Goal: Task Accomplishment & Management: Manage account settings

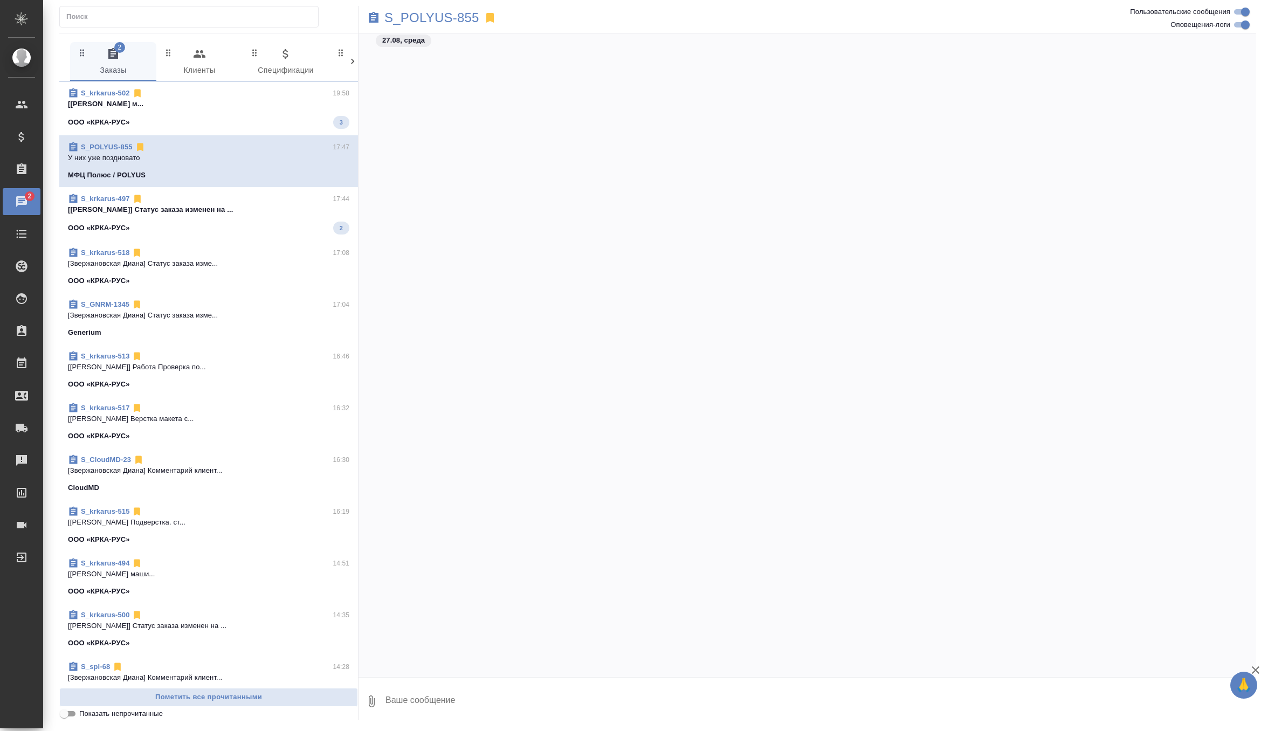
scroll to position [58786, 0]
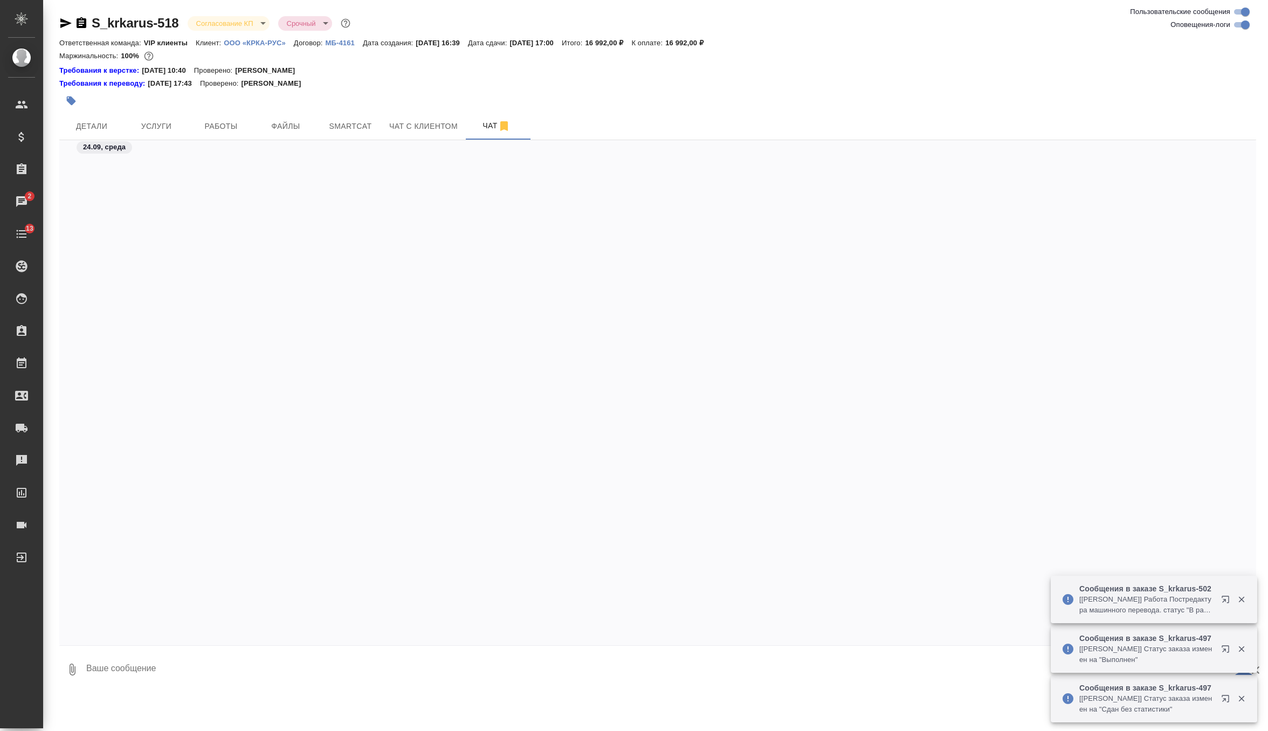
scroll to position [3126, 0]
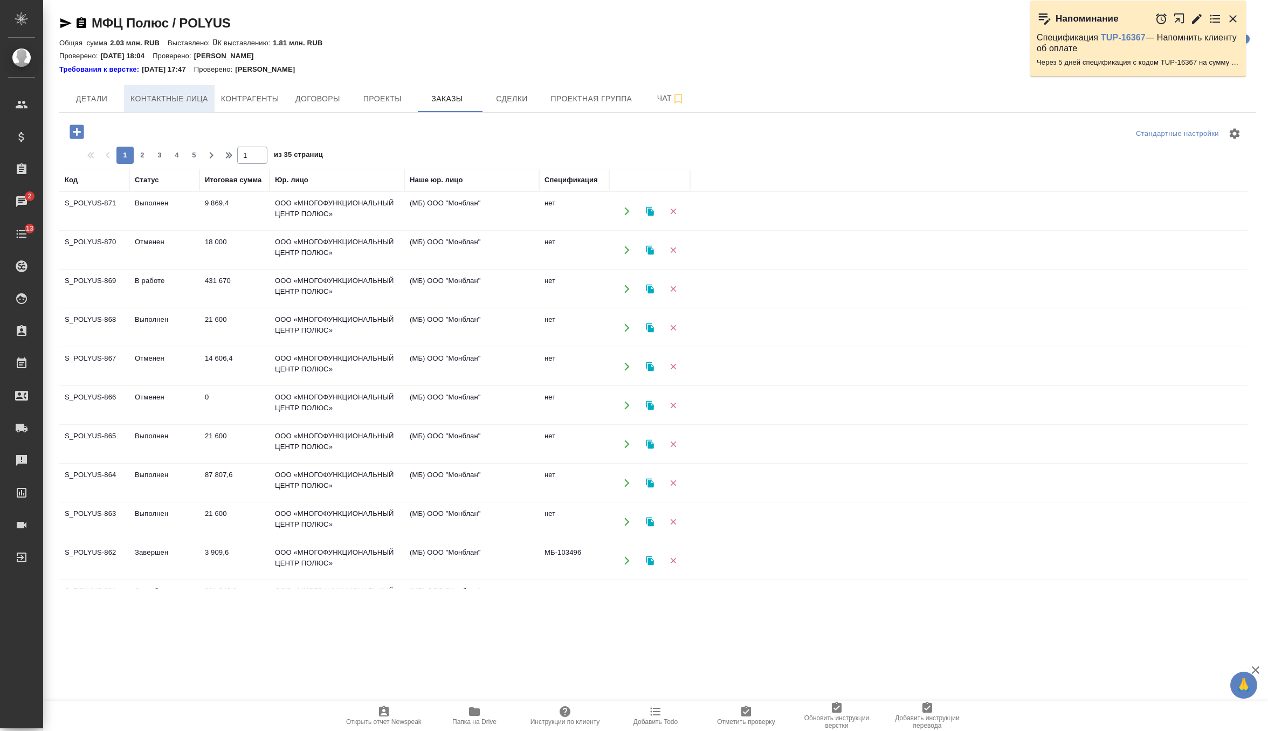
scroll to position [471, 0]
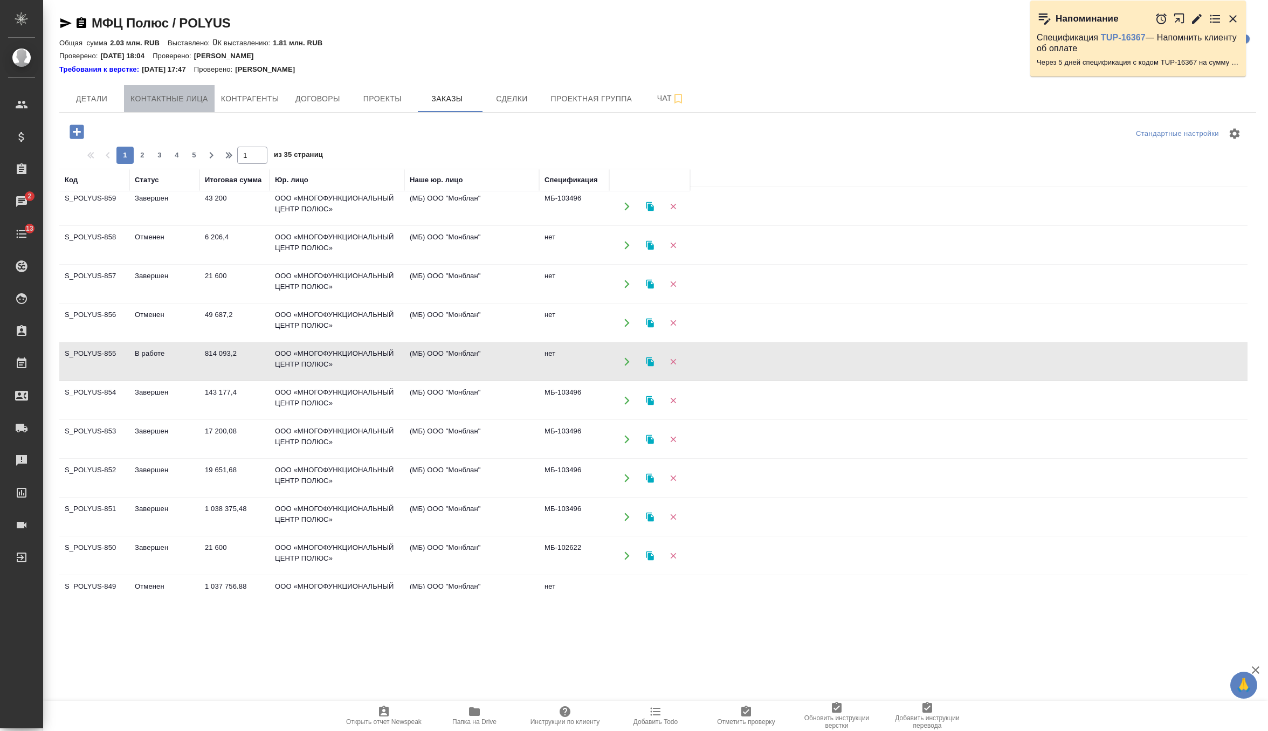
click at [181, 106] on button "Контактные лица" at bounding box center [169, 98] width 91 height 27
select select "RU"
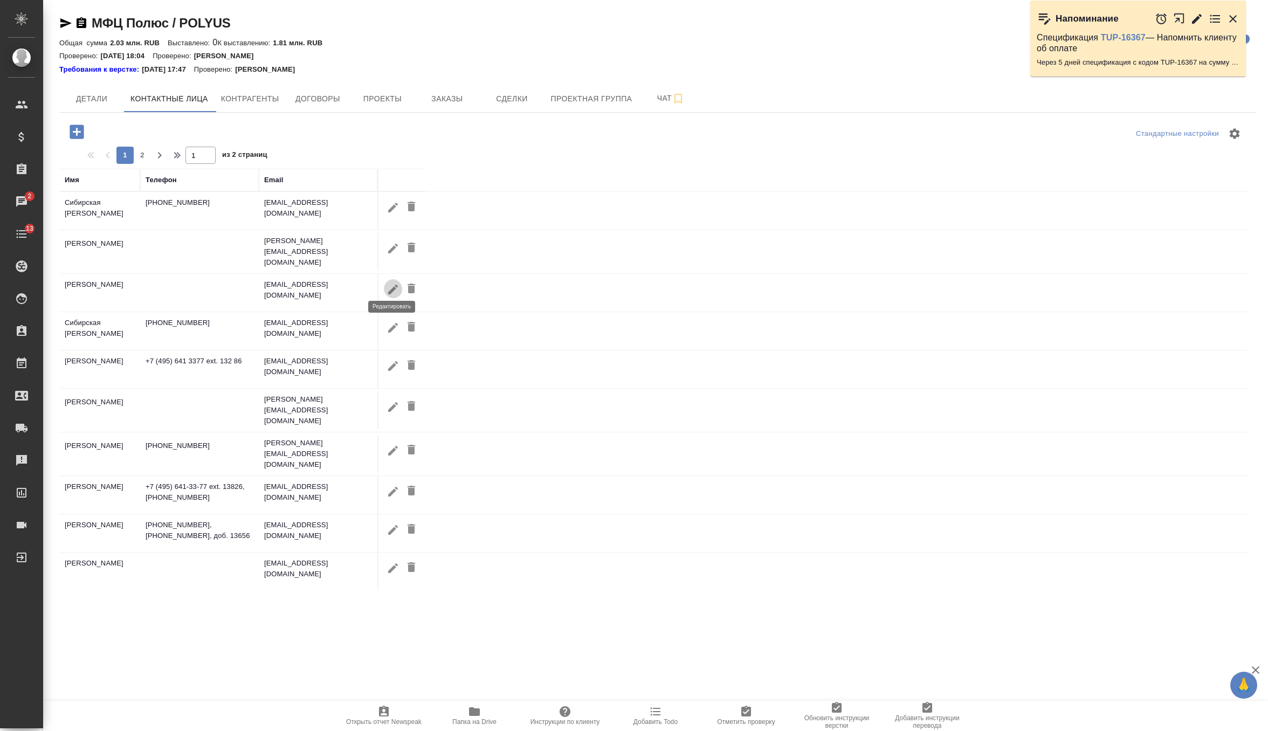
click at [393, 284] on icon "button" at bounding box center [393, 289] width 10 height 10
type input "Дмитрий"
type input "Игоревич"
type input "Ярощук"
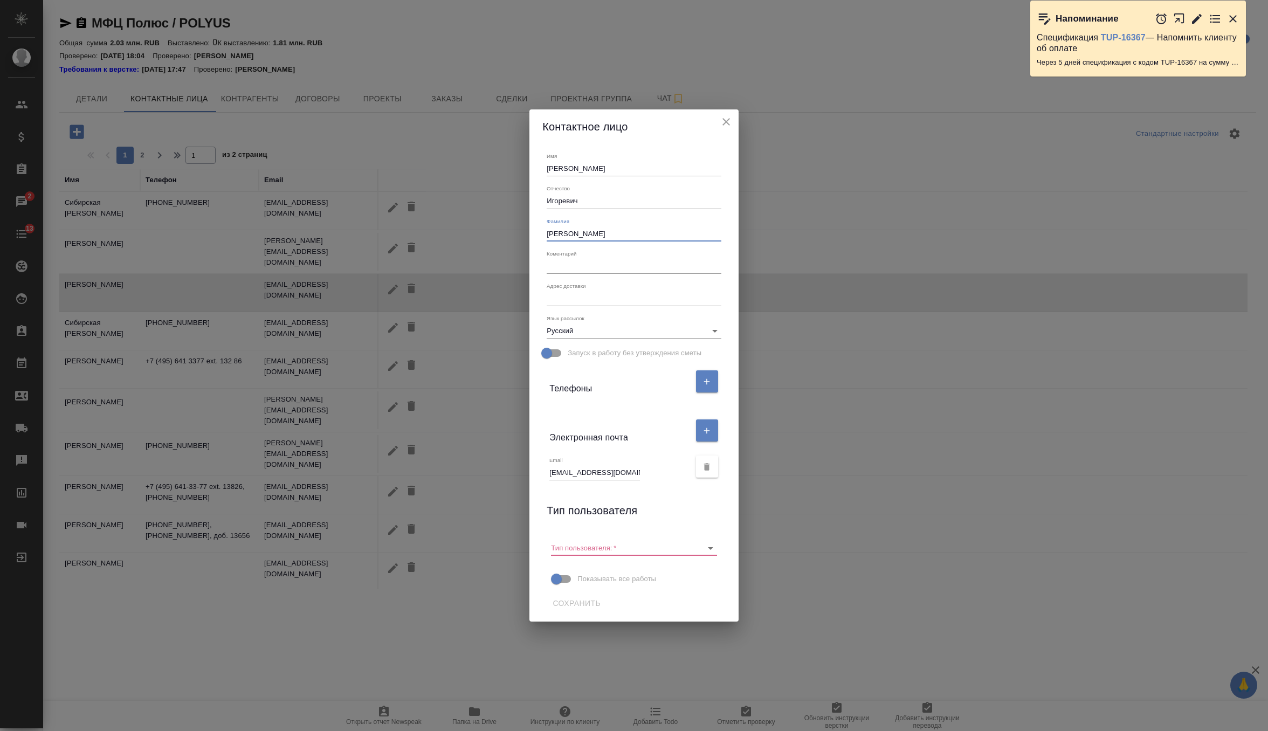
drag, startPoint x: 580, startPoint y: 239, endPoint x: 541, endPoint y: 162, distance: 86.5
click at [541, 162] on div "Имя Дмитрий Отчество Игоревич Фамилия Ярощук Коментарий x Адрес доставки x Язык…" at bounding box center [633, 383] width 209 height 478
click at [568, 472] on input "yaroschukdi@polyus.com" at bounding box center [594, 472] width 91 height 15
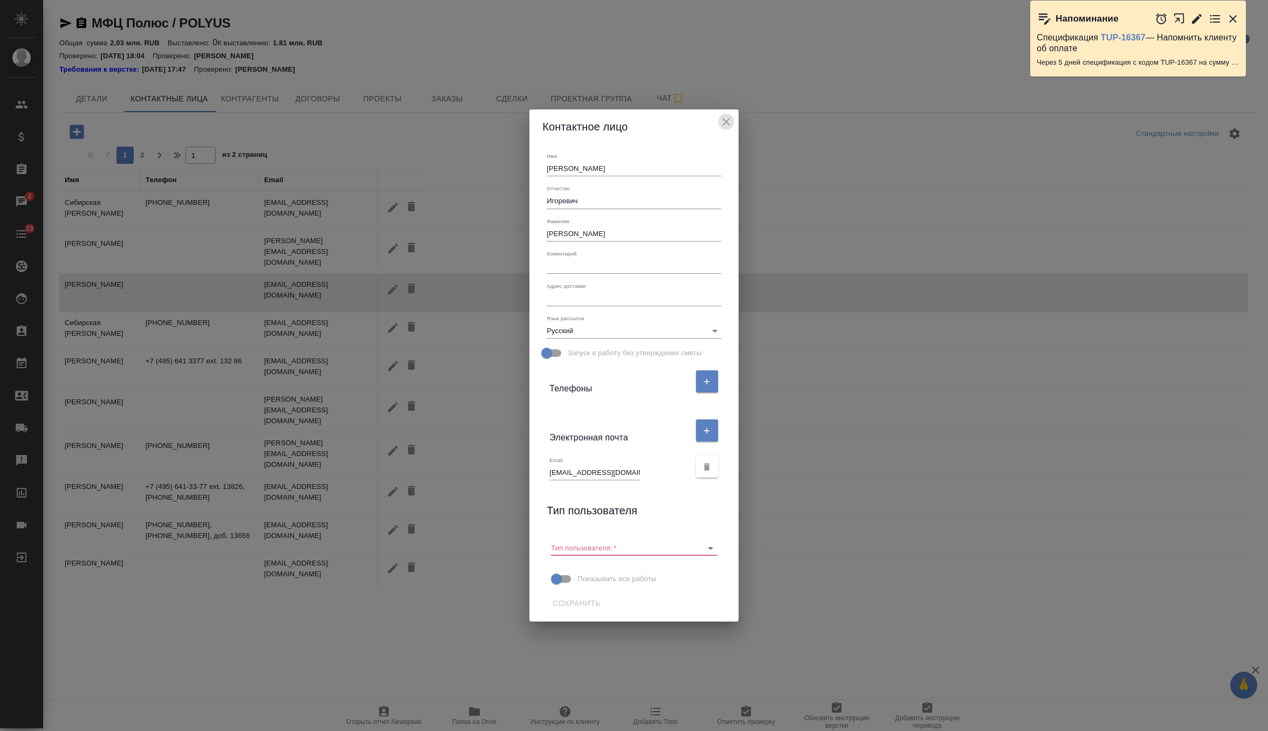
click at [725, 124] on icon "close" at bounding box center [726, 122] width 8 height 8
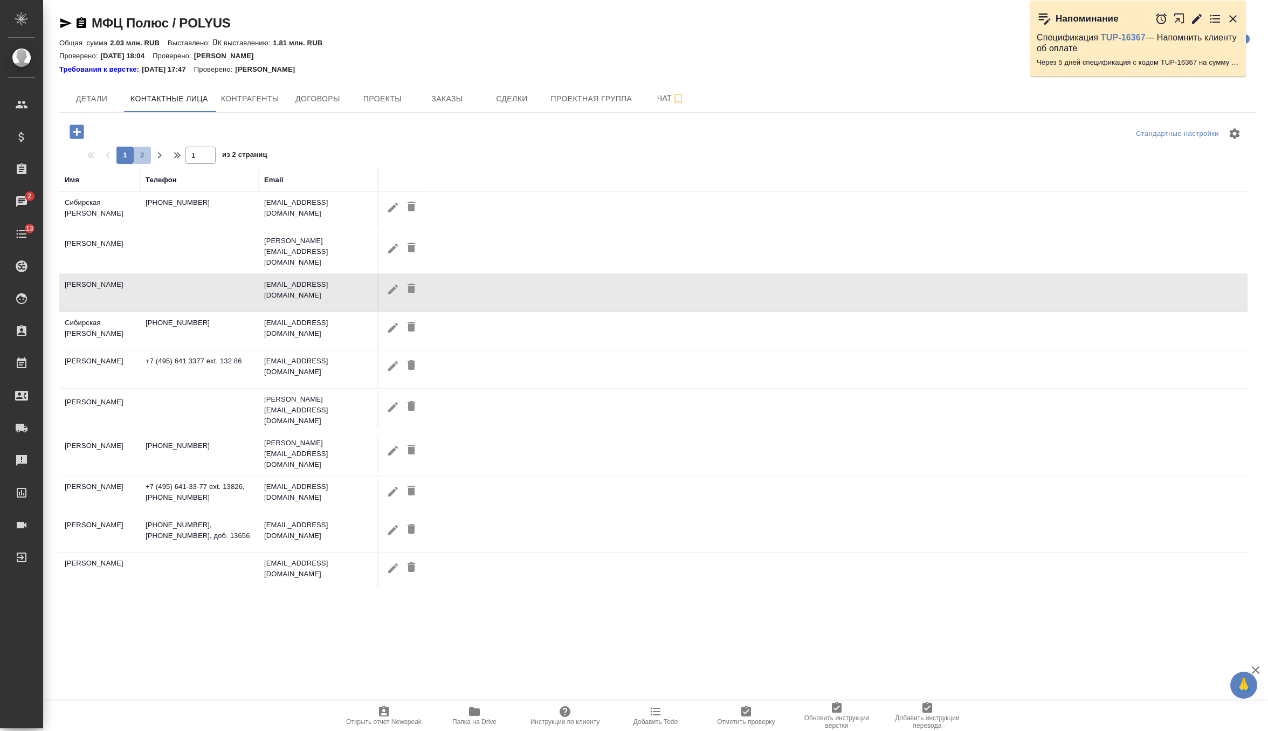
click at [143, 147] on button "2" at bounding box center [142, 155] width 17 height 17
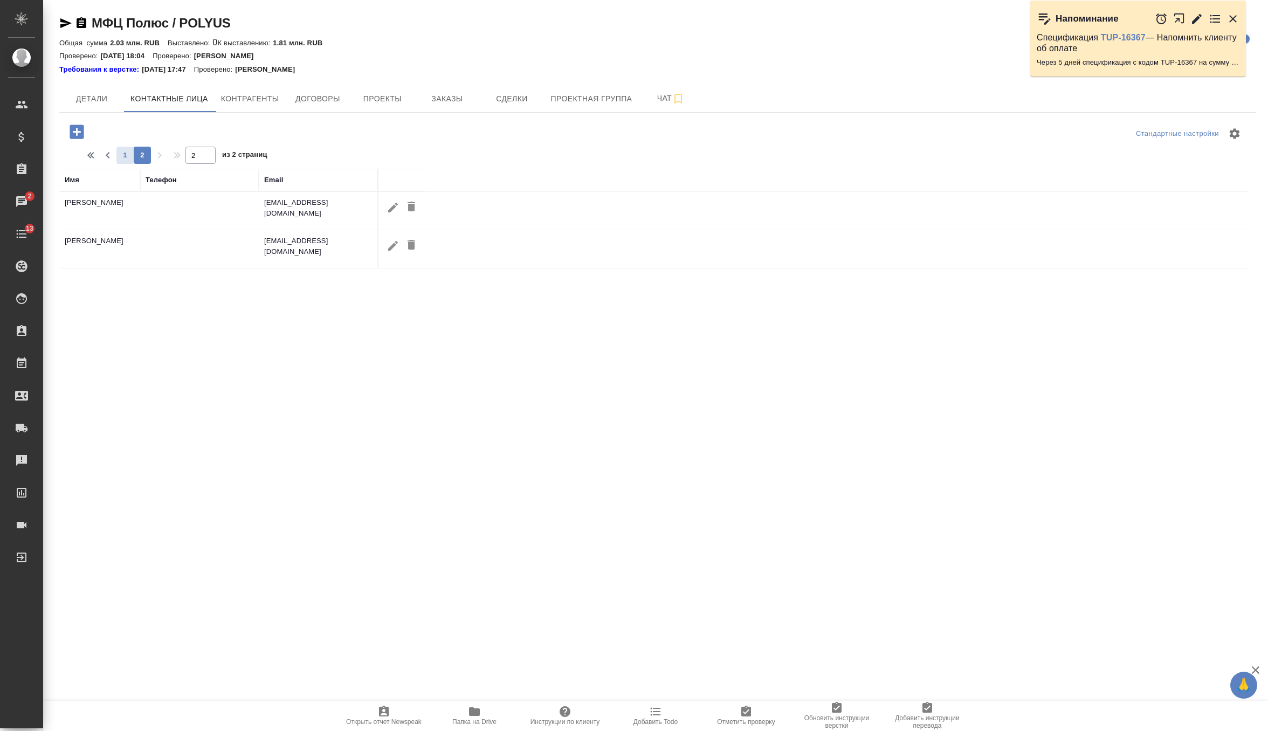
click at [122, 153] on span "1" at bounding box center [124, 155] width 17 height 11
type input "1"
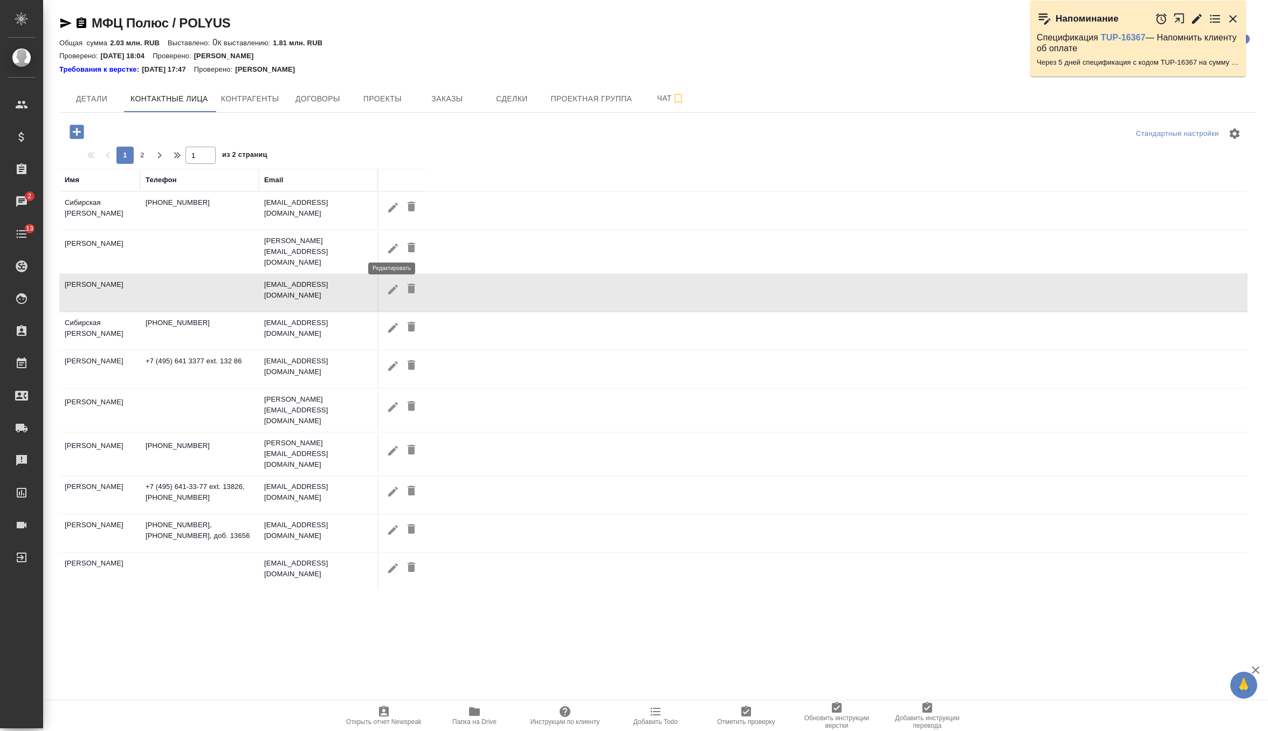
click at [390, 247] on icon "button" at bounding box center [393, 248] width 10 height 10
type input "Мария"
type input "Башмакова"
type input "BashmakovaMS@polyus.com"
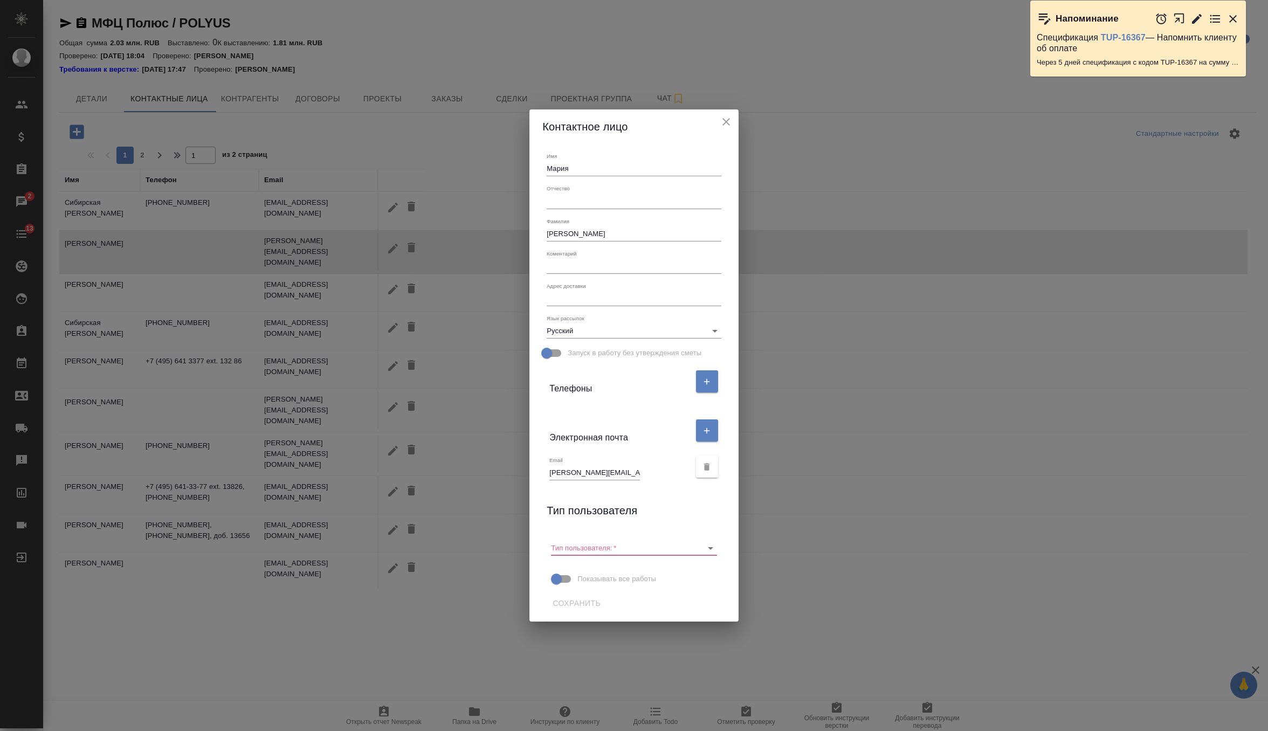
click at [579, 466] on input "BashmakovaMS@polyus.com" at bounding box center [594, 472] width 91 height 15
click at [731, 121] on icon "close" at bounding box center [726, 121] width 13 height 13
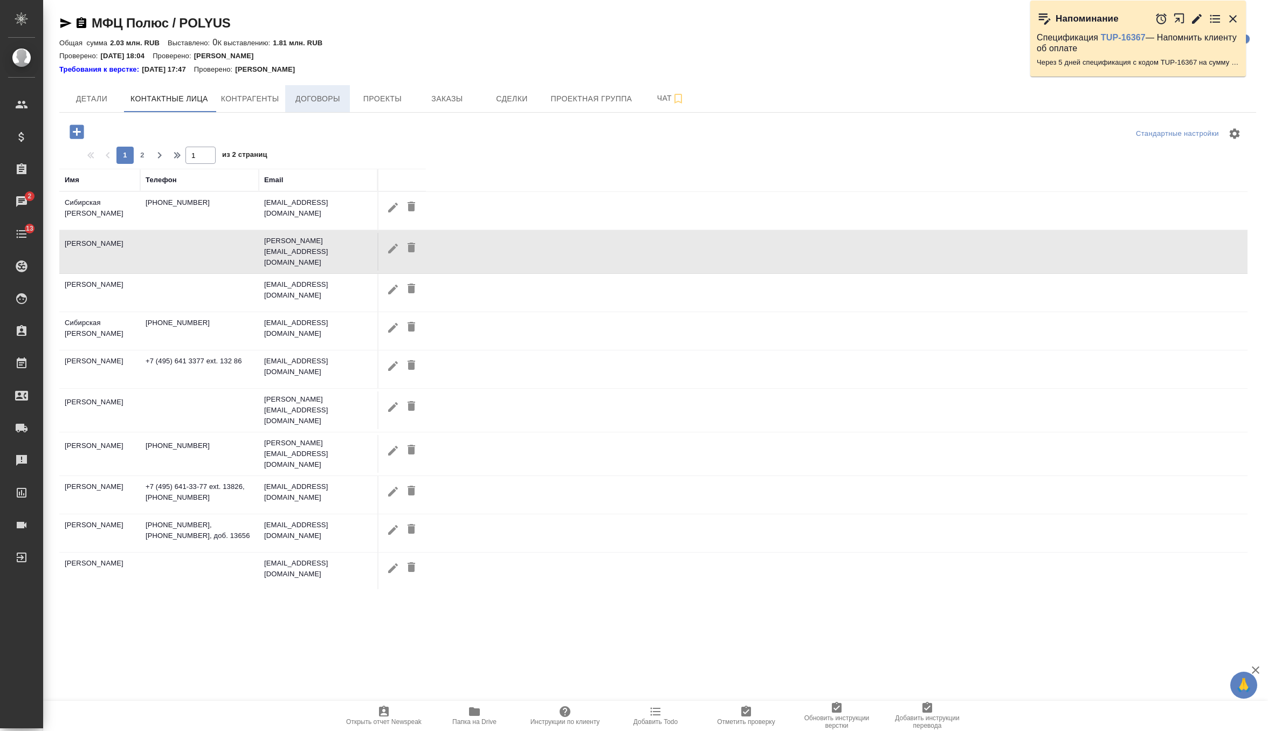
click at [317, 96] on span "Договоры" at bounding box center [318, 98] width 52 height 13
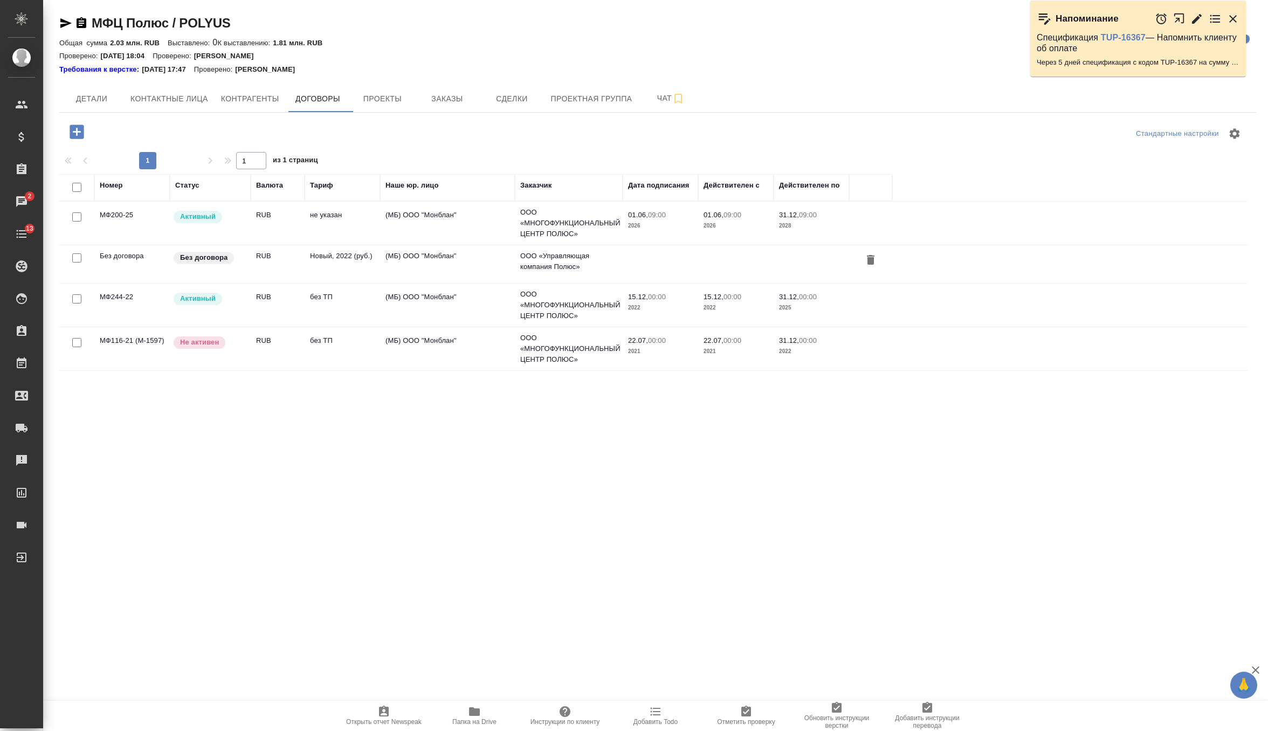
click at [257, 227] on td "RUB" at bounding box center [278, 223] width 54 height 38
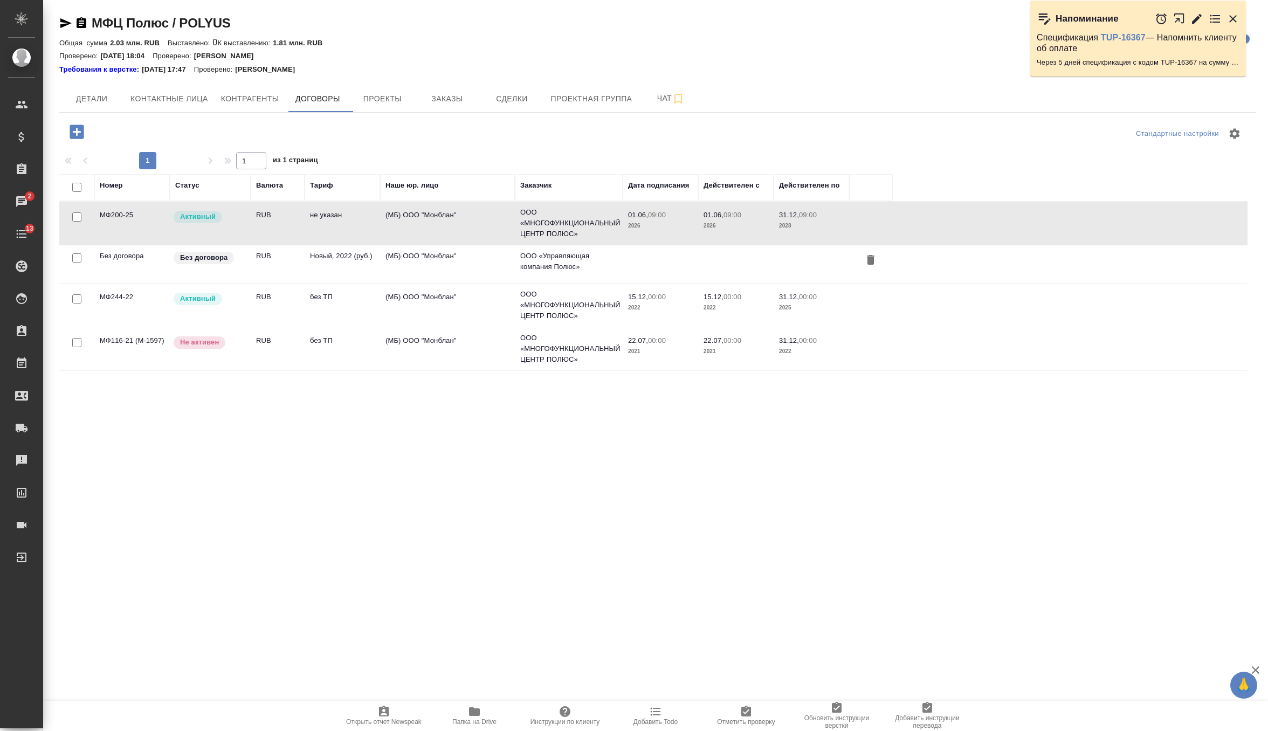
click at [257, 227] on td "RUB" at bounding box center [278, 223] width 54 height 38
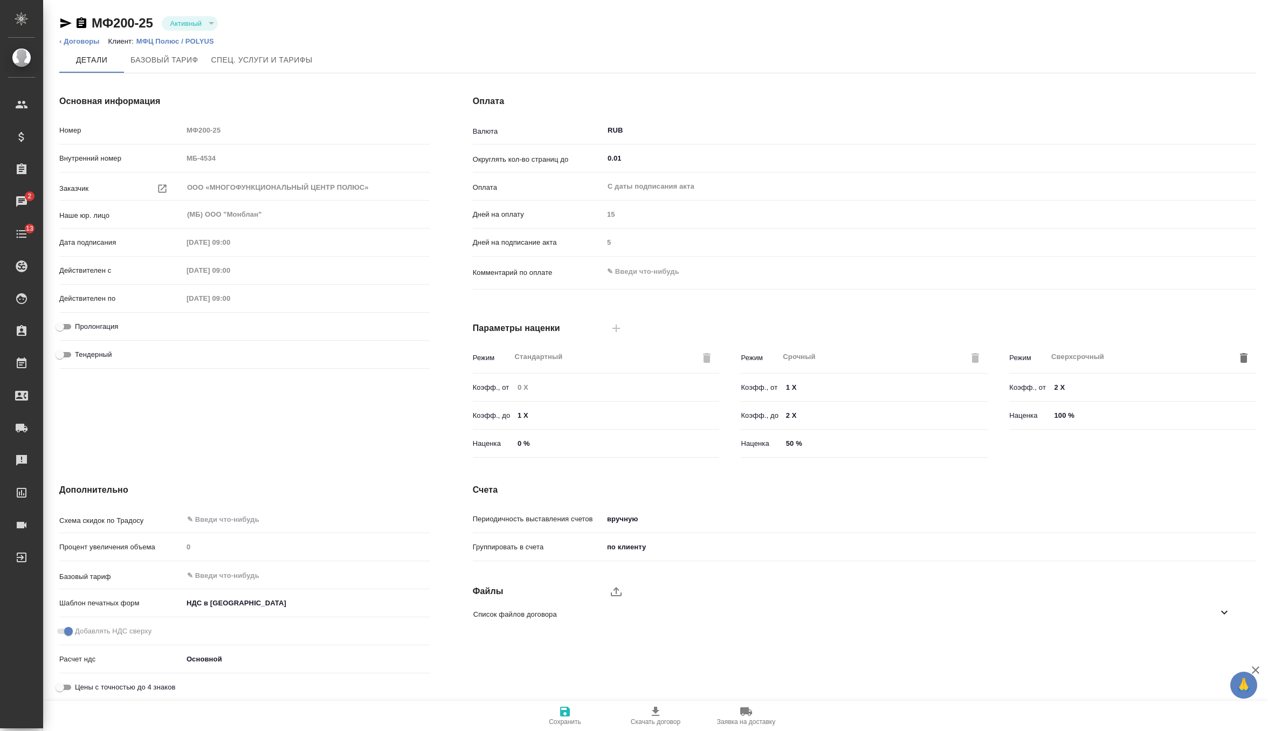
click at [145, 38] on p "МФЦ Полюс / POLYUS" at bounding box center [179, 41] width 86 height 8
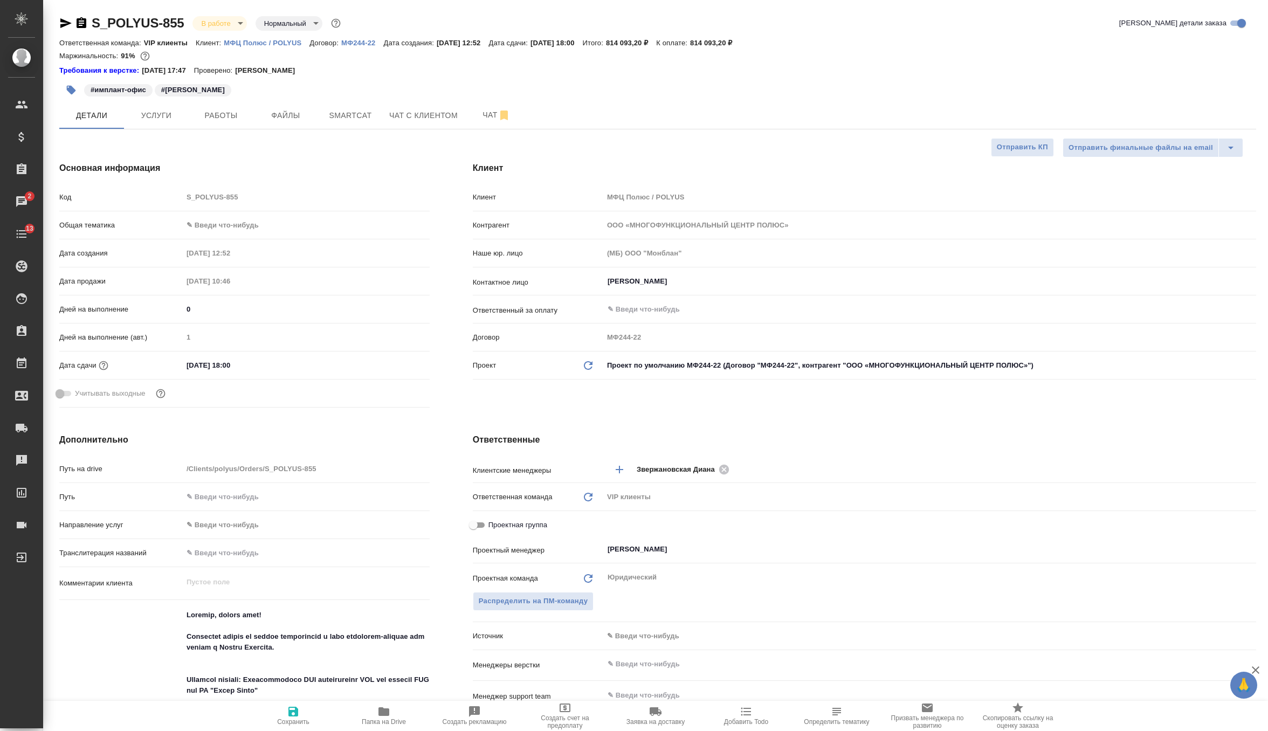
select select "RU"
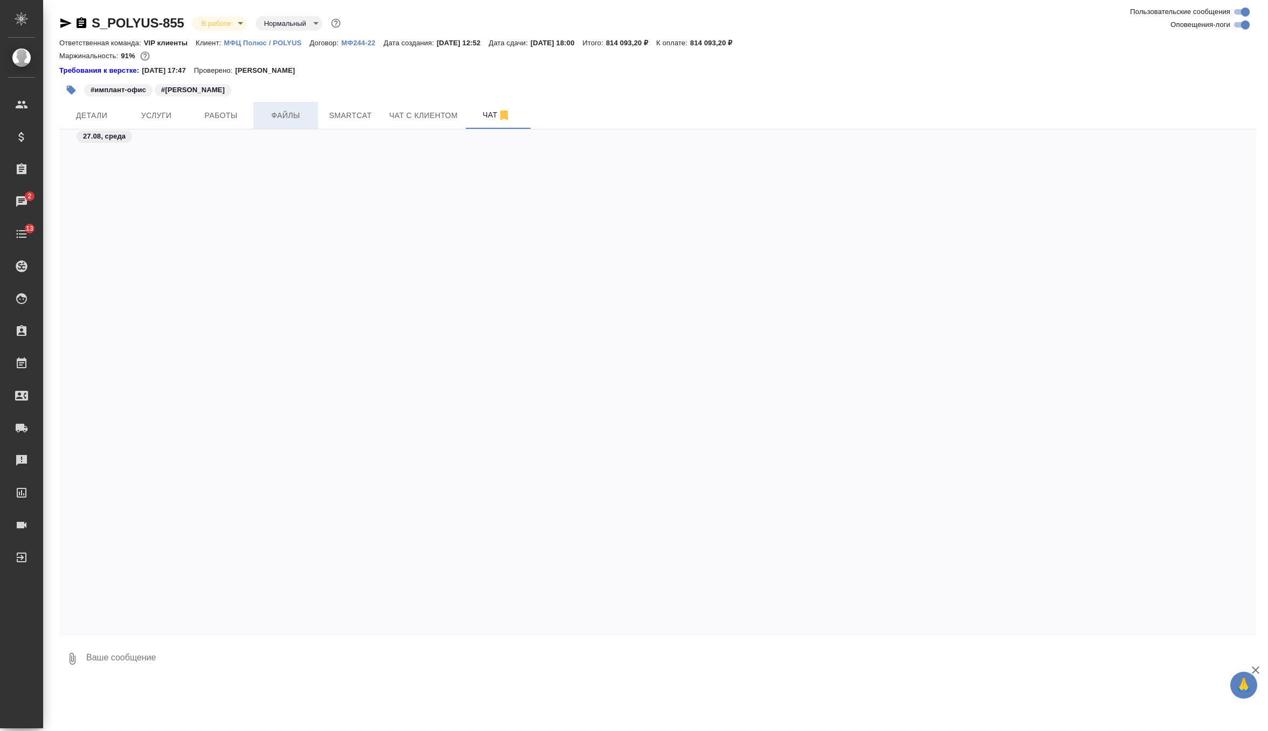
scroll to position [6751, 0]
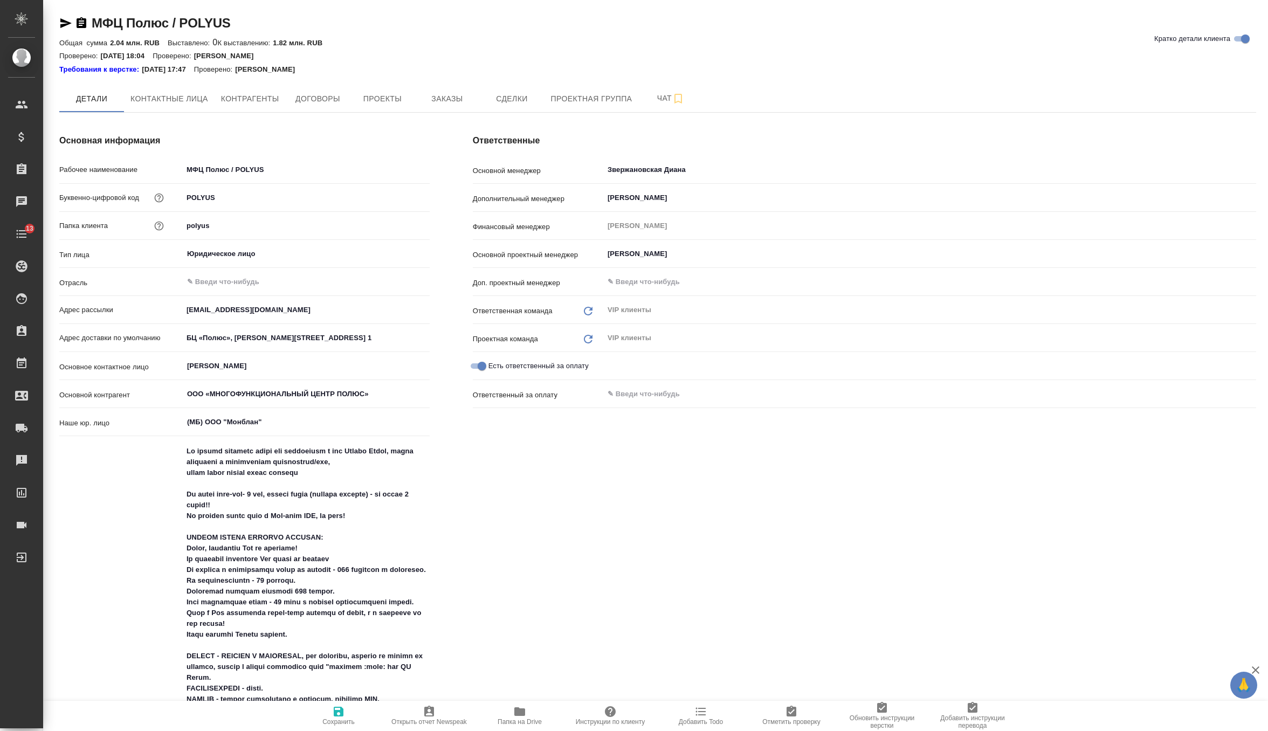
type textarea "x"
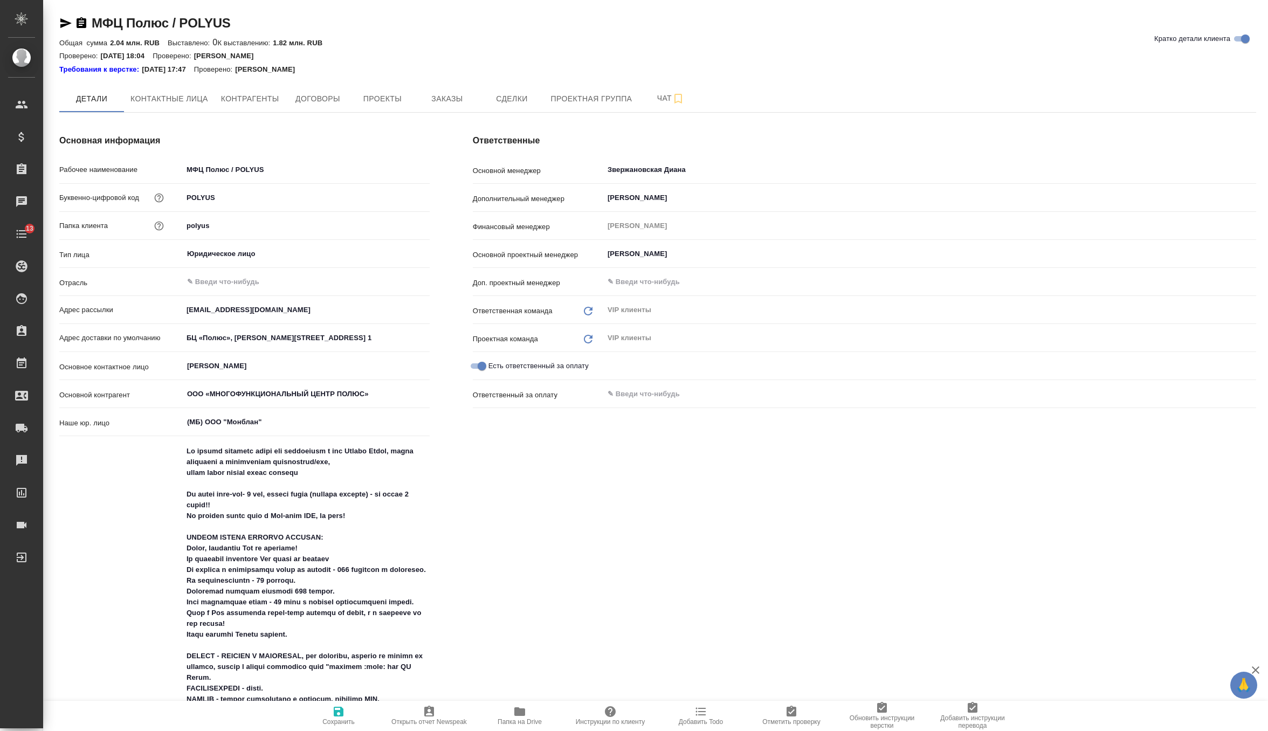
type textarea "x"
click at [448, 102] on span "Заказы" at bounding box center [447, 98] width 52 height 13
type textarea "x"
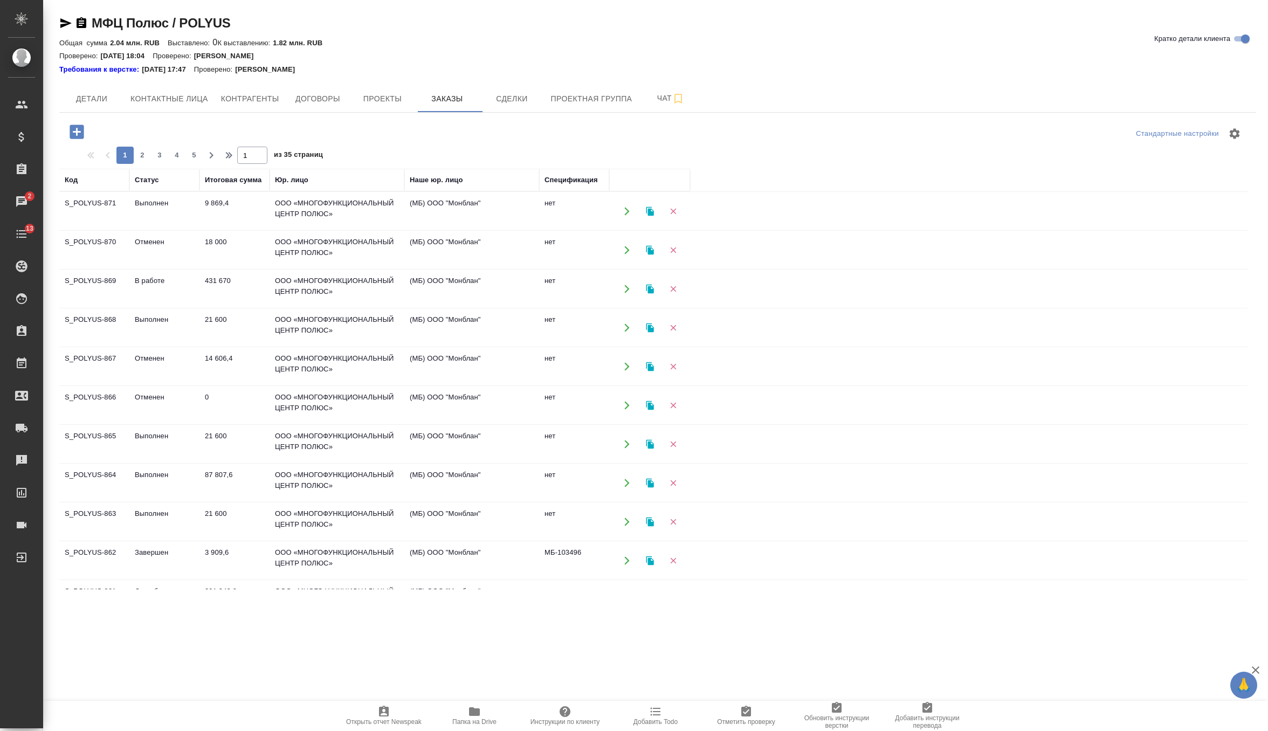
click at [254, 210] on td "9 869,4" at bounding box center [234, 211] width 70 height 38
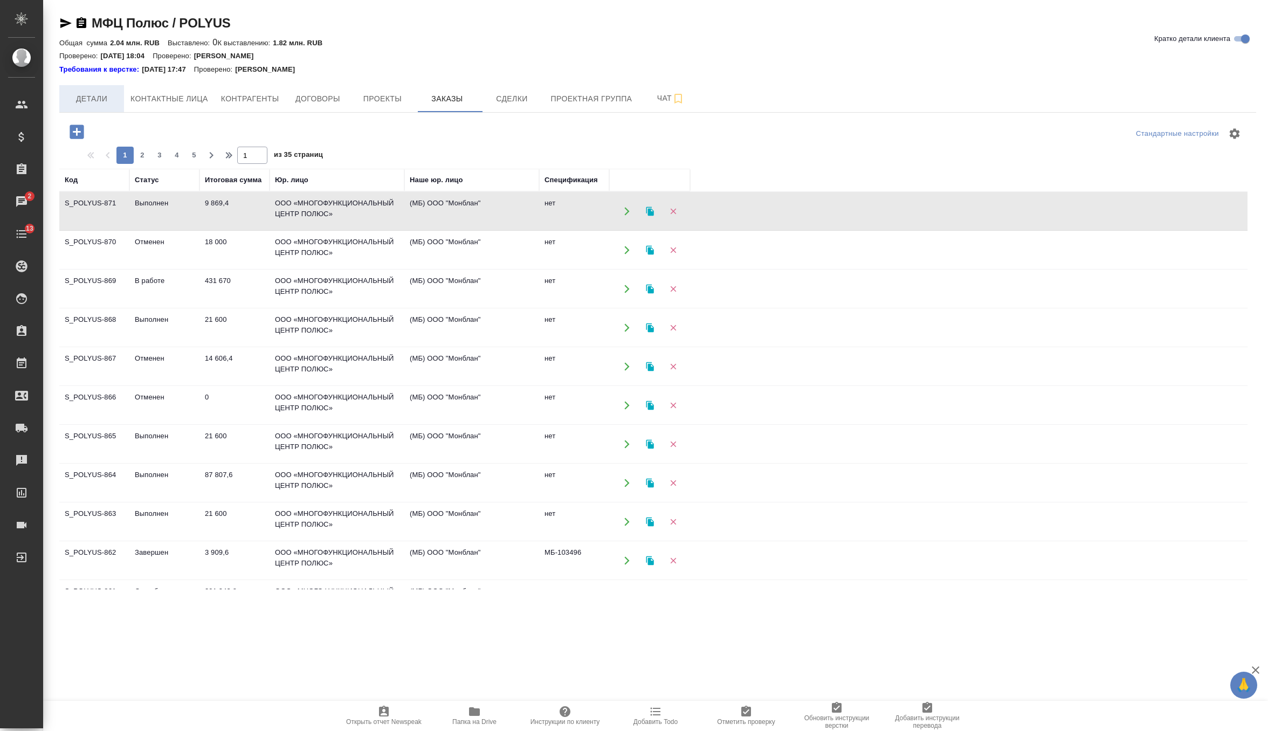
click at [90, 94] on span "Детали" at bounding box center [92, 98] width 52 height 13
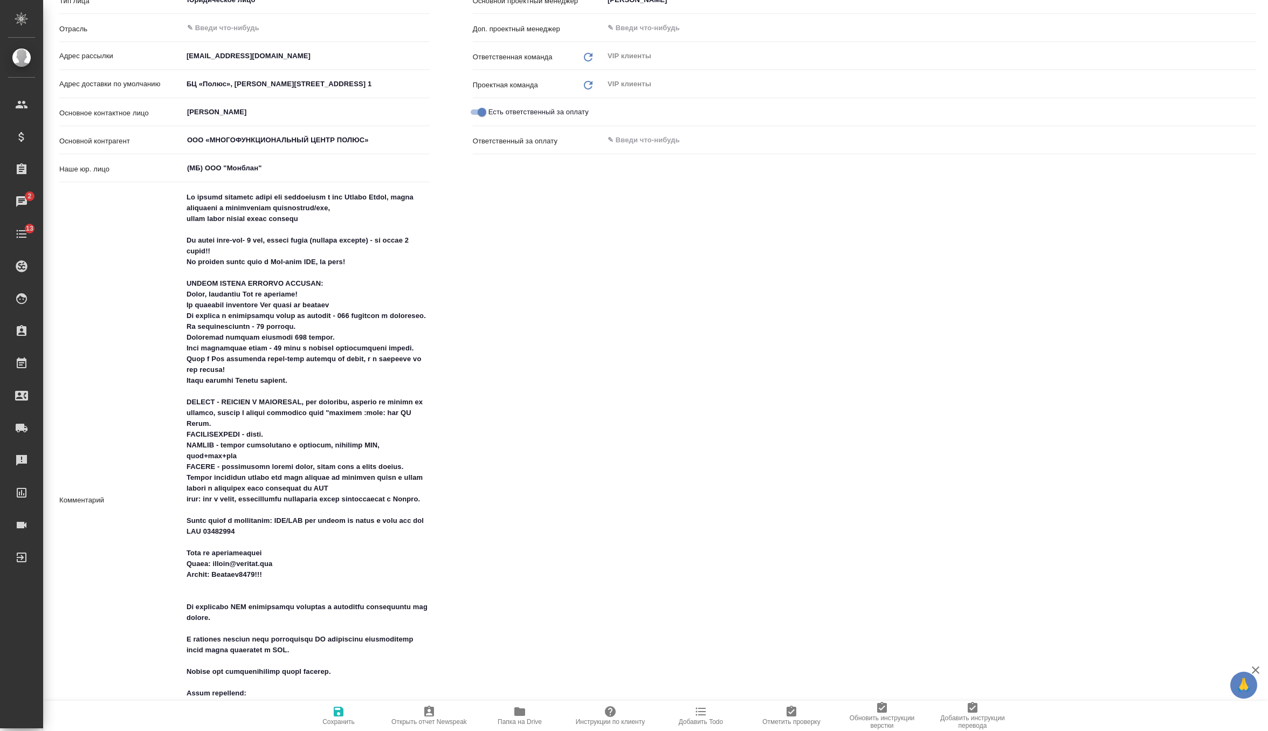
type textarea "x"
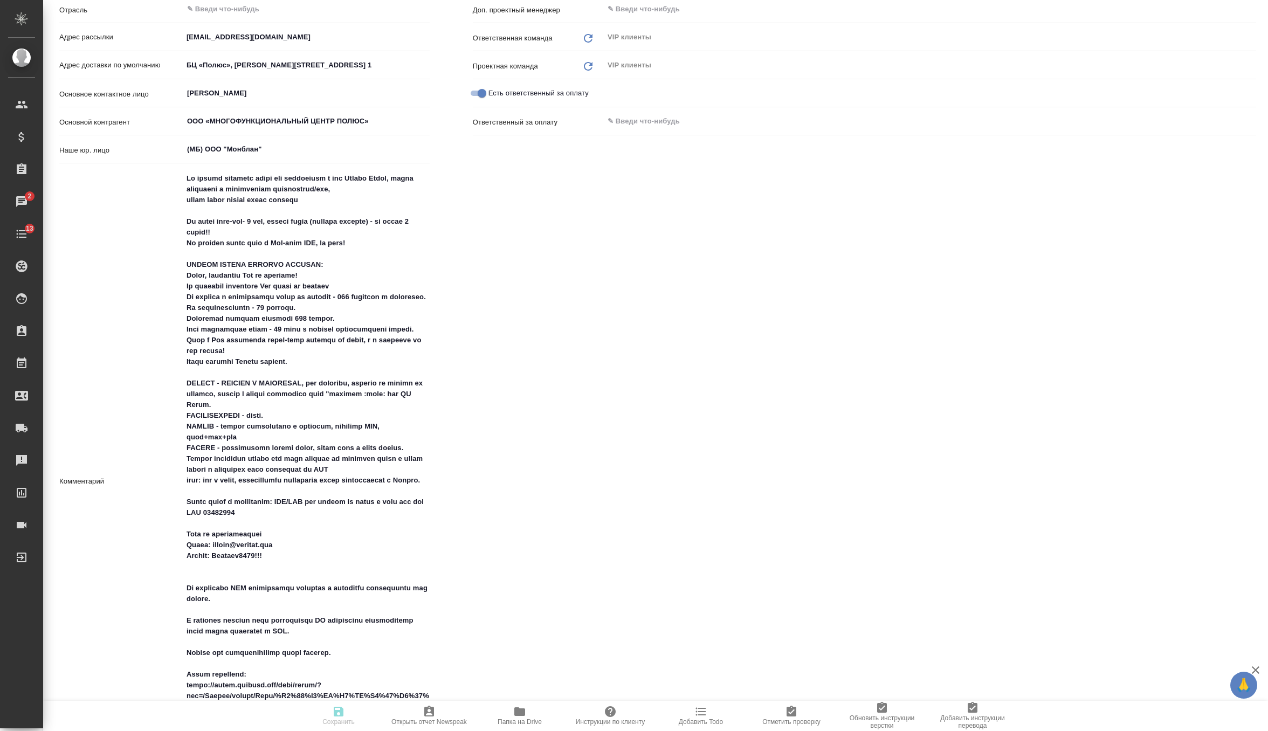
type textarea "x"
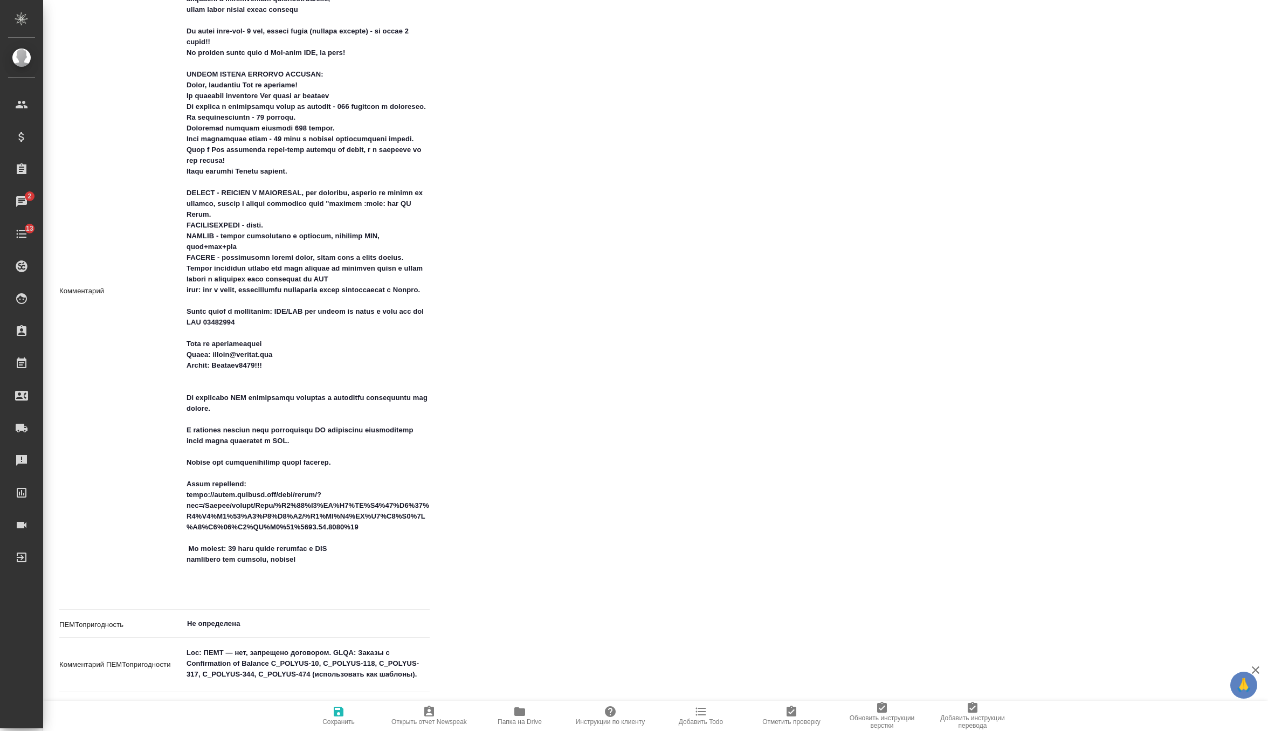
scroll to position [464, 0]
drag, startPoint x: 228, startPoint y: 322, endPoint x: 184, endPoint y: 280, distance: 60.6
click at [184, 280] on textarea at bounding box center [306, 290] width 246 height 622
type textarea "x"
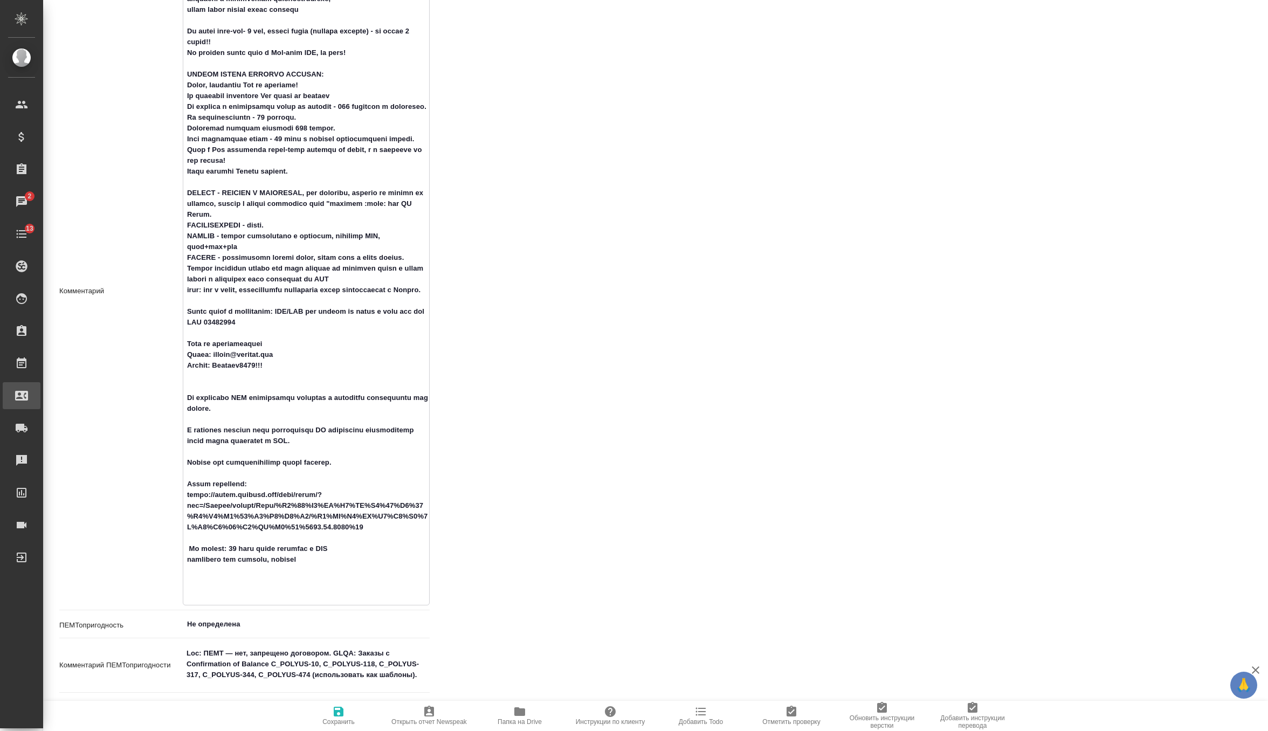
type textarea "x"
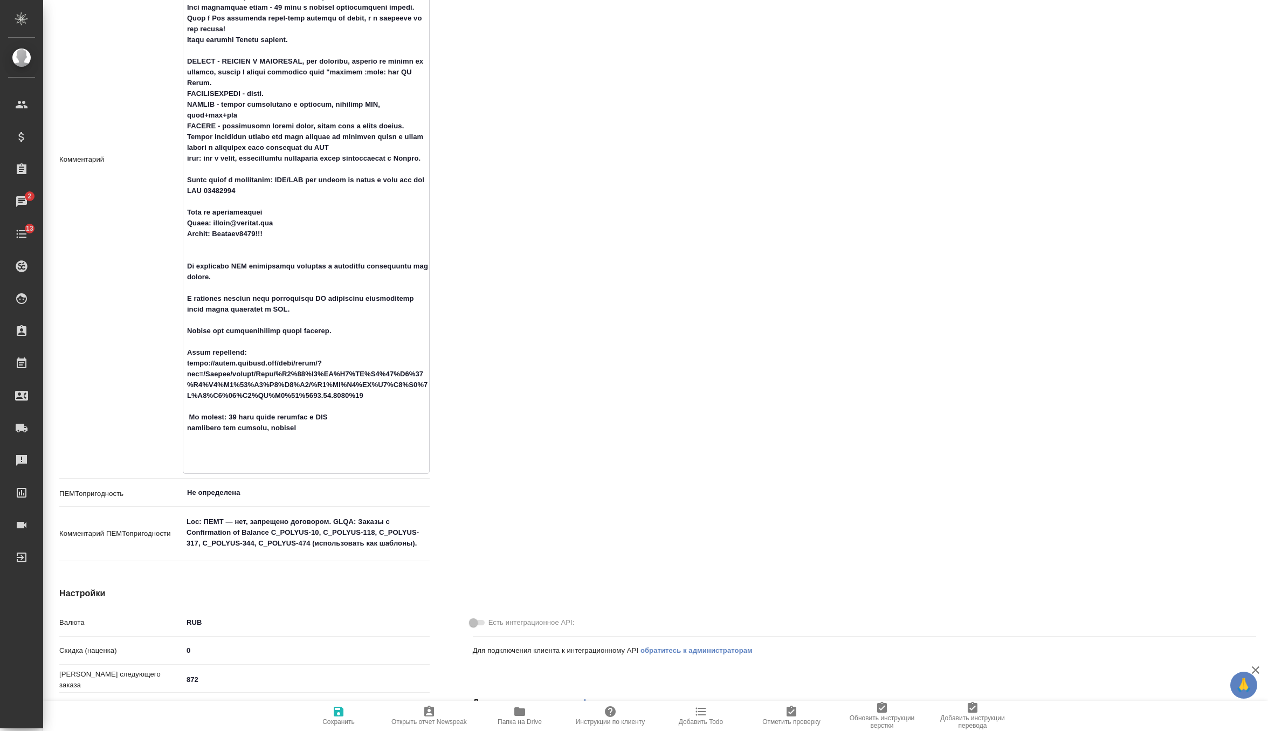
scroll to position [630, 0]
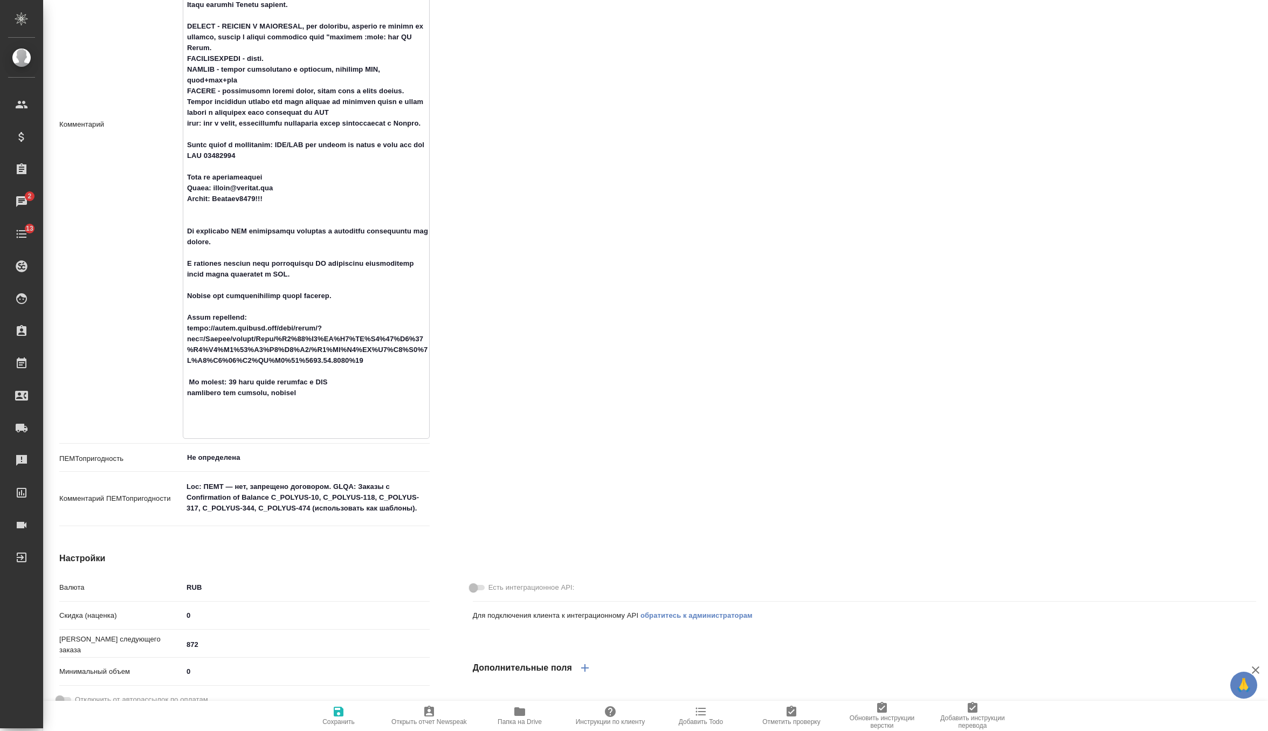
drag, startPoint x: 274, startPoint y: 231, endPoint x: 180, endPoint y: 212, distance: 96.6
click at [180, 212] on div "Комментарий x" at bounding box center [244, 124] width 370 height 629
type textarea "x"
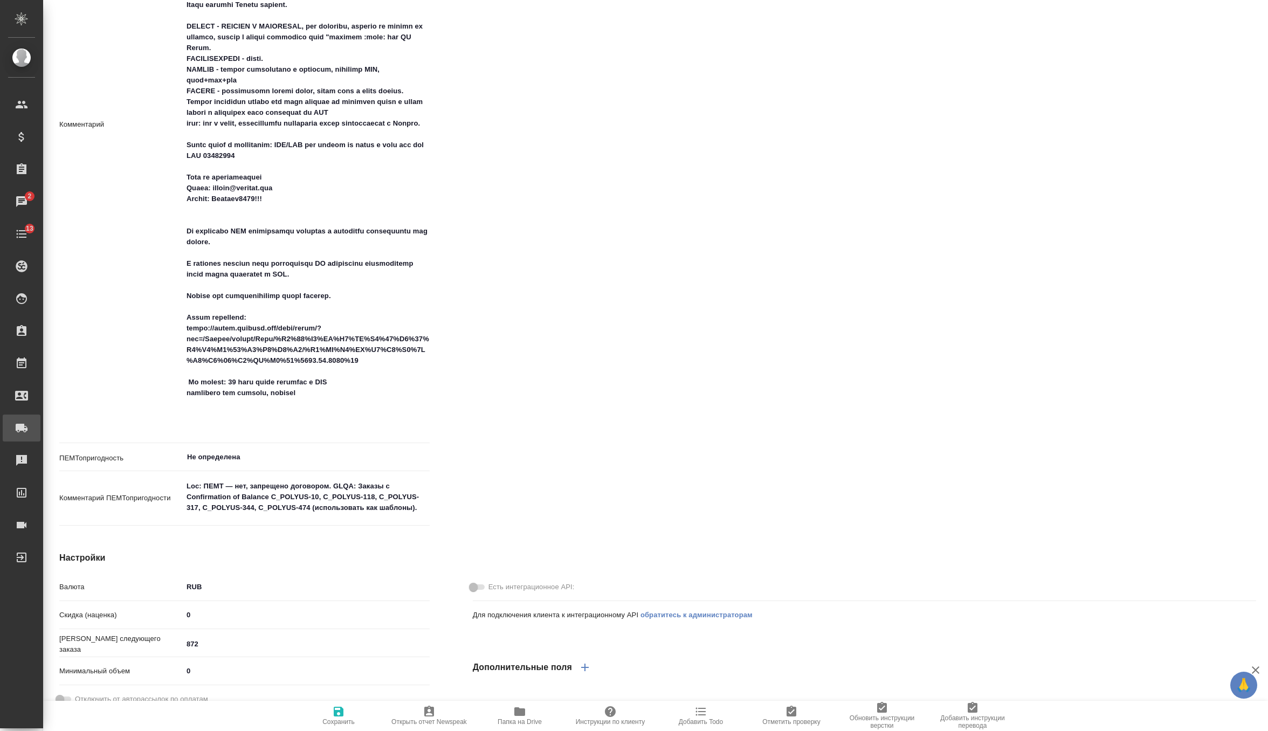
type textarea "x"
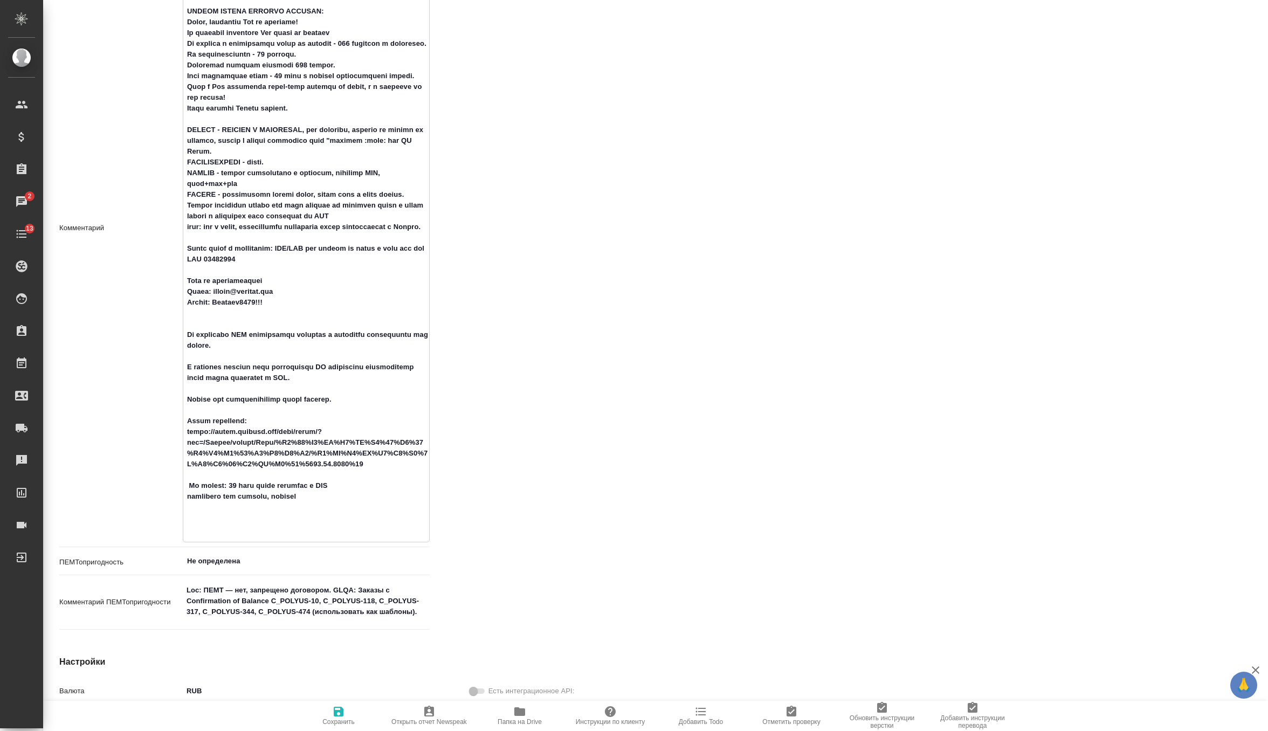
scroll to position [517, 0]
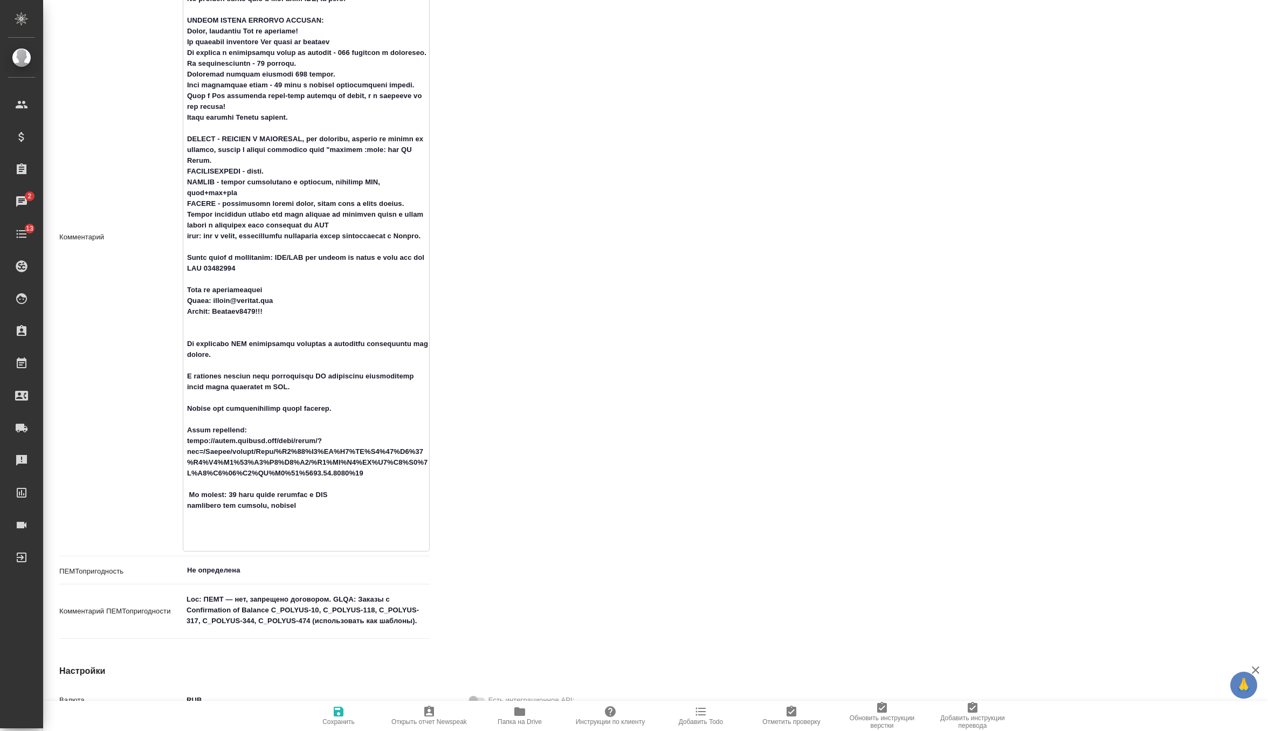
drag, startPoint x: 188, startPoint y: 225, endPoint x: 267, endPoint y: 271, distance: 91.1
click at [267, 271] on textarea at bounding box center [306, 236] width 246 height 622
type textarea "x"
click at [591, 717] on span "Инструкции по клиенту" at bounding box center [610, 715] width 78 height 20
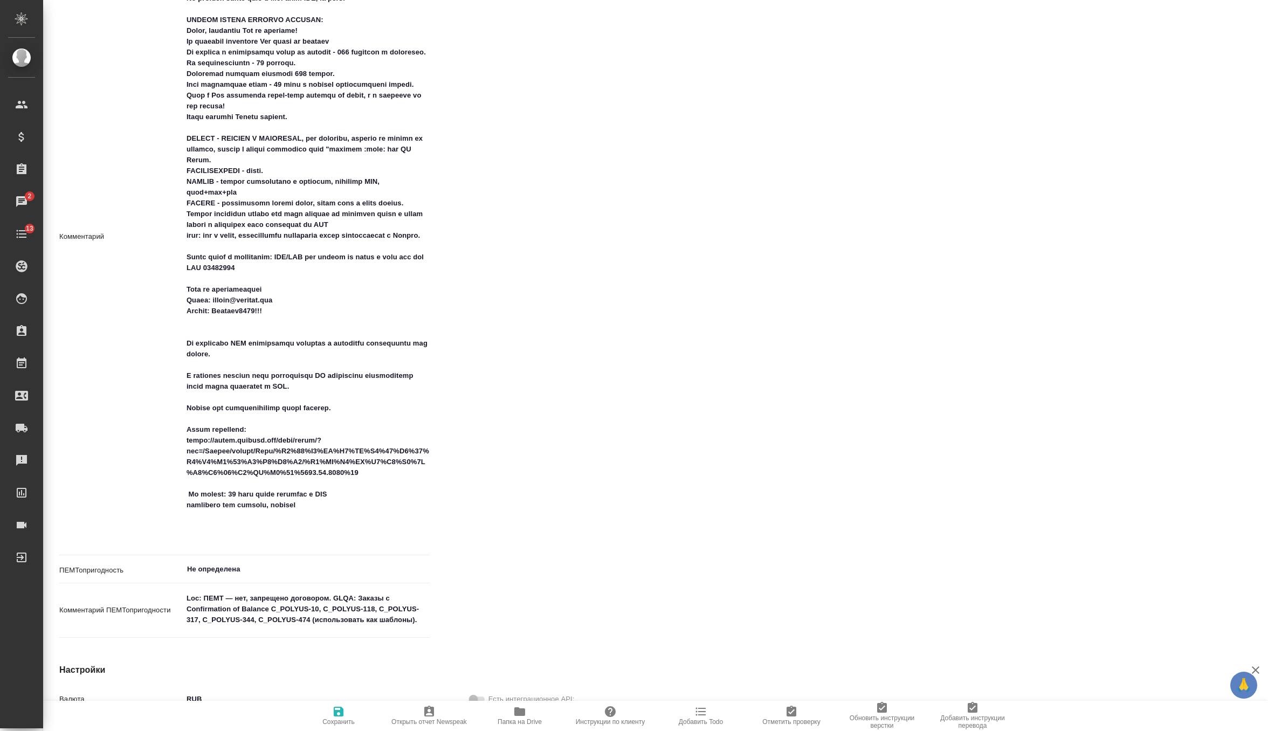
type textarea "x"
click at [339, 536] on textarea at bounding box center [306, 236] width 246 height 622
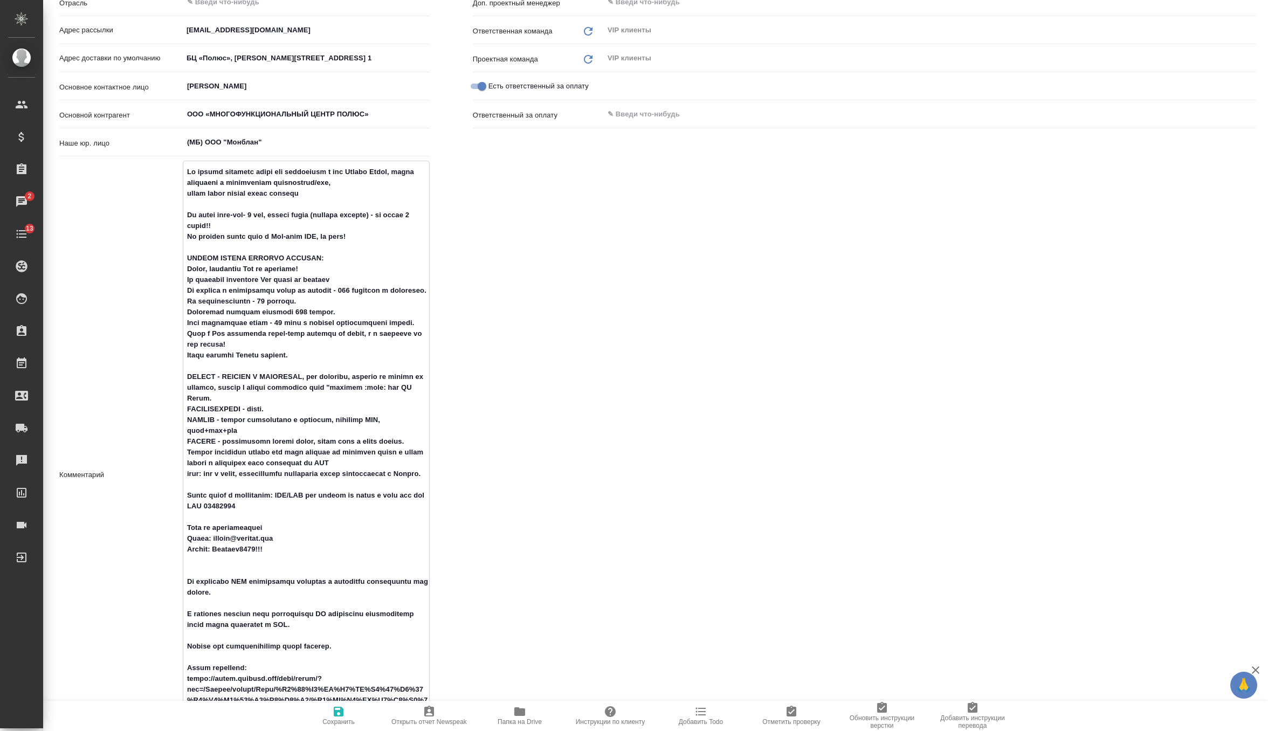
scroll to position [163, 0]
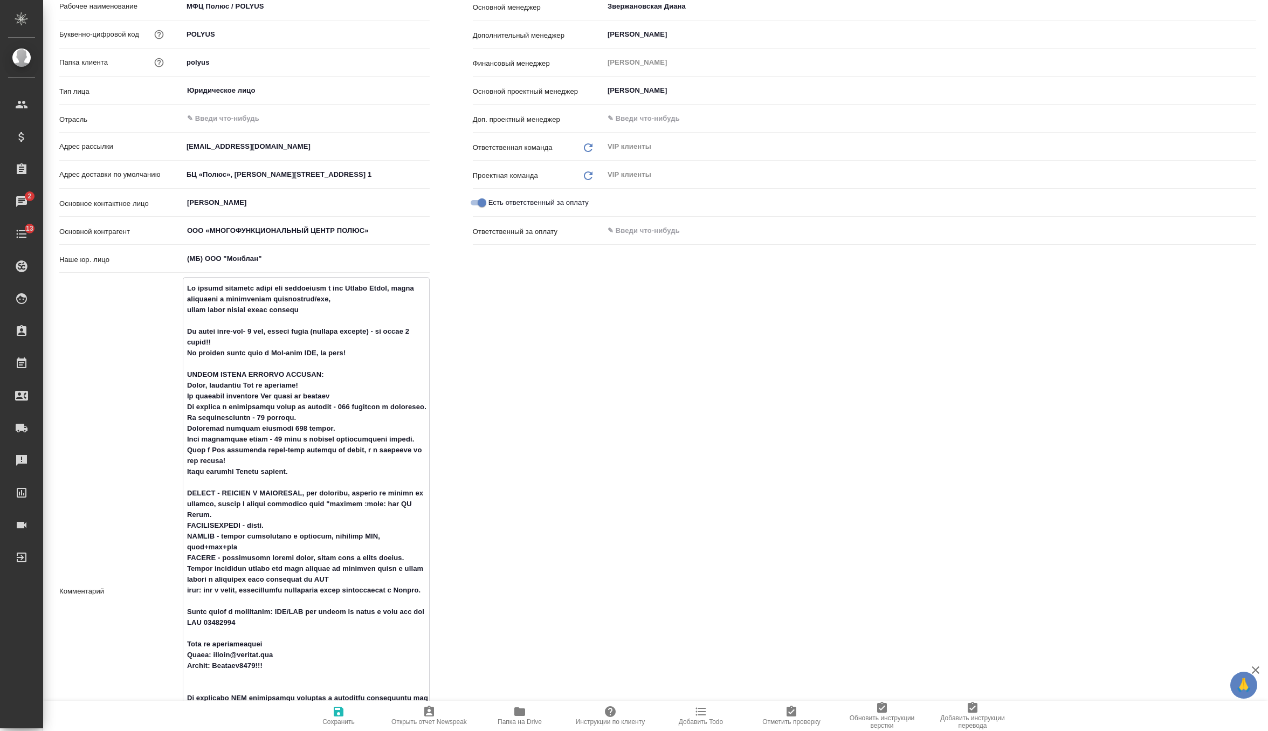
click at [357, 310] on textarea at bounding box center [306, 590] width 246 height 622
type textarea "По устным проектам несем всю информацию в чат Устные Полюс, чтобы убедиться в д…"
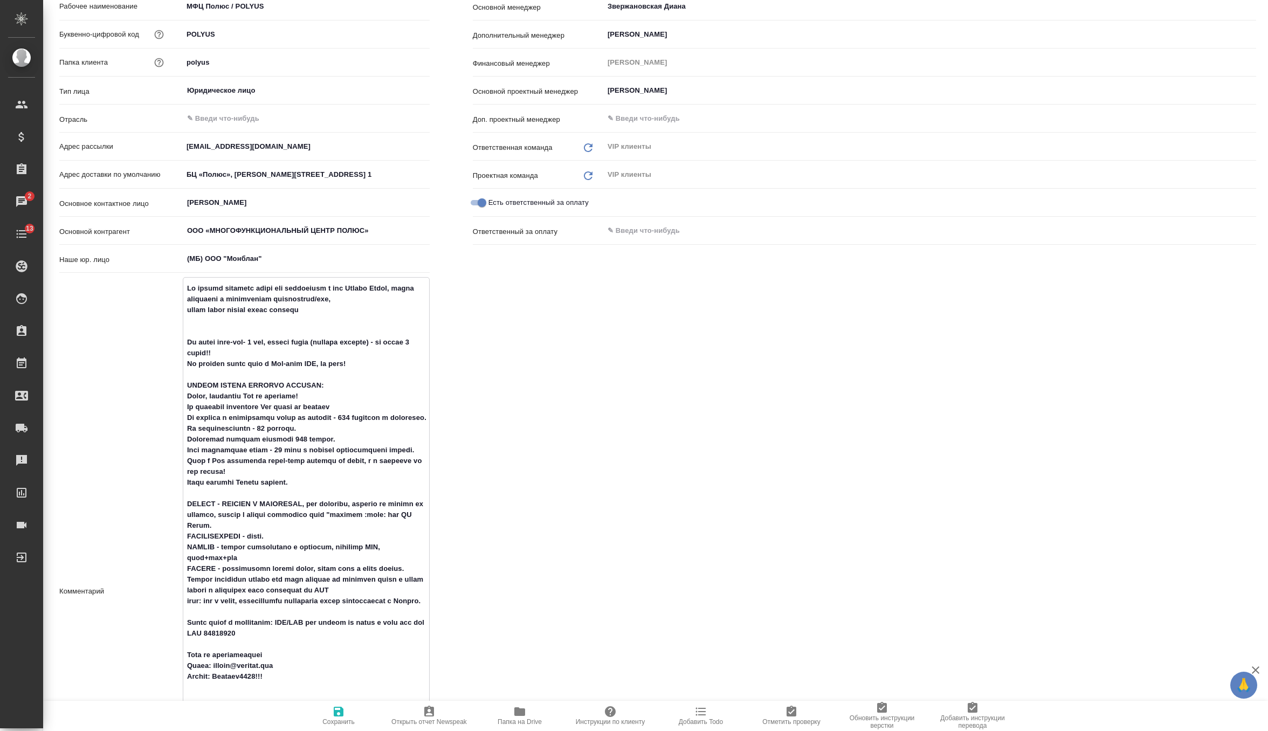
type textarea "x"
type textarea "По устным проектам несем всю информацию в чат Устные Полюс, чтобы убедиться в д…"
type textarea "x"
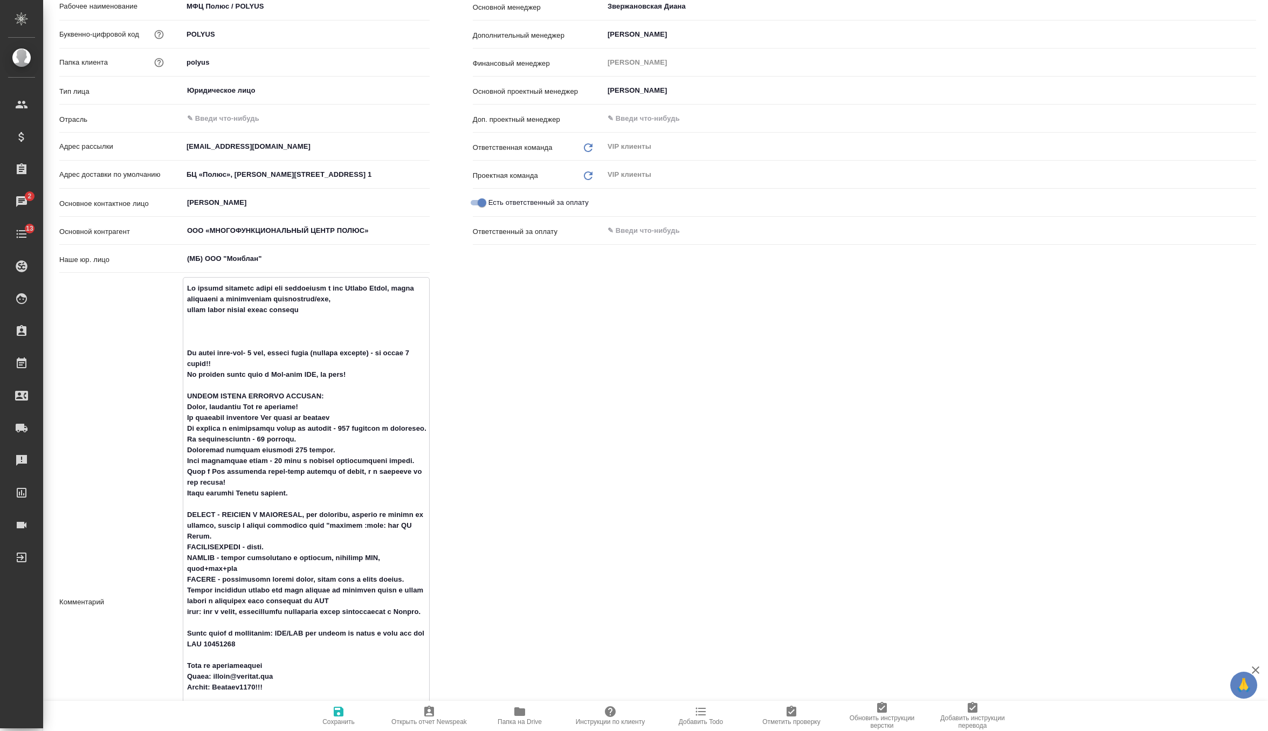
drag, startPoint x: 316, startPoint y: 310, endPoint x: 176, endPoint y: 292, distance: 141.3
click at [176, 292] on div "Комментарий x" at bounding box center [244, 602] width 370 height 650
type textarea "На ответ англ-рус- 1 час, другие языки (сложные проекты) - не более 4 часов!! З…"
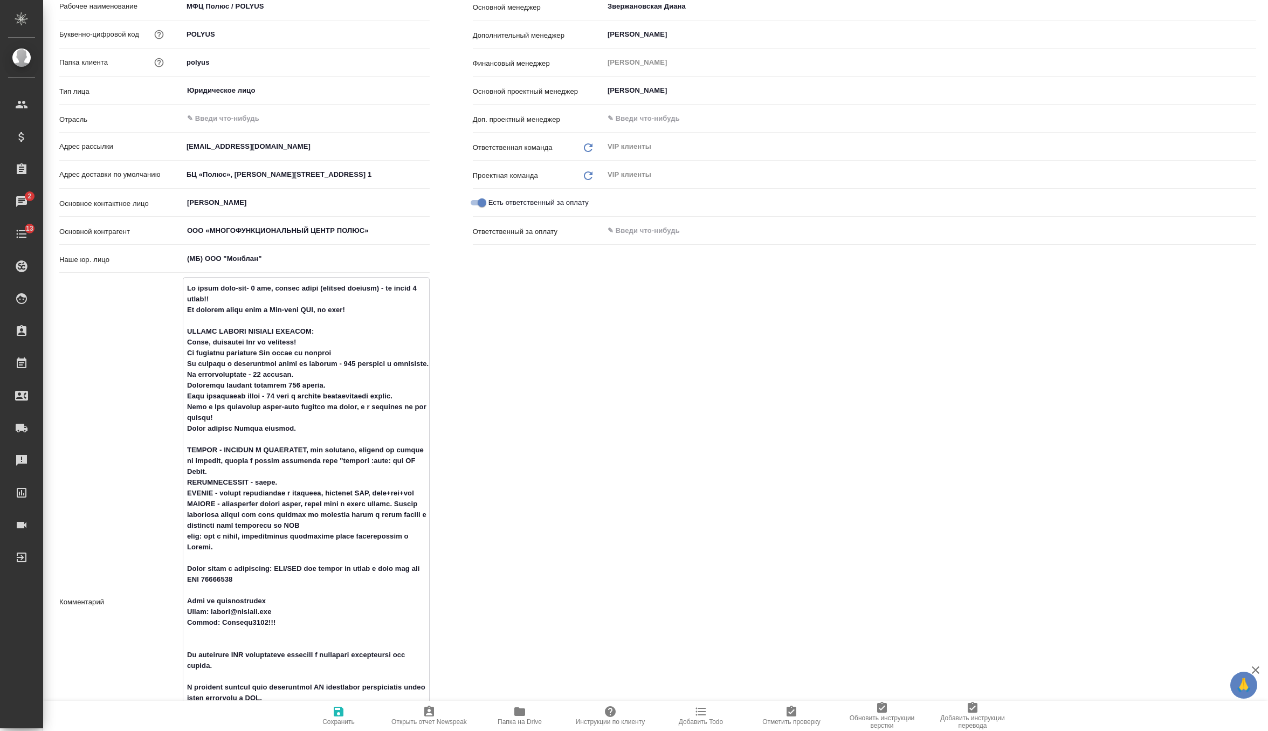
type textarea "x"
type textarea "На ответ англ-рус- 1 час, другие языки (сложные проекты) - не более 4 часов!! З…"
type textarea "x"
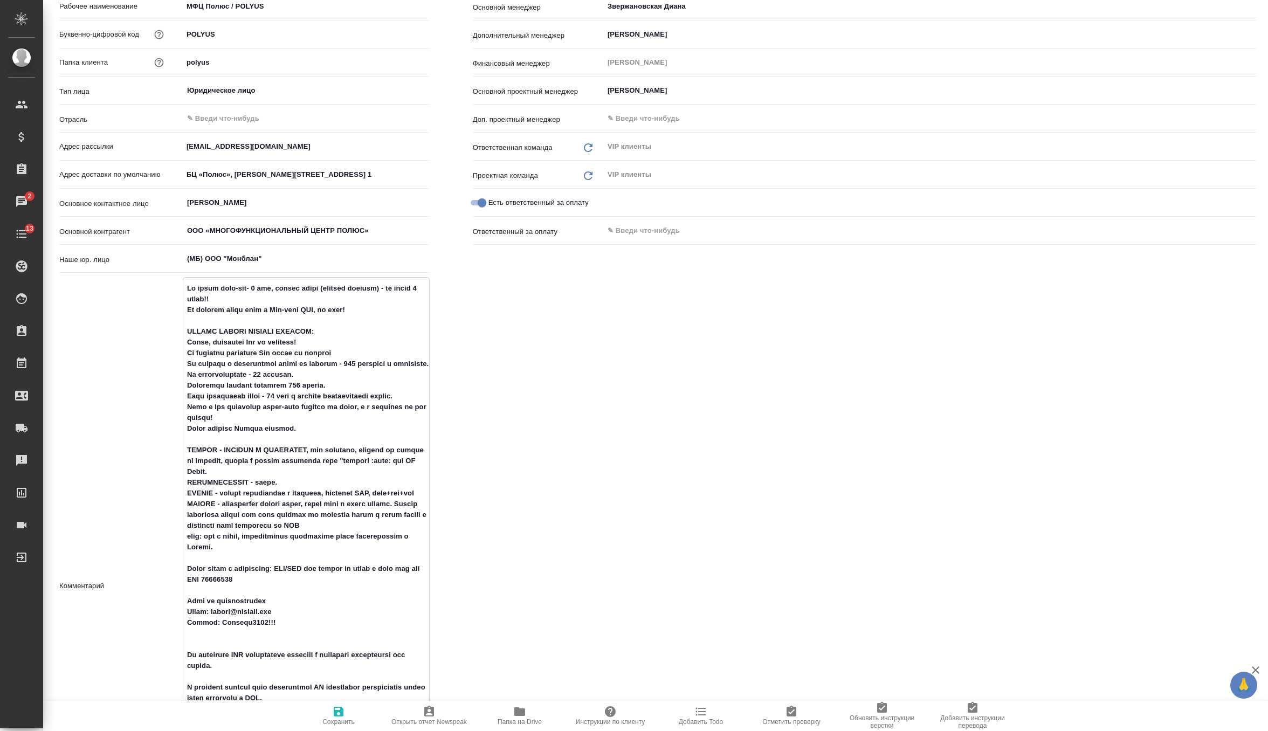
type textarea "И На ответ англ-рус- 1 час, другие языки (сложные проекты) - не более 4 часов!!…"
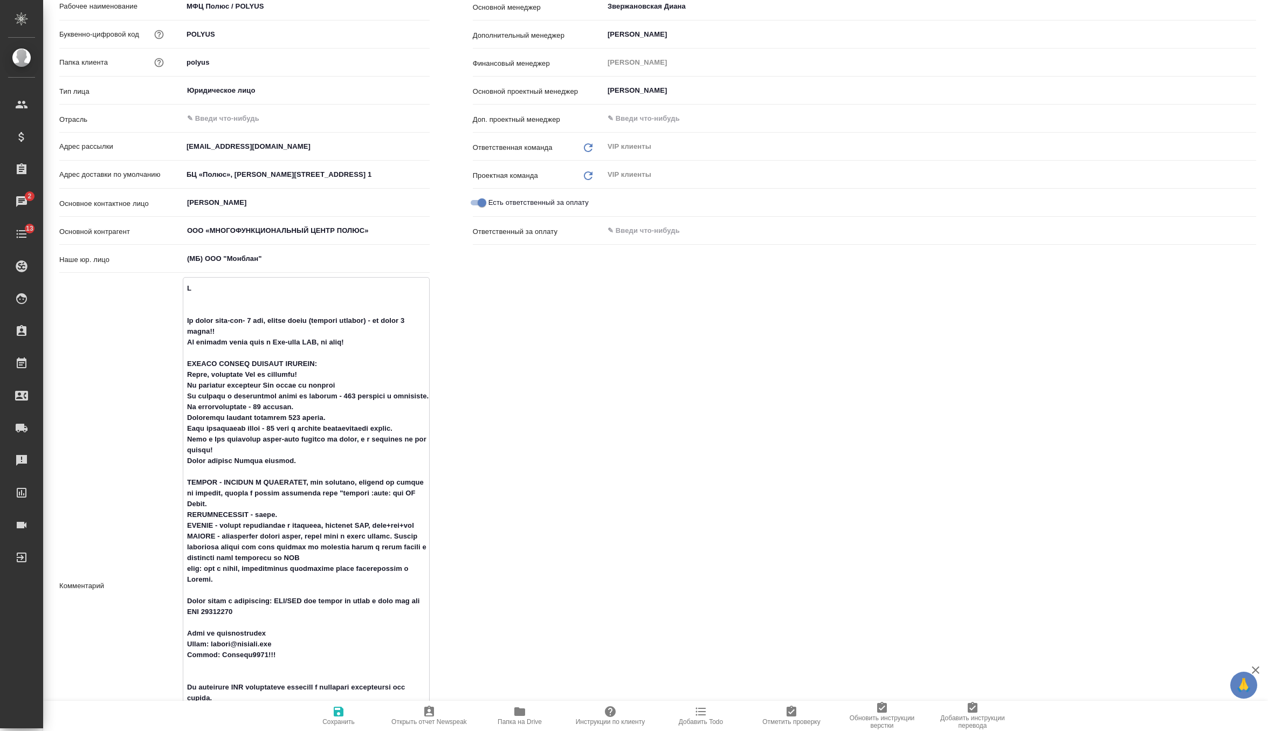
type textarea "x"
type textarea "Ин На ответ англ-рус- 1 час, другие языки (сложные проекты) - не более 4 часов!…"
type textarea "x"
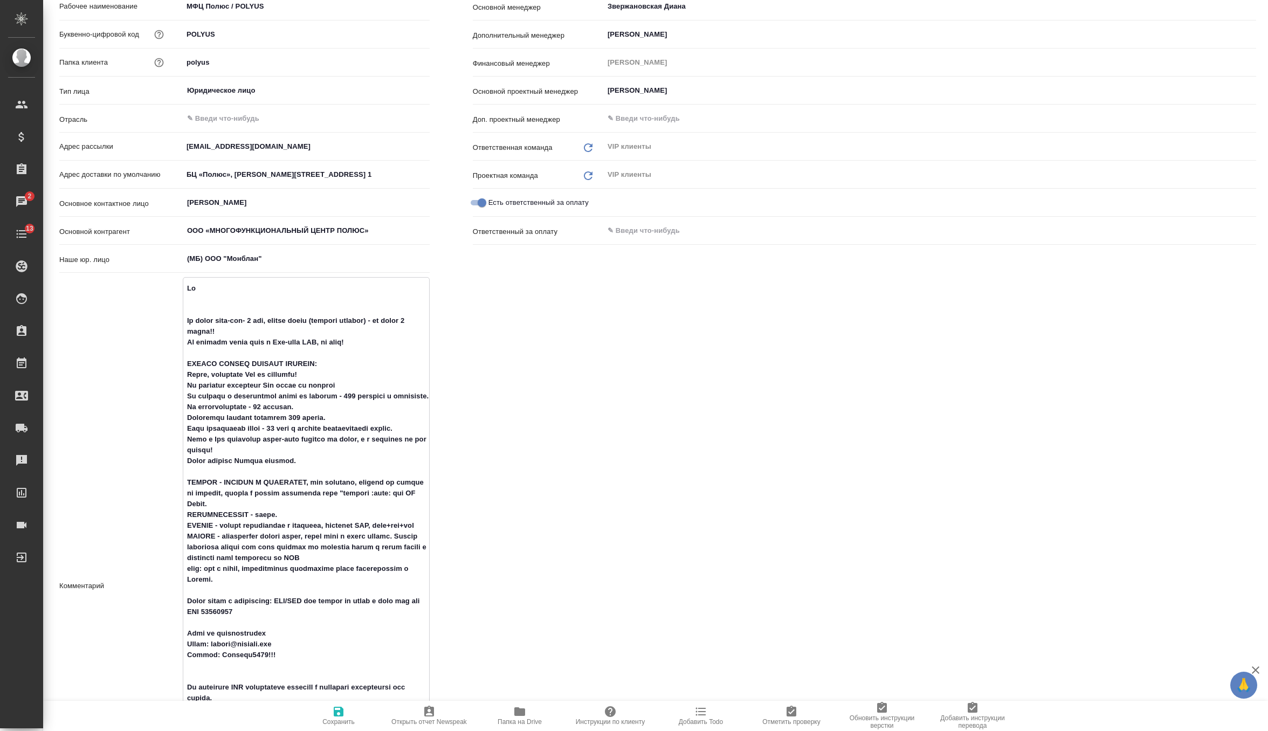
type textarea "Инс На ответ англ-рус- 1 час, другие языки (сложные проекты) - не более 4 часов…"
type textarea "x"
type textarea "Инст На ответ англ-рус- 1 час, другие языки (сложные проекты) - не более 4 часо…"
type textarea "x"
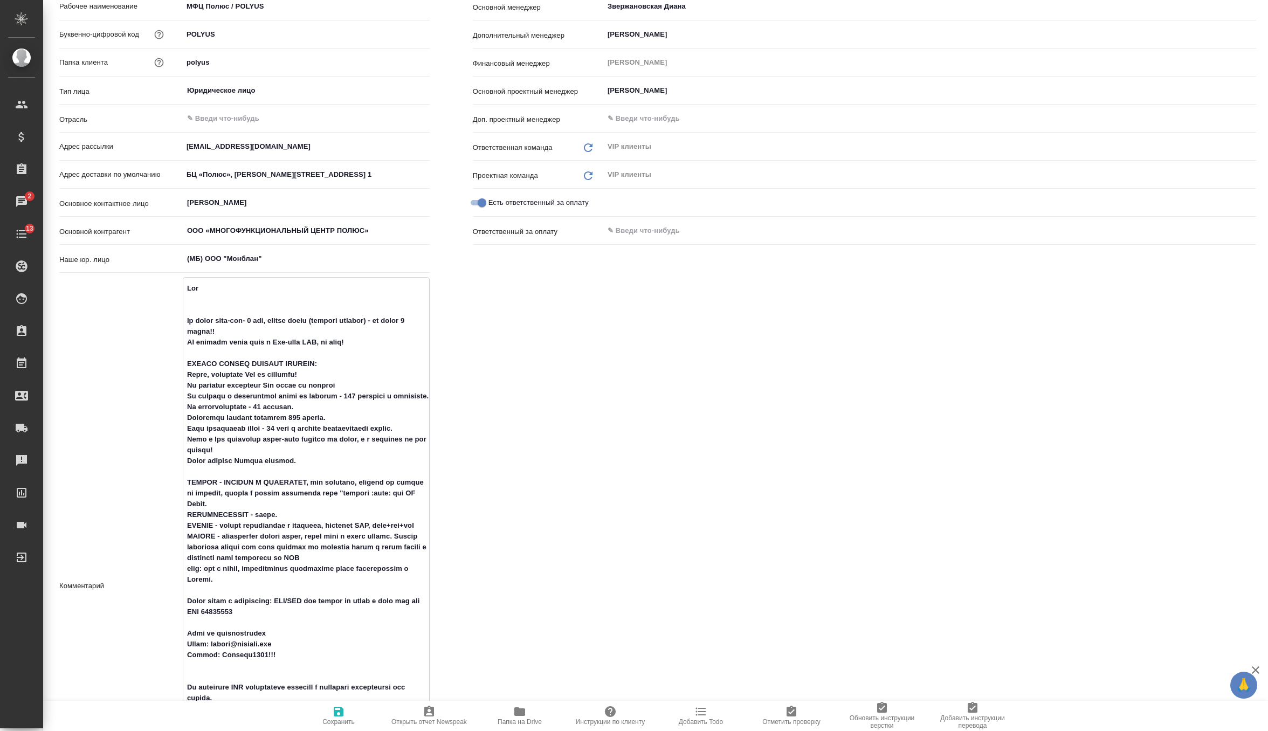
type textarea "x"
type textarea "Инстр На ответ англ-рус- 1 час, другие языки (сложные проекты) - не более 4 час…"
type textarea "x"
type textarea "Инстру На ответ англ-рус- 1 час, другие языки (сложные проекты) - не более 4 ча…"
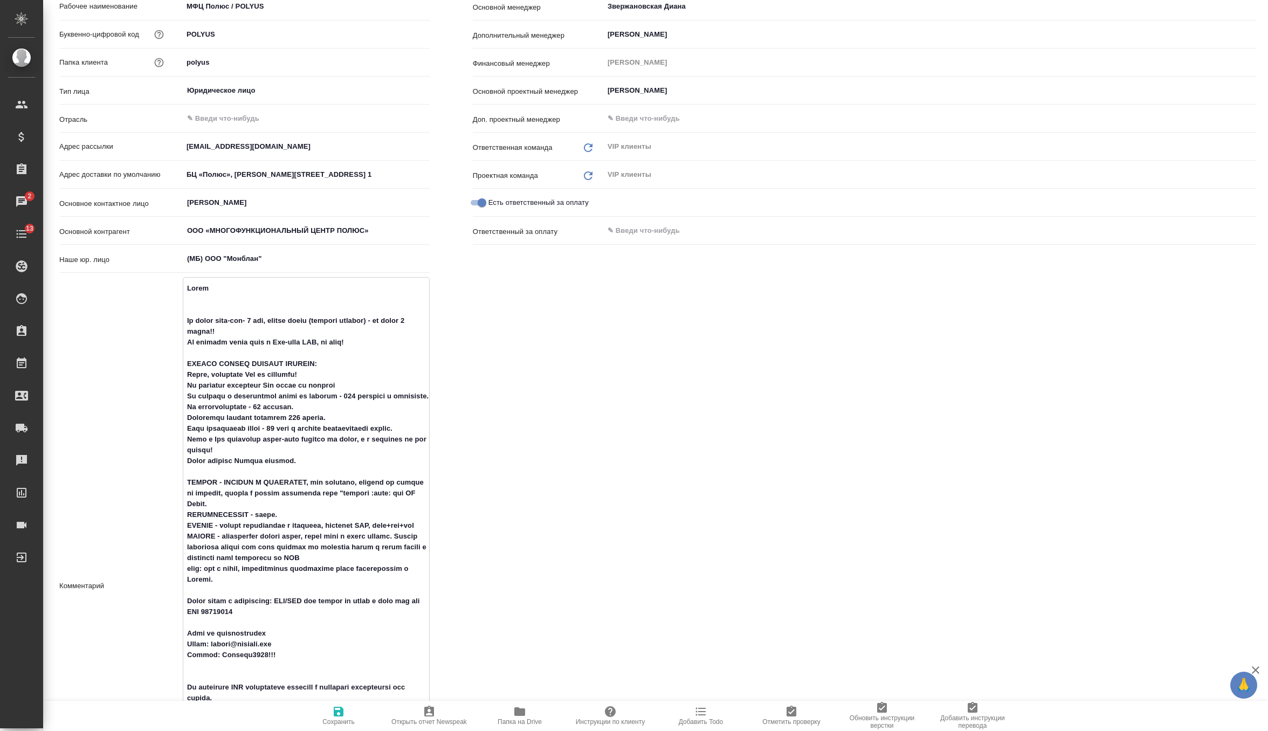
type textarea "x"
type textarea "Инструк На ответ англ-рус- 1 час, другие языки (сложные проекты) - не более 4 ч…"
type textarea "x"
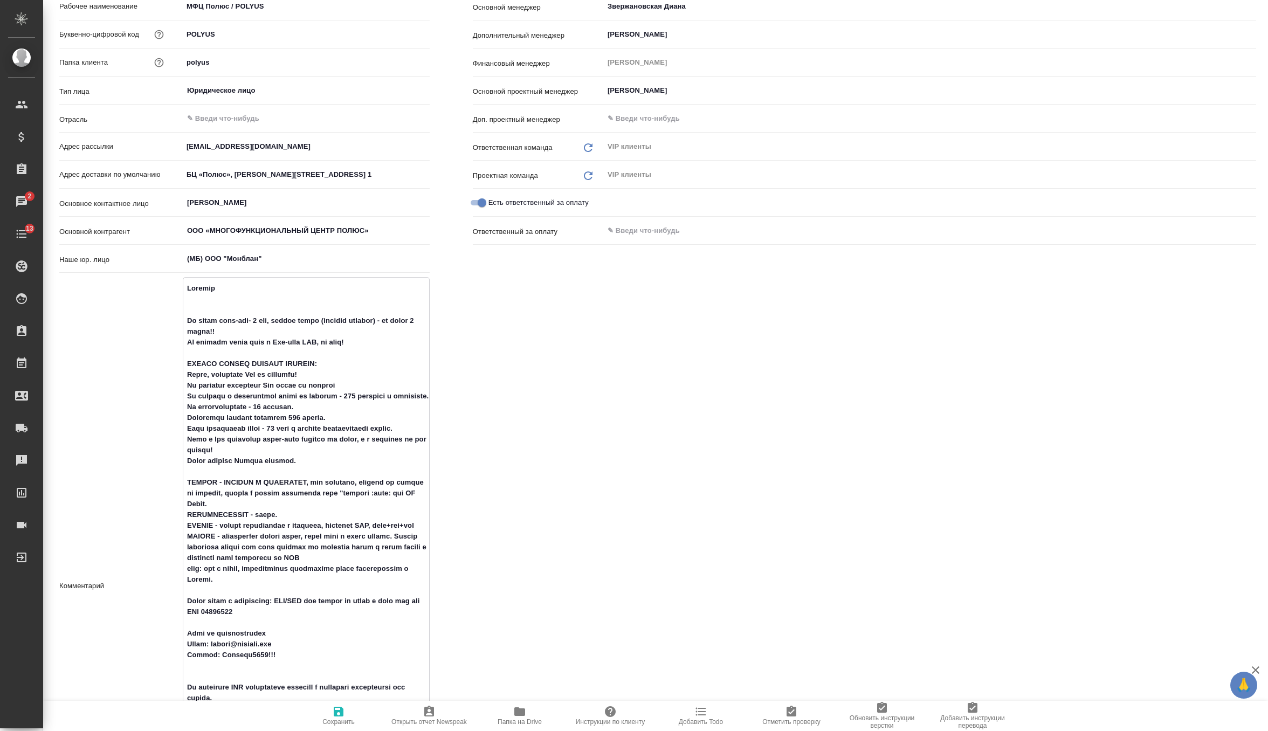
type textarea "Инструкц На ответ англ-рус- 1 час, другие языки (сложные проекты) - не более 4 …"
type textarea "x"
type textarea "Инструкци На ответ англ-рус- 1 час, другие языки (сложные проекты) - не более 4…"
type textarea "x"
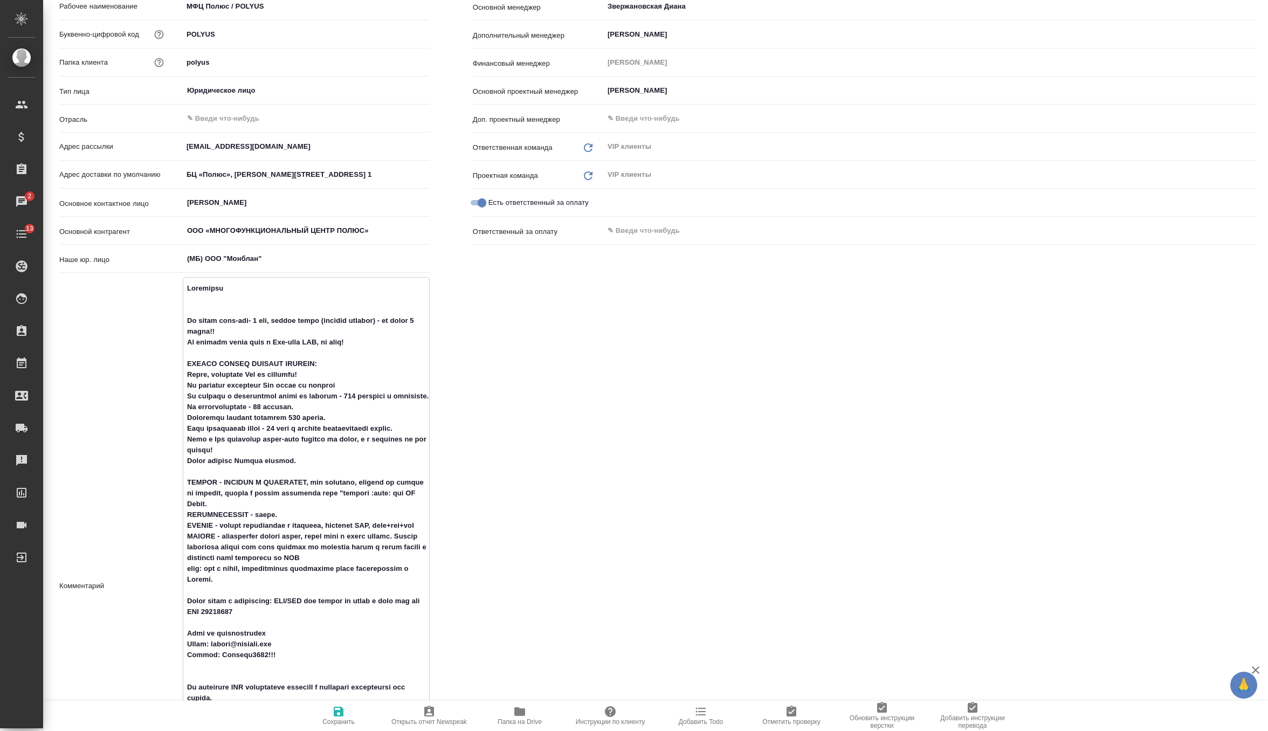
type textarea "x"
type textarea "Инструкция На ответ англ-рус- 1 час, другие языки (сложные проекты) - не более …"
type textarea "x"
type textarea "Инструкция На ответ англ-рус- 1 час, другие языки (сложные проекты) - не более …"
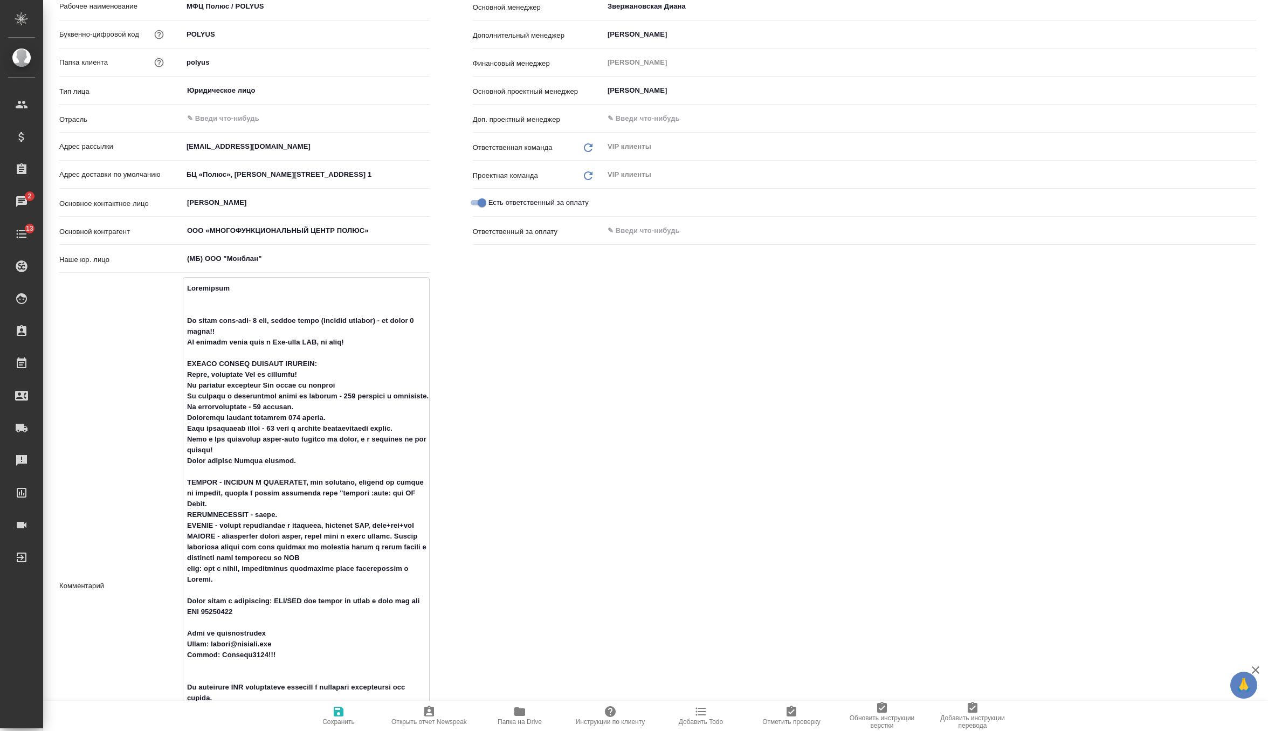
type textarea "x"
type textarea "Инструкция п На ответ англ-рус- 1 час, другие языки (сложные проекты) - не боле…"
type textarea "x"
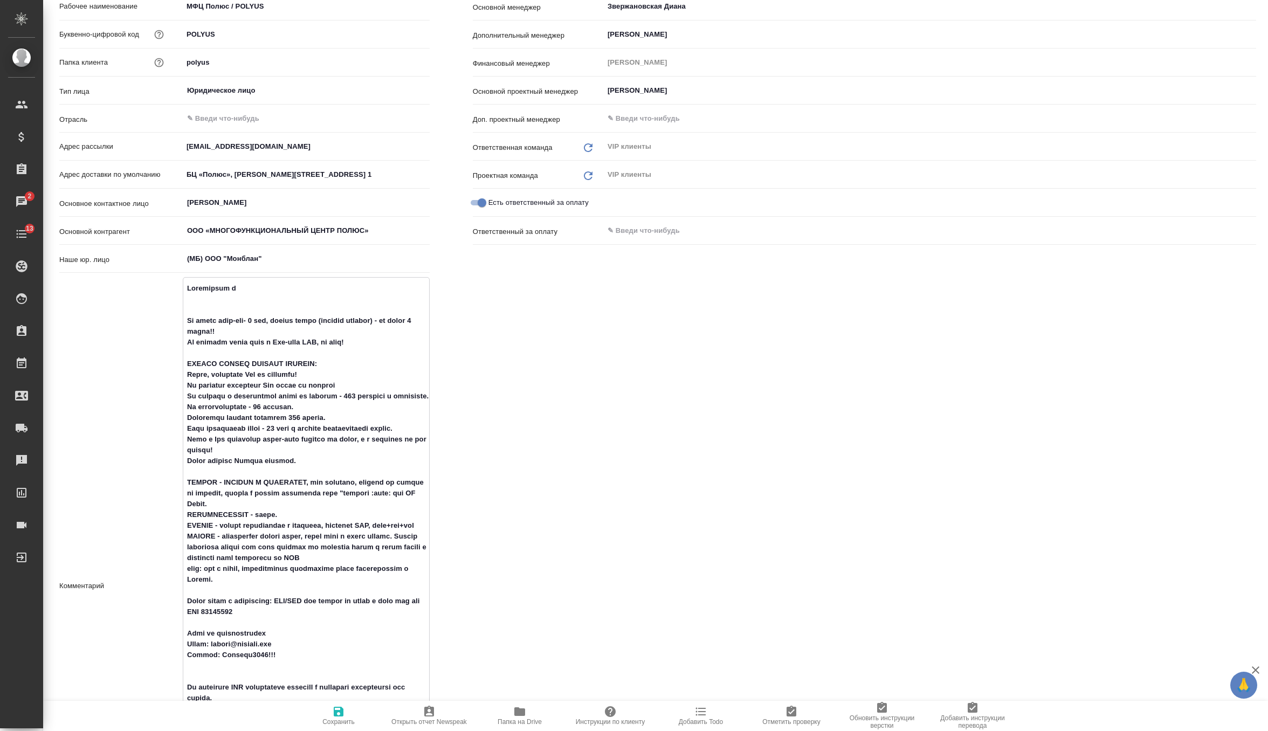
type textarea "Инструкция по На ответ англ-рус- 1 час, другие языки (сложные проекты) - не бол…"
type textarea "x"
type textarea "Инструкция по На ответ англ-рус- 1 час, другие языки (сложные проекты) - не бол…"
type textarea "x"
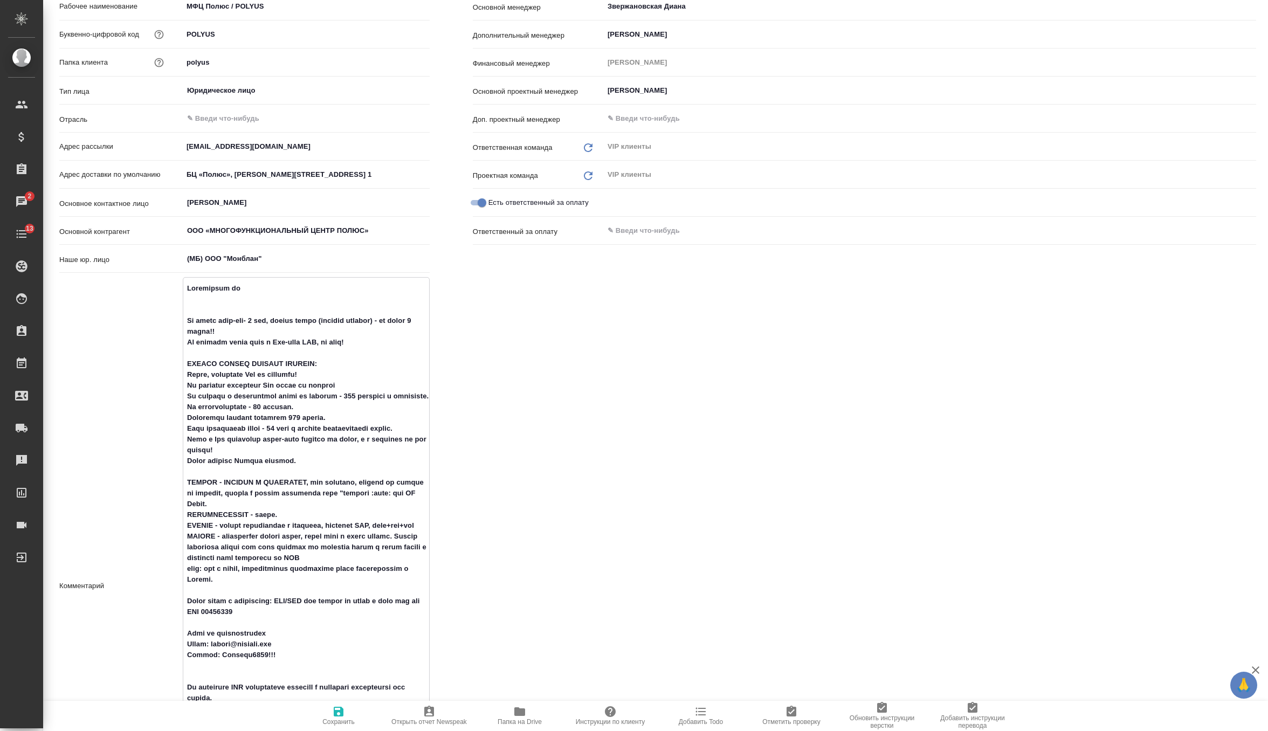
type textarea "x"
type textarea "Инструкция по р На ответ англ-рус- 1 час, другие языки (сложные проекты) - не б…"
type textarea "x"
type textarea "Инструкция по ра На ответ англ-рус- 1 час, другие языки (сложные проекты) - не …"
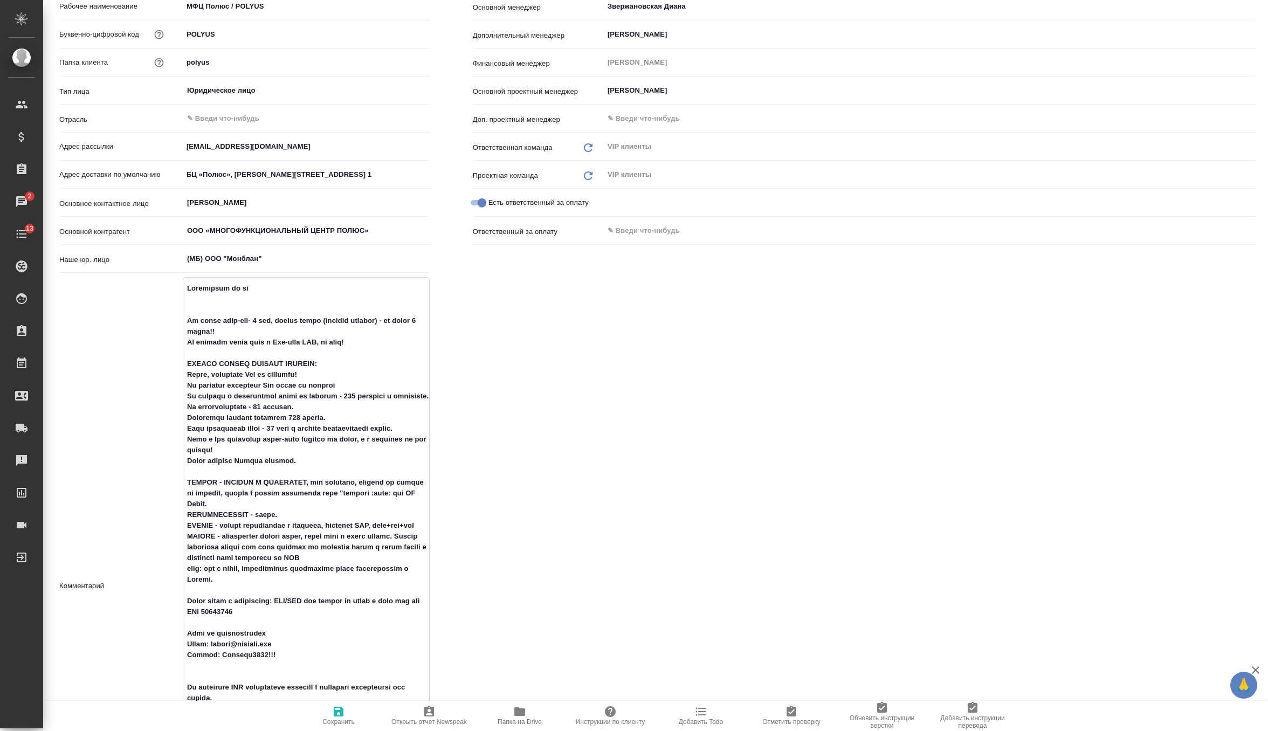
type textarea "x"
type textarea "Инструкция по раб На ответ англ-рус- 1 час, другие языки (сложные проекты) - не…"
type textarea "x"
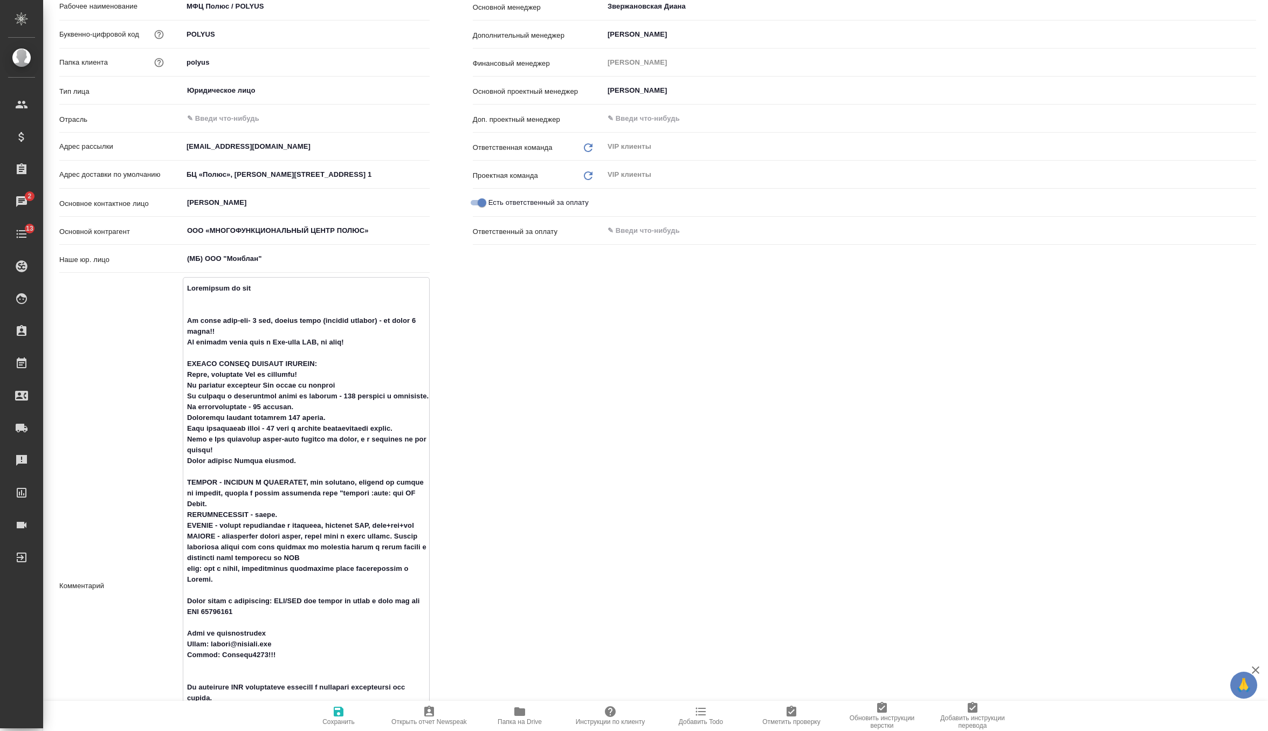
type textarea "Инструкция по рабо На ответ англ-рус- 1 час, другие языки (сложные проекты) - н…"
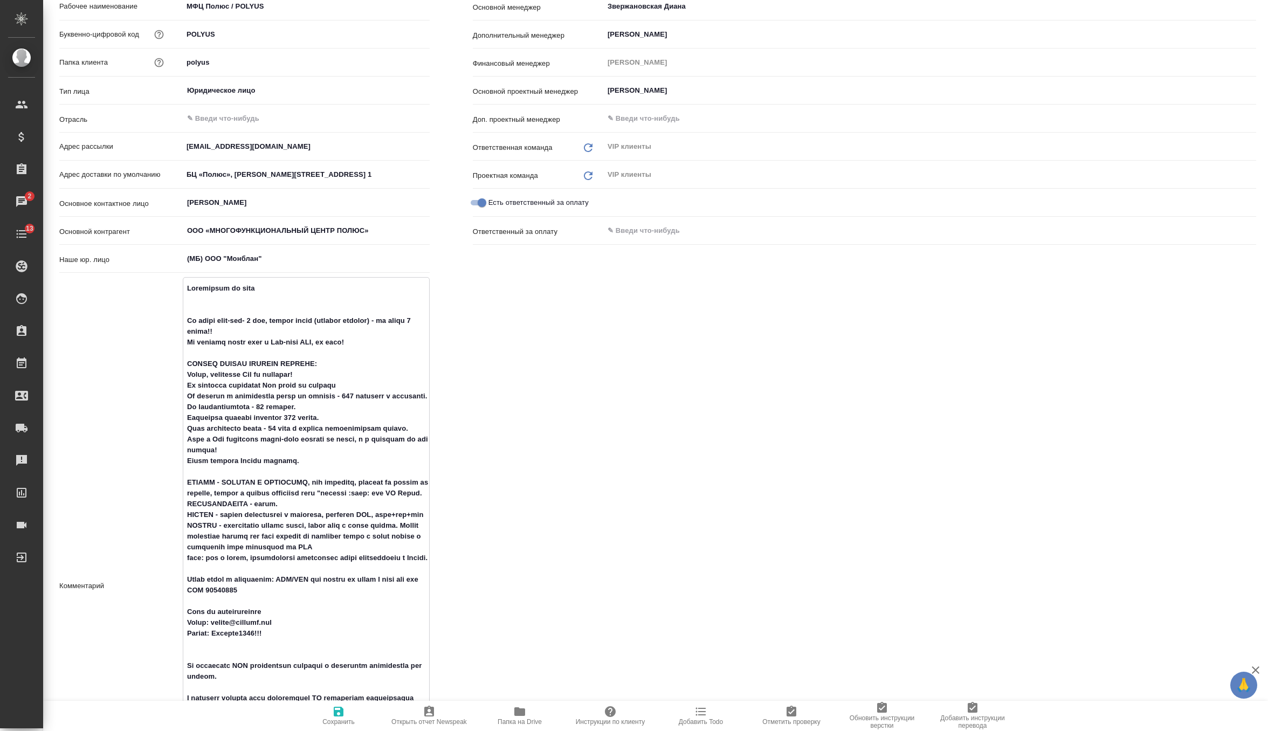
type textarea "x"
type textarea "Инструкция по работ На ответ англ-рус- 1 час, другие языки (сложные проекты) - …"
type textarea "x"
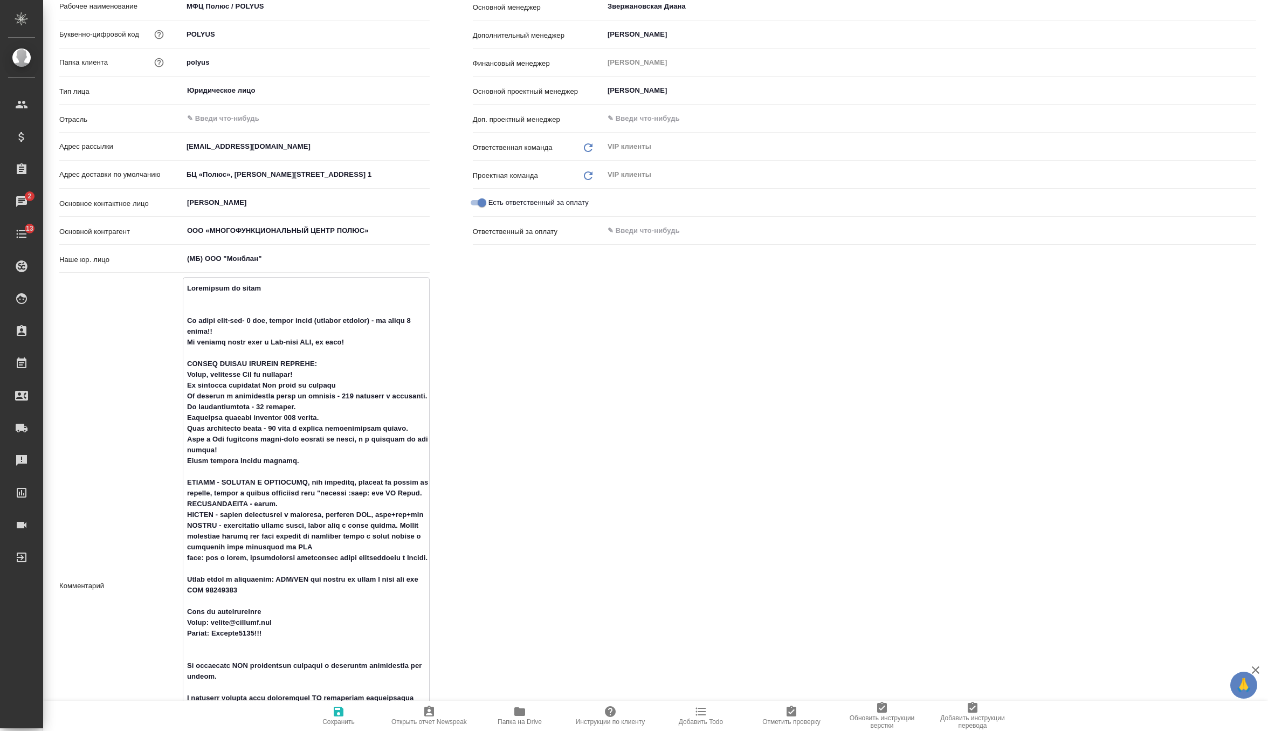
type textarea "Инструкция по работу На ответ англ-рус- 1 час, другие языки (сложные проекты) -…"
type textarea "x"
type textarea "Инструкция по работ На ответ англ-рус- 1 час, другие языки (сложные проекты) - …"
type textarea "x"
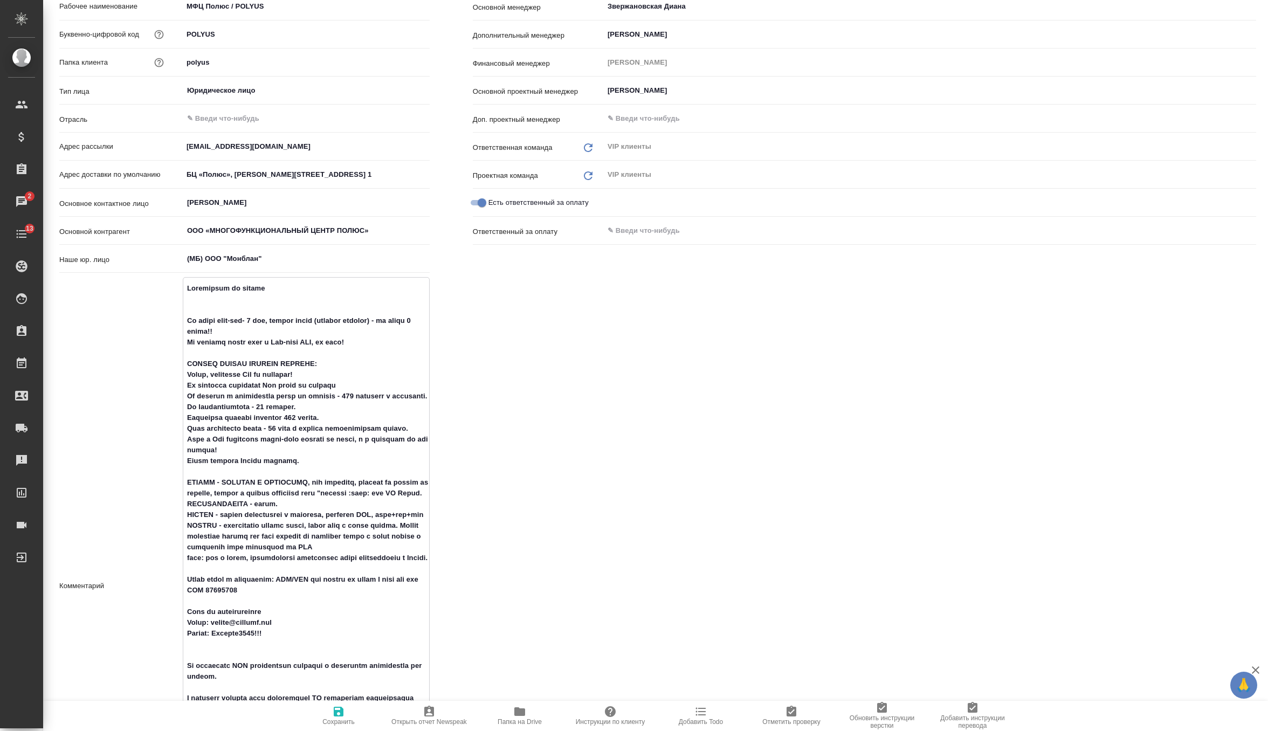
type textarea "x"
type textarea "Инструкция по работе На ответ англ-рус- 1 час, другие языки (сложные проекты) -…"
type textarea "x"
type textarea "Инструкция по работе: На ответ англ-рус- 1 час, другие языки (сложные проекты) …"
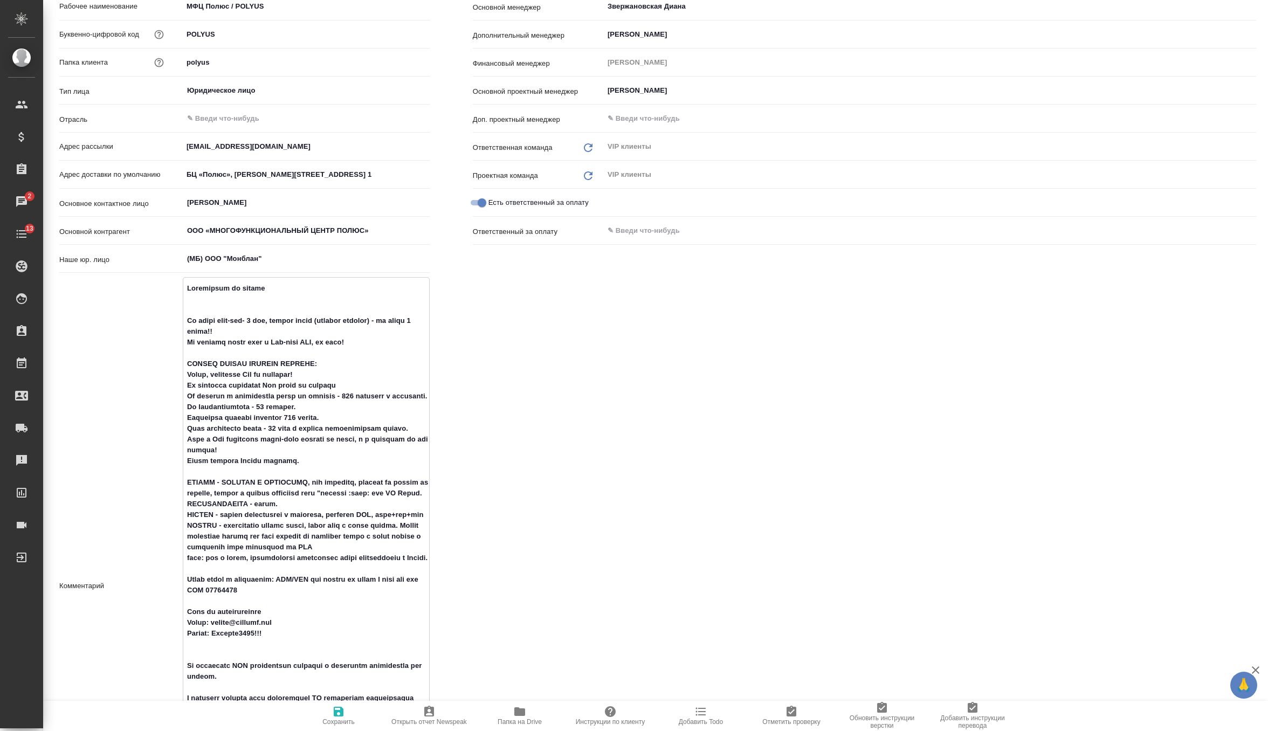
type textarea "x"
type textarea "Инструкция по работе: На ответ англ-рус- 1 час, другие языки (сложные проекты) …"
type textarea "x"
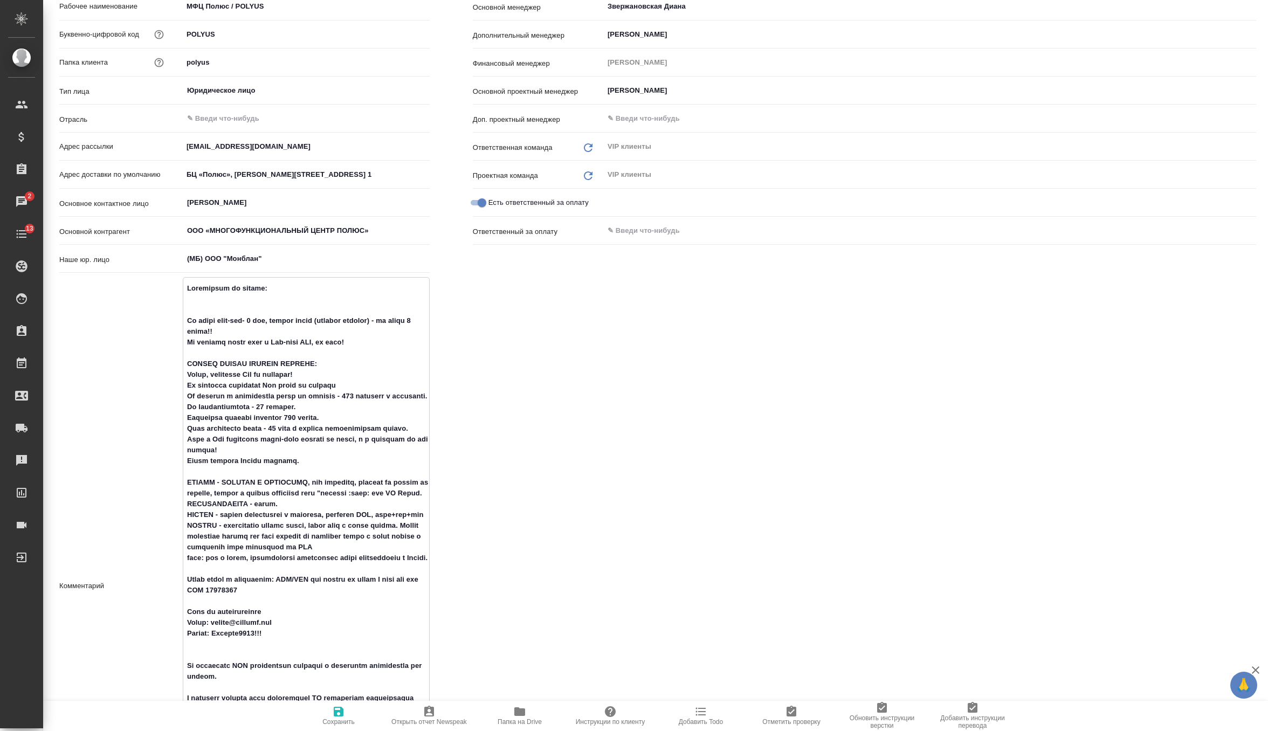
type textarea "Инструкция по работе: На ответ англ-рус- 1 час, другие языки (сложные проекты) …"
click at [606, 705] on icon "button" at bounding box center [610, 711] width 13 height 13
type textarea "x"
click at [292, 292] on textarea at bounding box center [306, 584] width 247 height 611
paste textarea "[URL][DOMAIN_NAME]"
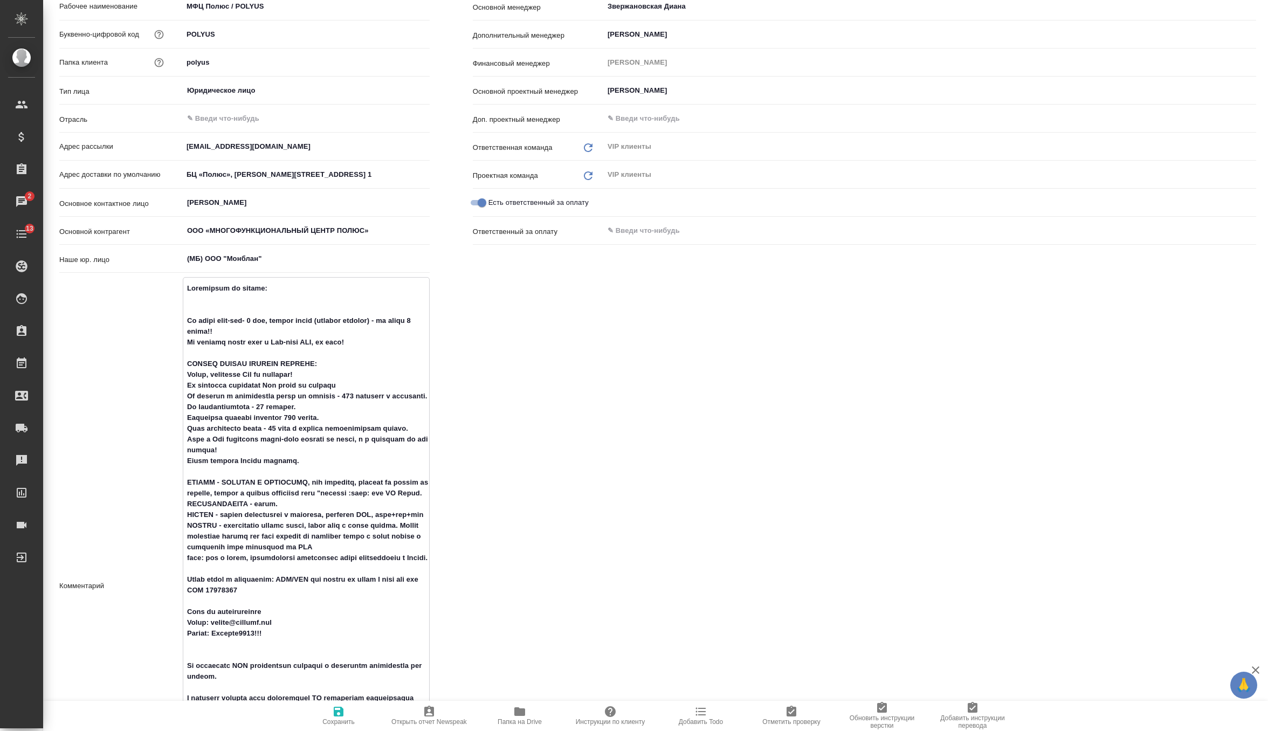
type textarea "Инструкция по работе: https://drive.awatera.com/f/10497193 На ответ англ-рус- 1…"
type textarea "x"
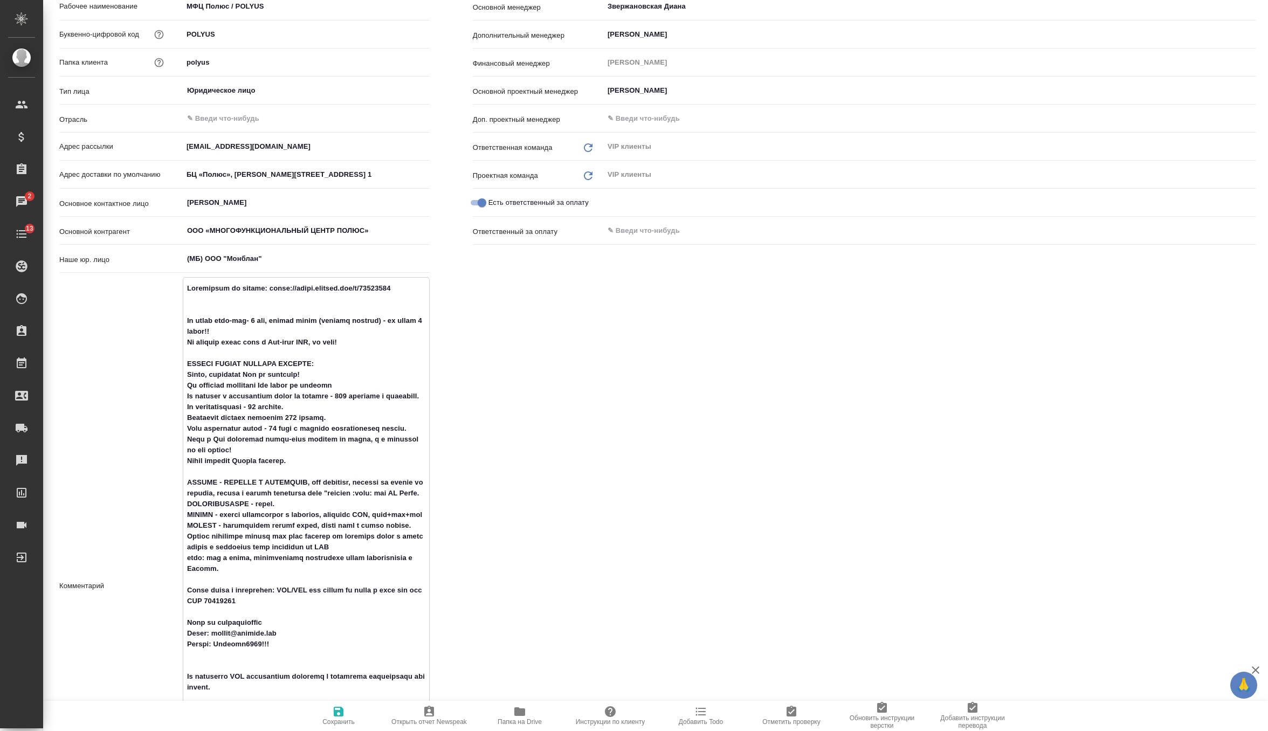
click at [252, 288] on textarea at bounding box center [306, 584] width 246 height 611
type textarea "Инструкция по: https://drive.awatera.com/f/10497193 На ответ англ-рус- 1 час, д…"
type textarea "x"
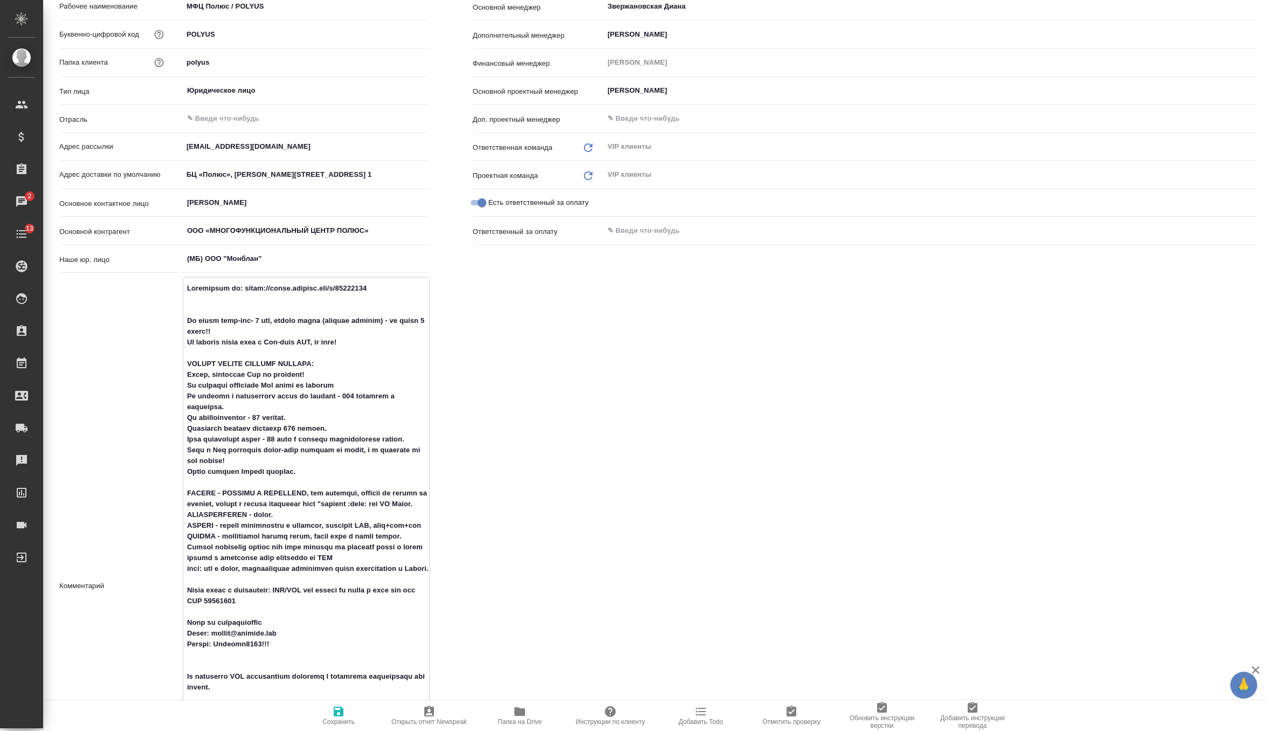
type textarea "Инструкция п: https://drive.awatera.com/f/10497193 На ответ англ-рус- 1 час, др…"
type textarea "x"
type textarea "Инструкция : https://drive.awatera.com/f/10497193 На ответ англ-рус- 1 час, дру…"
type textarea "x"
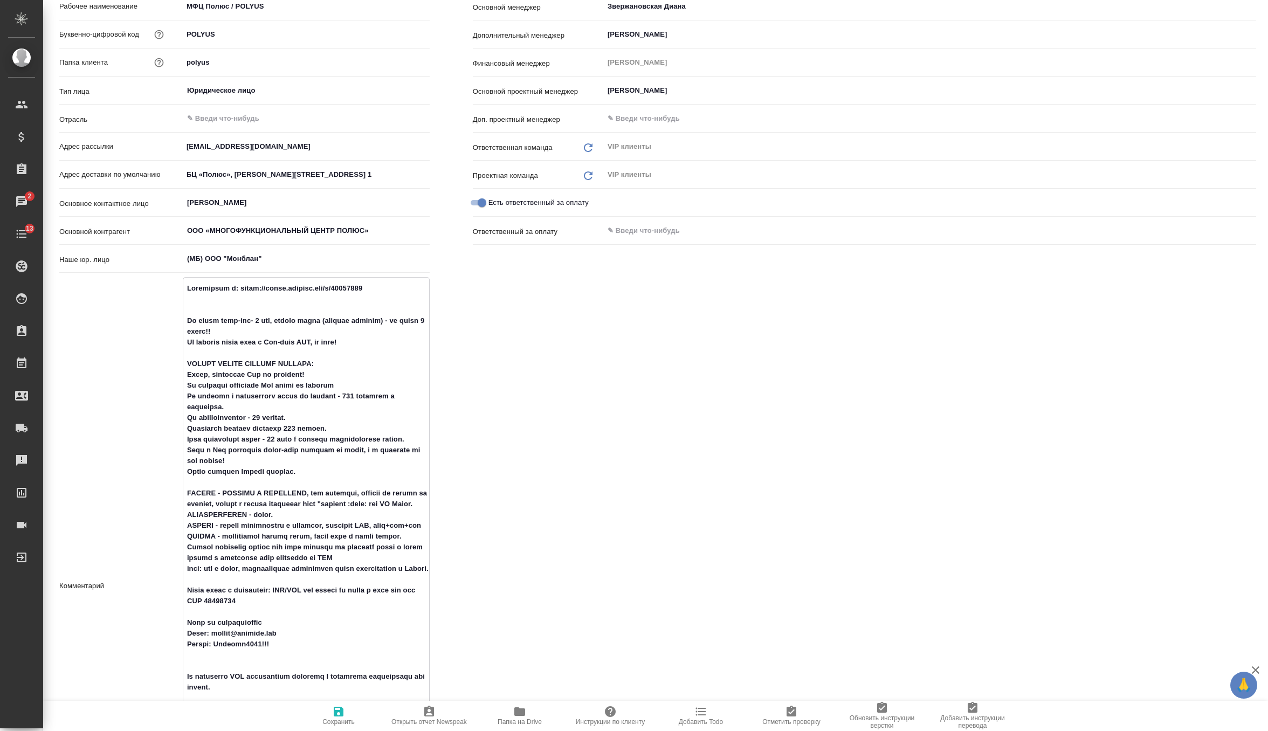
type textarea "x"
type textarea "Инструкция д: https://drive.awatera.com/f/10497193 На ответ англ-рус- 1 час, др…"
type textarea "x"
type textarea "Инструкция дл: https://drive.awatera.com/f/10497193 На ответ англ-рус- 1 час, д…"
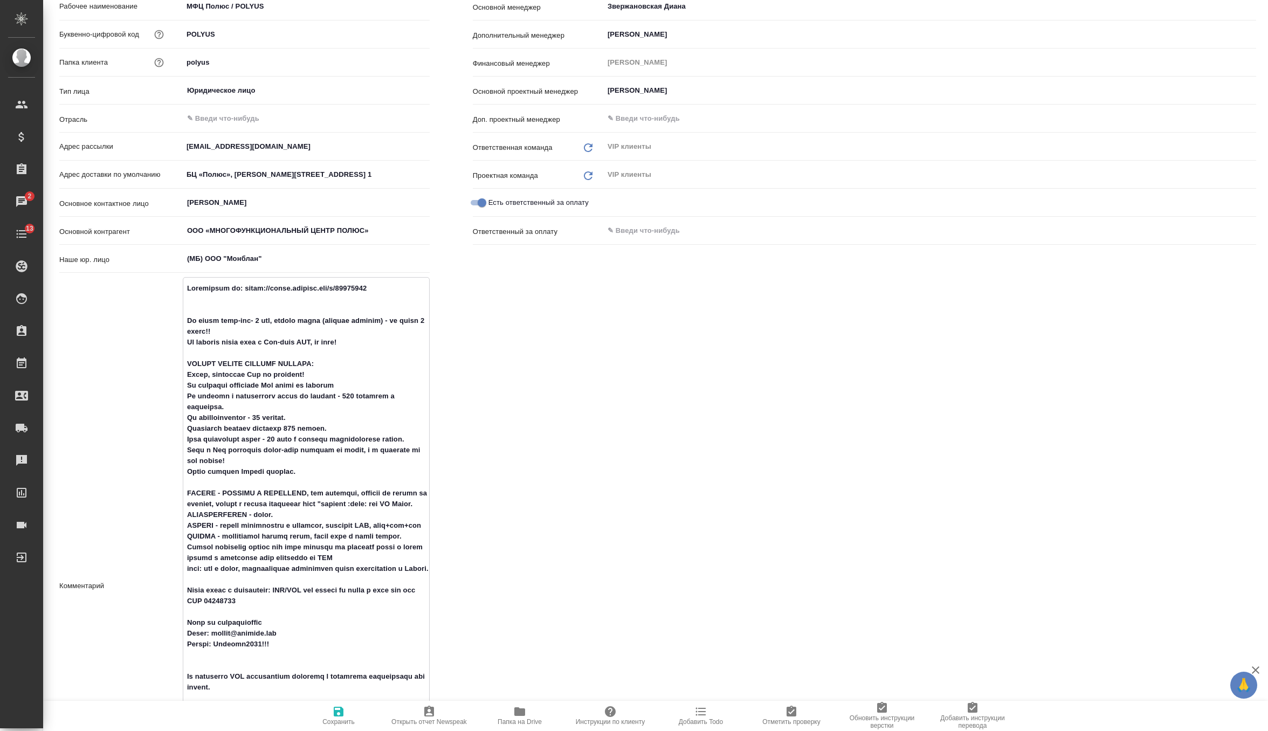
type textarea "x"
type textarea "Инструкция для: https://drive.awatera.com/f/10497193 На ответ англ-рус- 1 час, …"
type textarea "x"
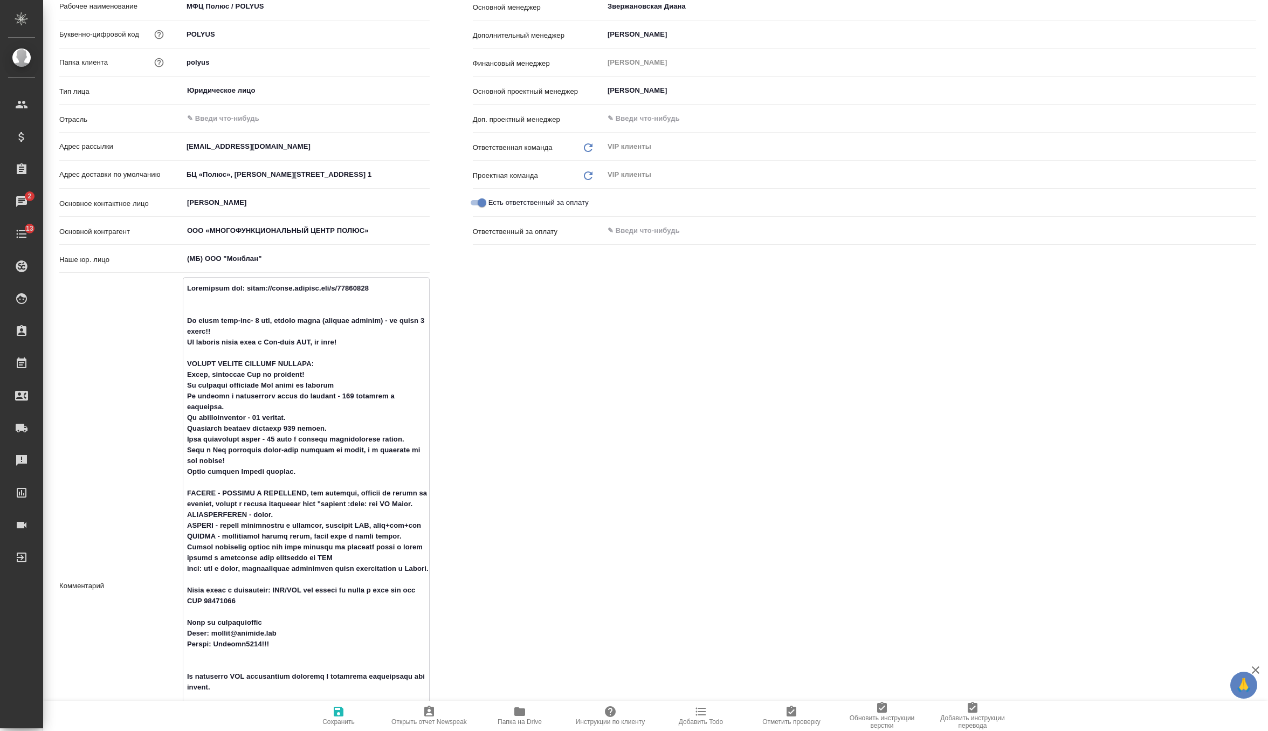
type textarea "Инструкция для : https://drive.awatera.com/f/10497193 На ответ англ-рус- 1 час,…"
type textarea "x"
type textarea "Инструкция для К: https://drive.awatera.com/f/10497193 На ответ англ-рус- 1 час…"
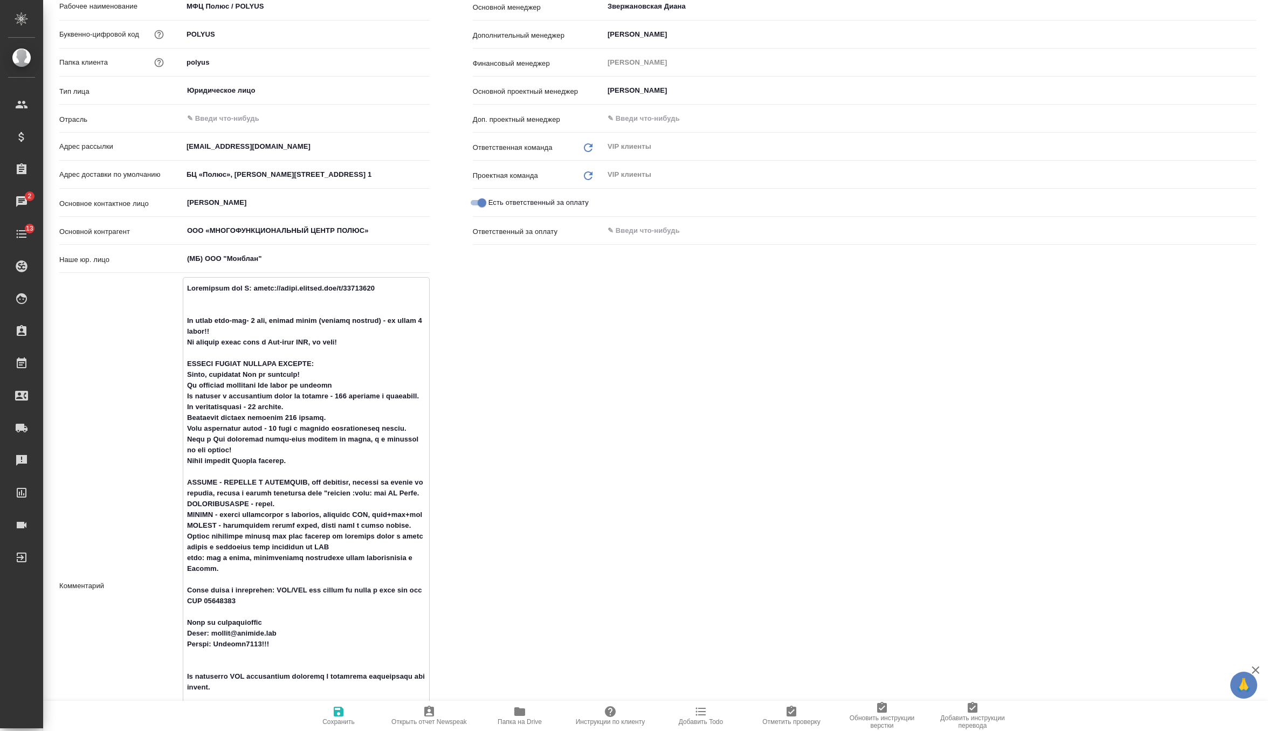
type textarea "x"
type textarea "Инструкция для КМ: https://drive.awatera.com/f/10497193 На ответ англ-рус- 1 ча…"
type textarea "x"
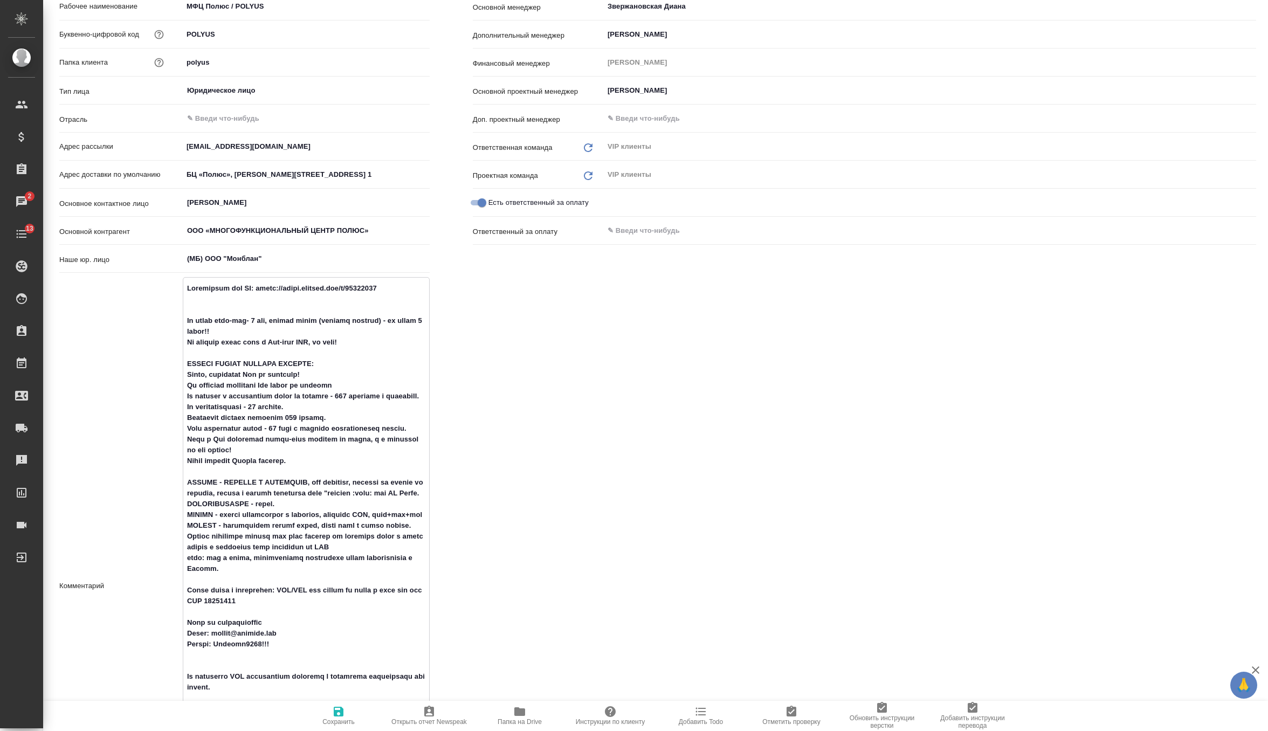
type textarea "Инструкция для КМ: https://drive.awatera.com/f/10497193 На ответ англ-рус- 1 ча…"
click at [344, 716] on icon "button" at bounding box center [338, 711] width 13 height 13
type textarea "x"
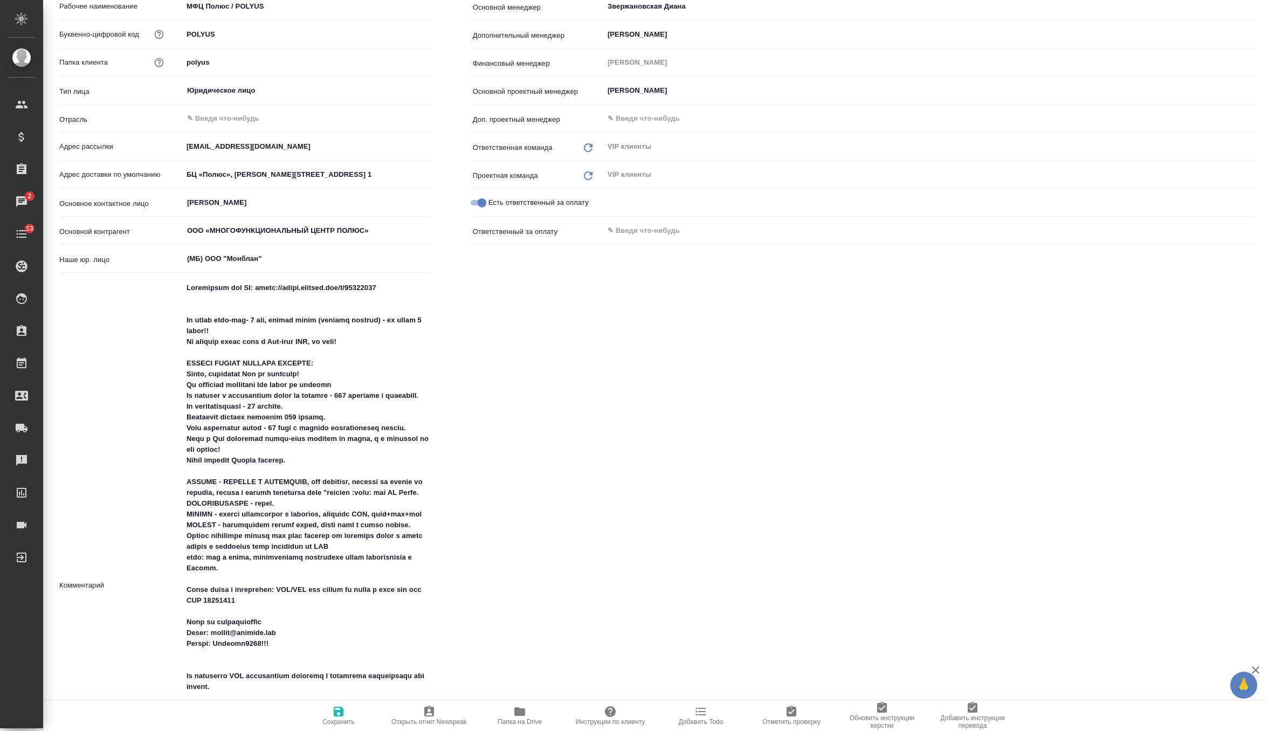
type textarea "x"
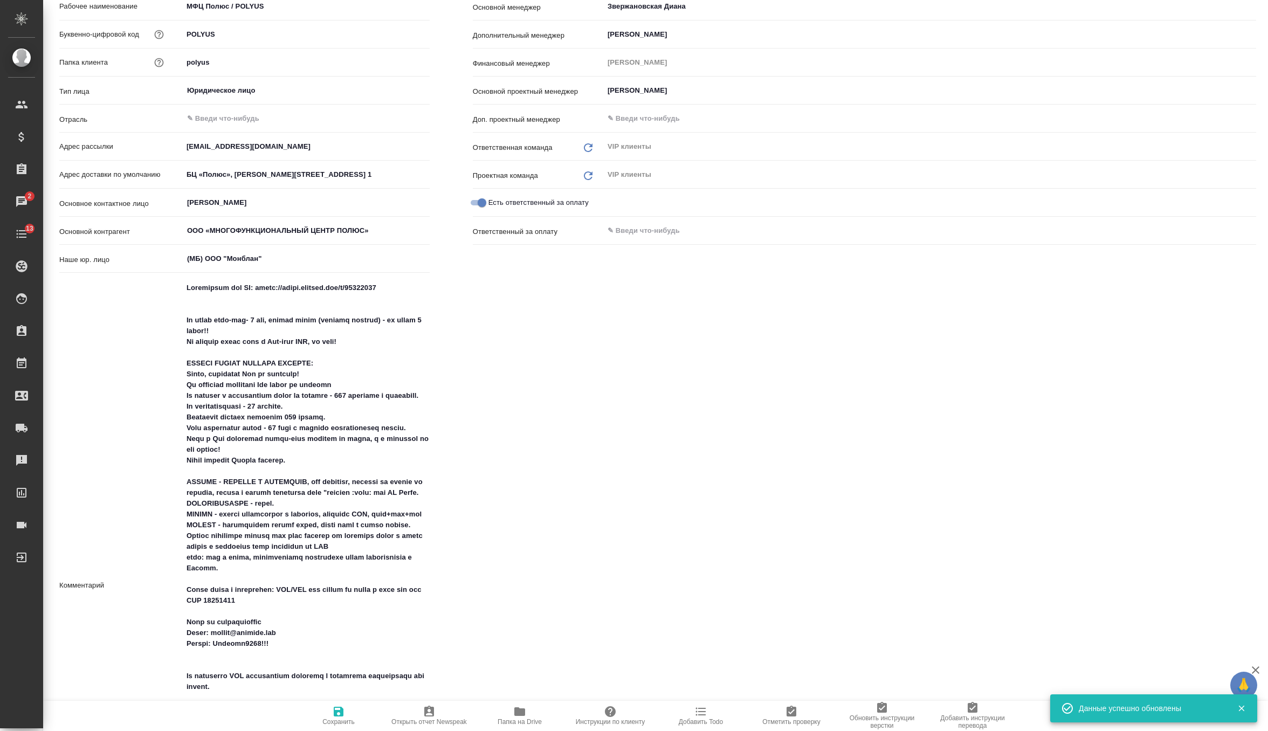
type textarea "x"
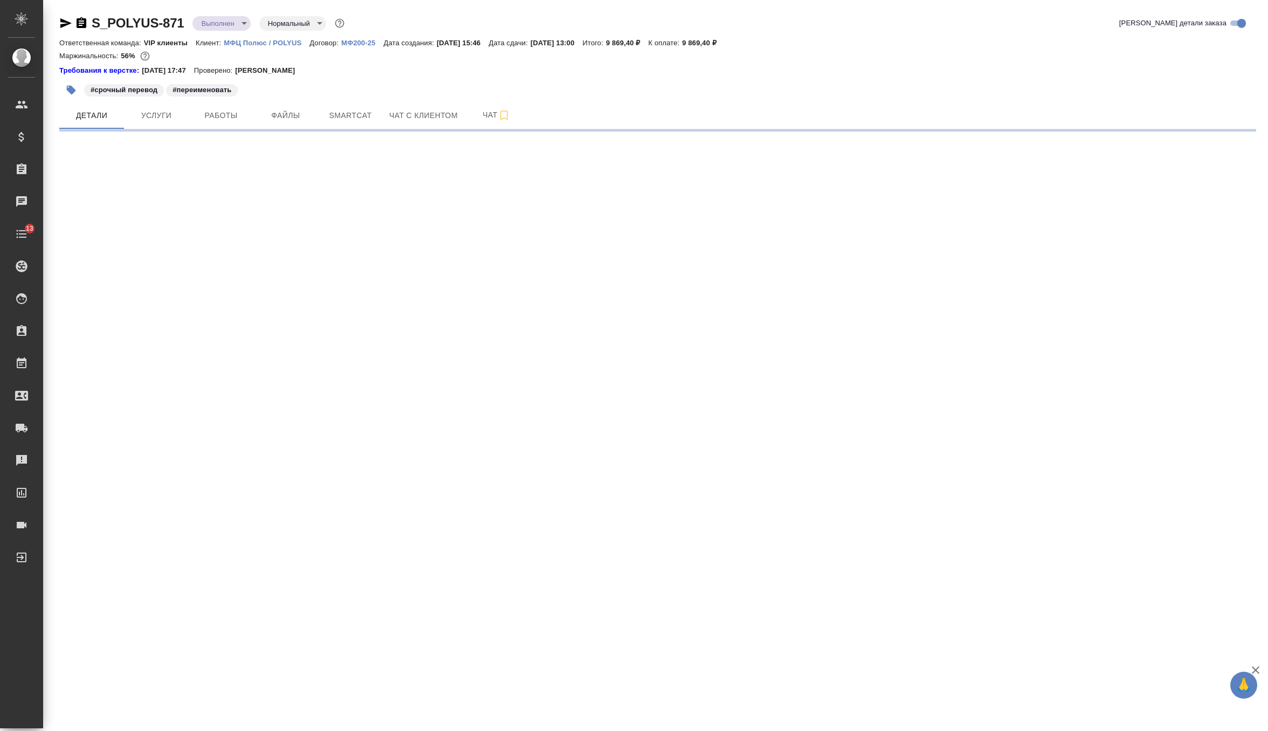
select select "RU"
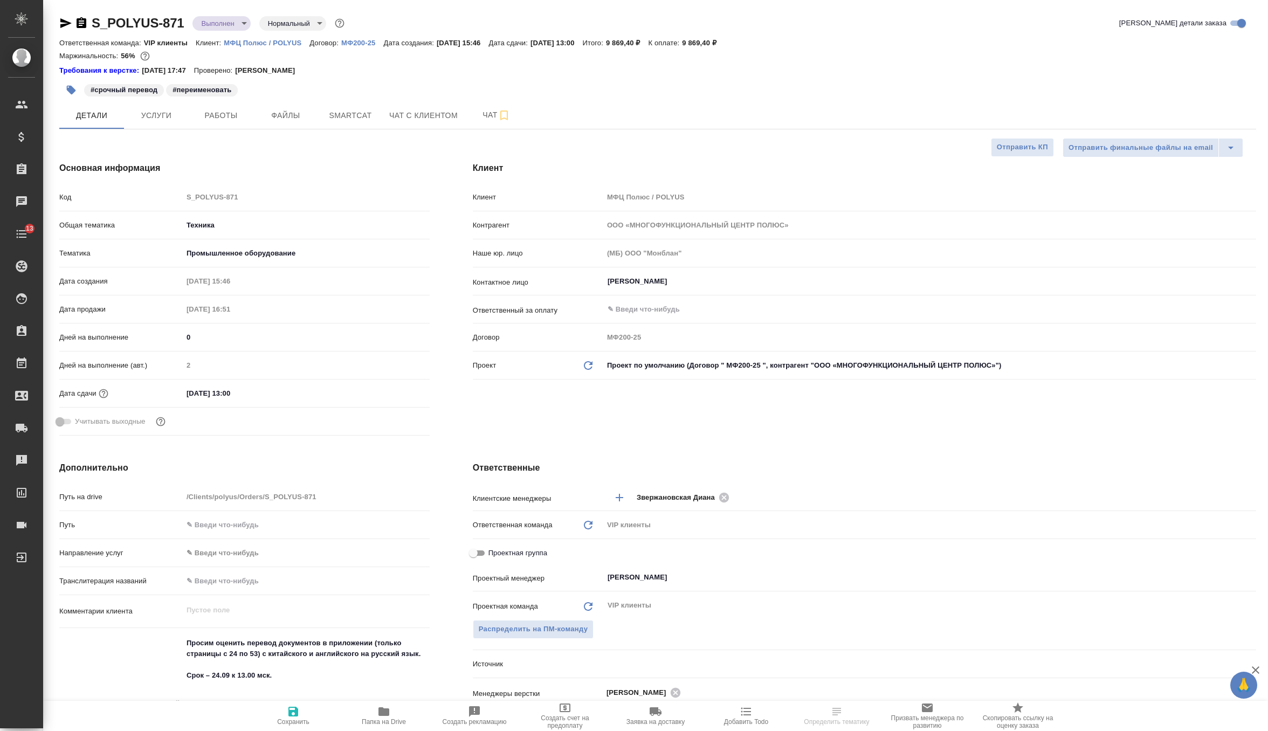
type textarea "x"
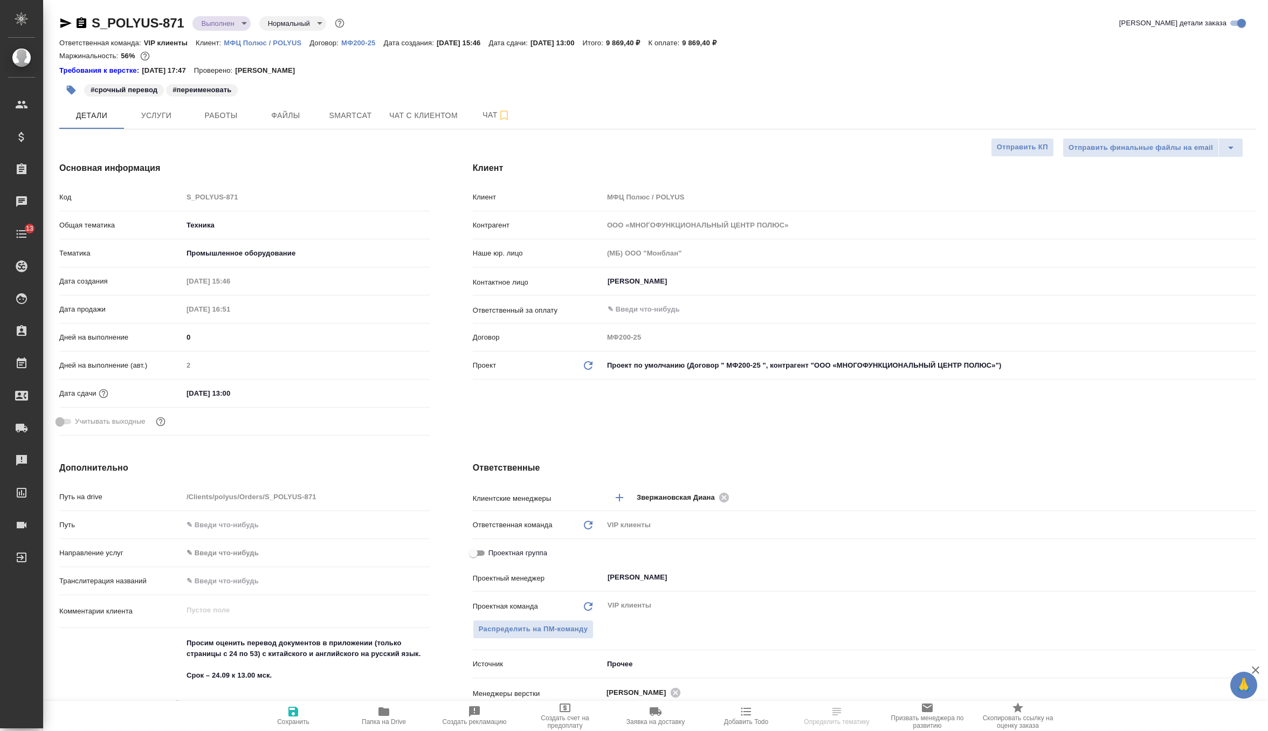
type textarea "x"
click at [163, 116] on span "Услуги" at bounding box center [156, 115] width 52 height 13
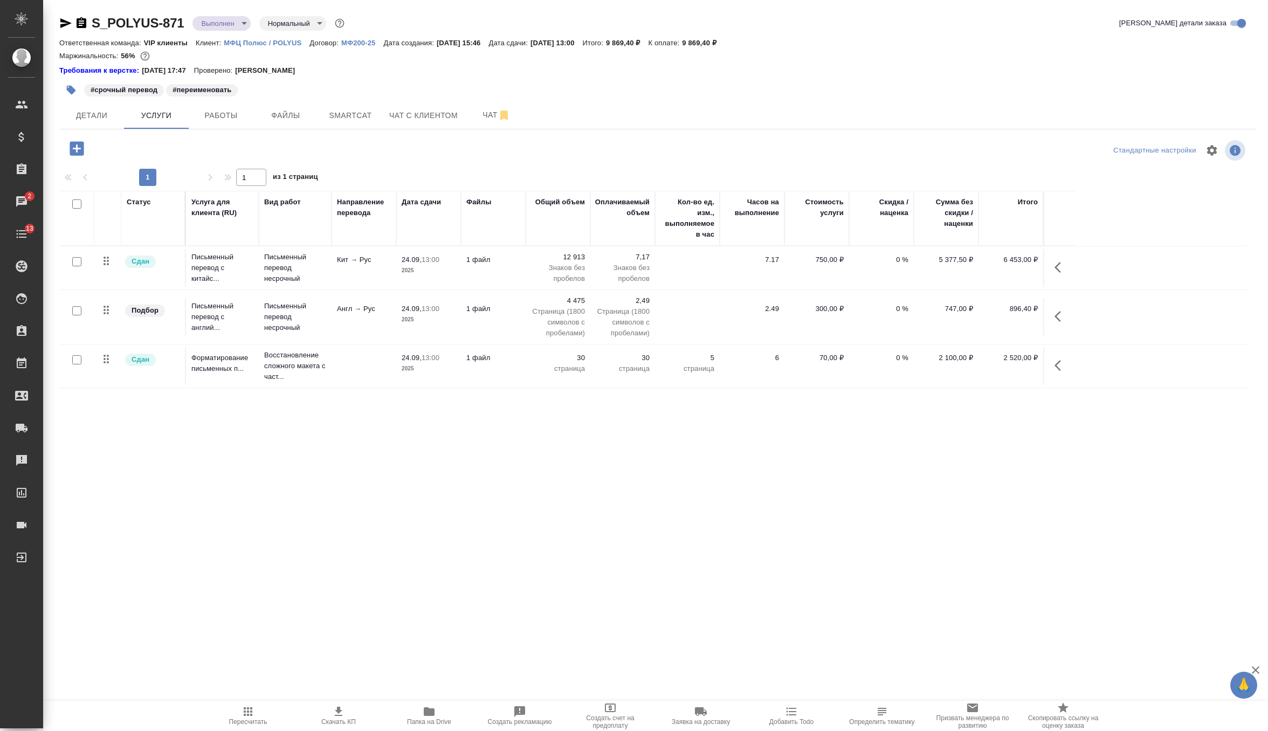
click at [381, 276] on td "Кит → Рус" at bounding box center [364, 268] width 65 height 38
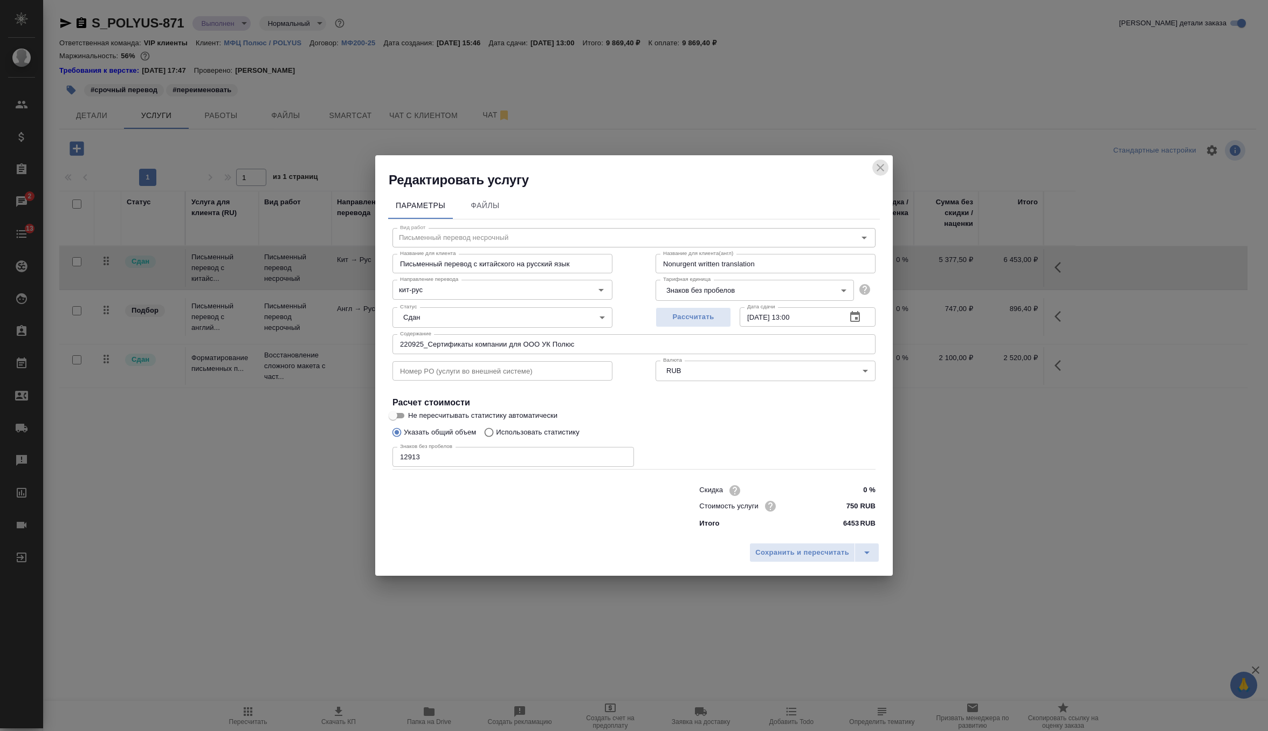
click at [883, 168] on icon "close" at bounding box center [880, 167] width 13 height 13
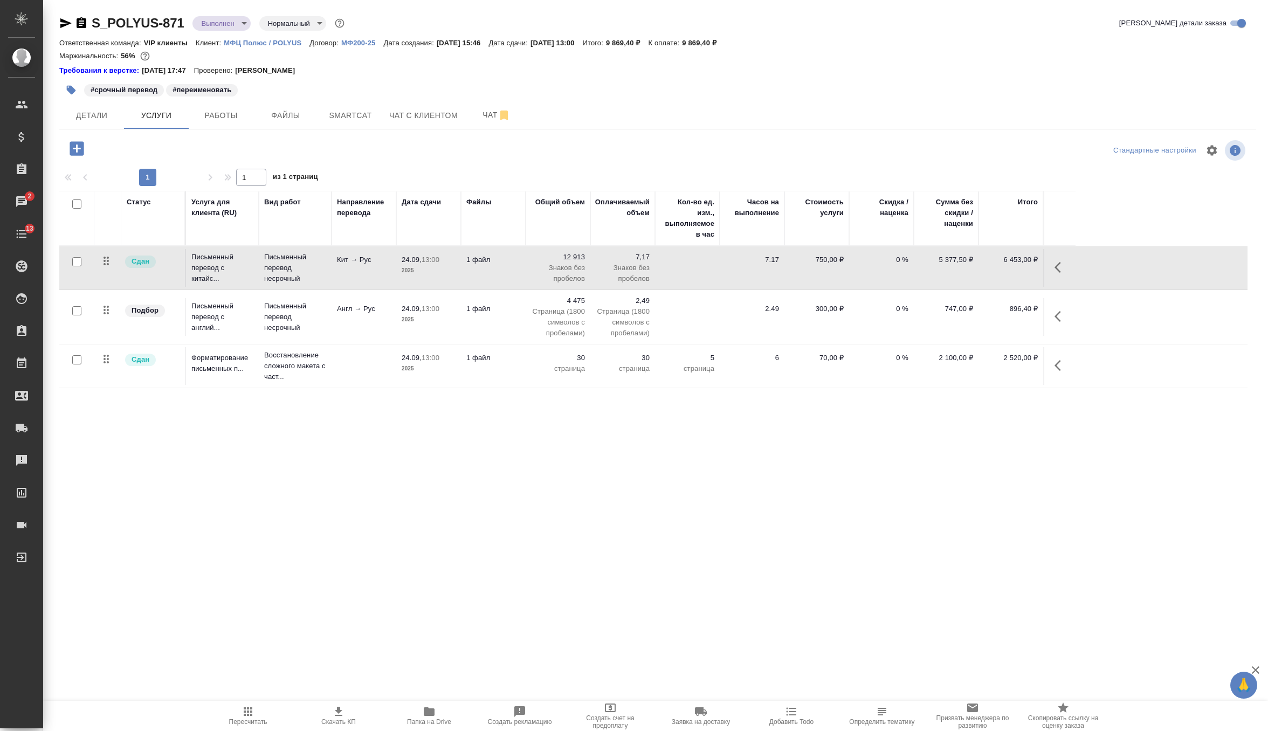
click at [395, 326] on td "Англ → Рус" at bounding box center [364, 317] width 65 height 38
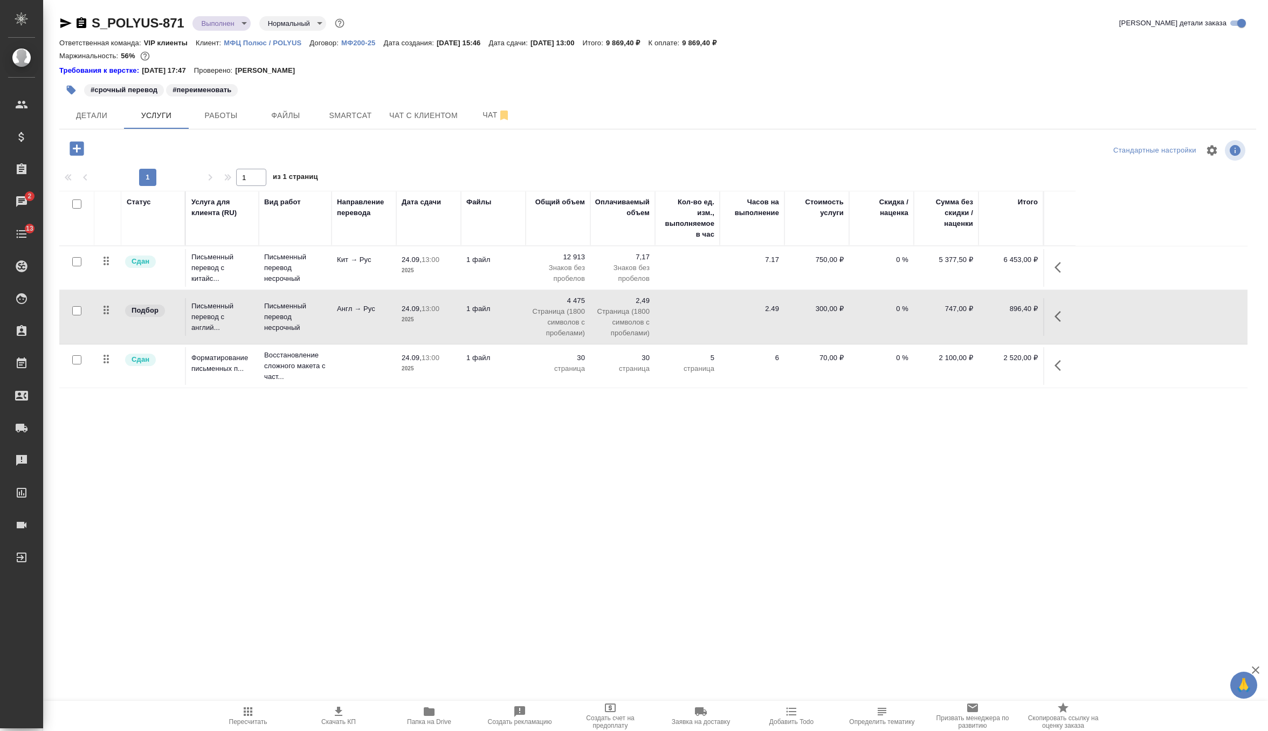
click at [395, 326] on td "Англ → Рус" at bounding box center [364, 317] width 65 height 38
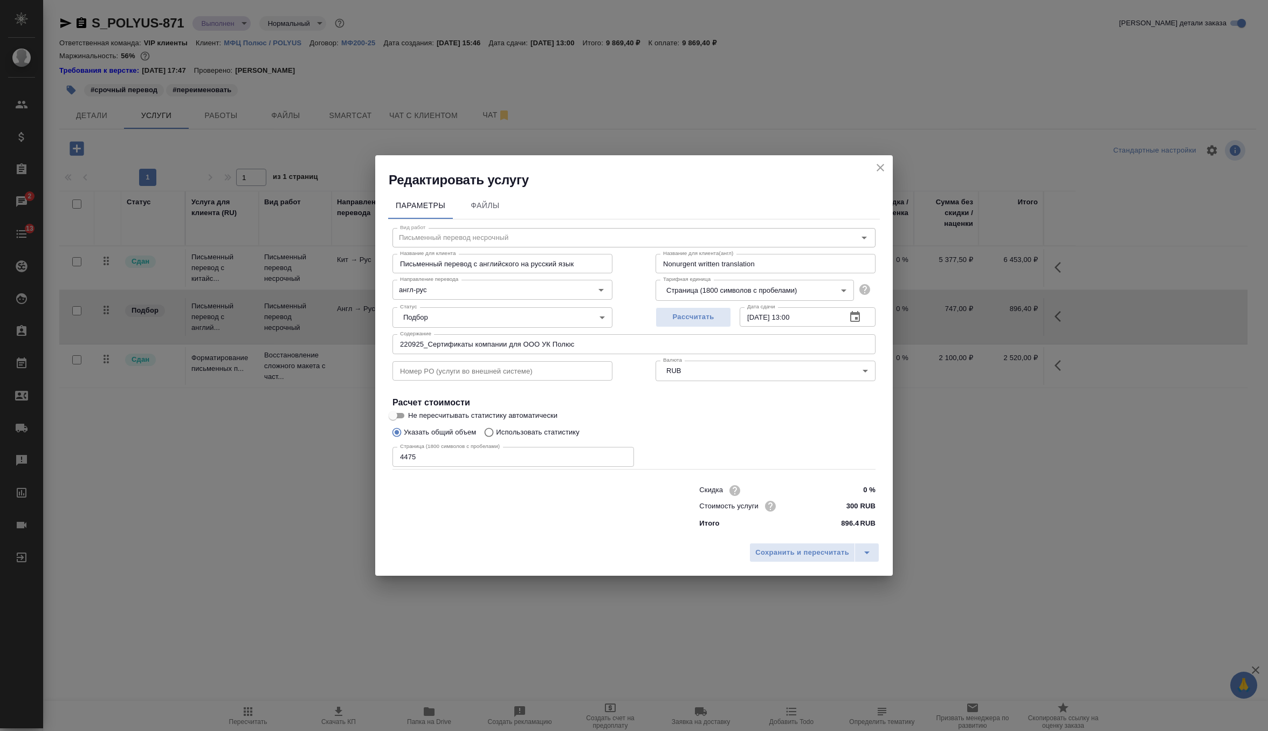
click at [881, 164] on icon "close" at bounding box center [880, 167] width 13 height 13
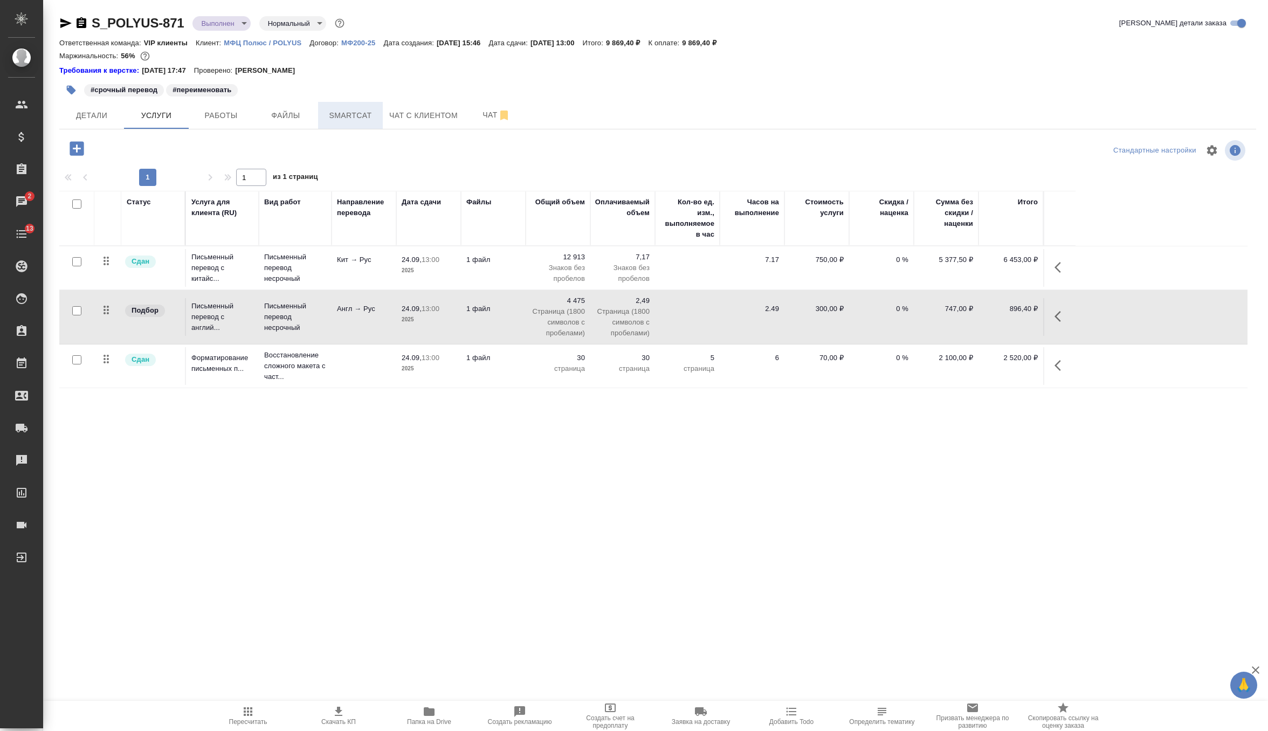
click at [350, 117] on span "Smartcat" at bounding box center [351, 115] width 52 height 13
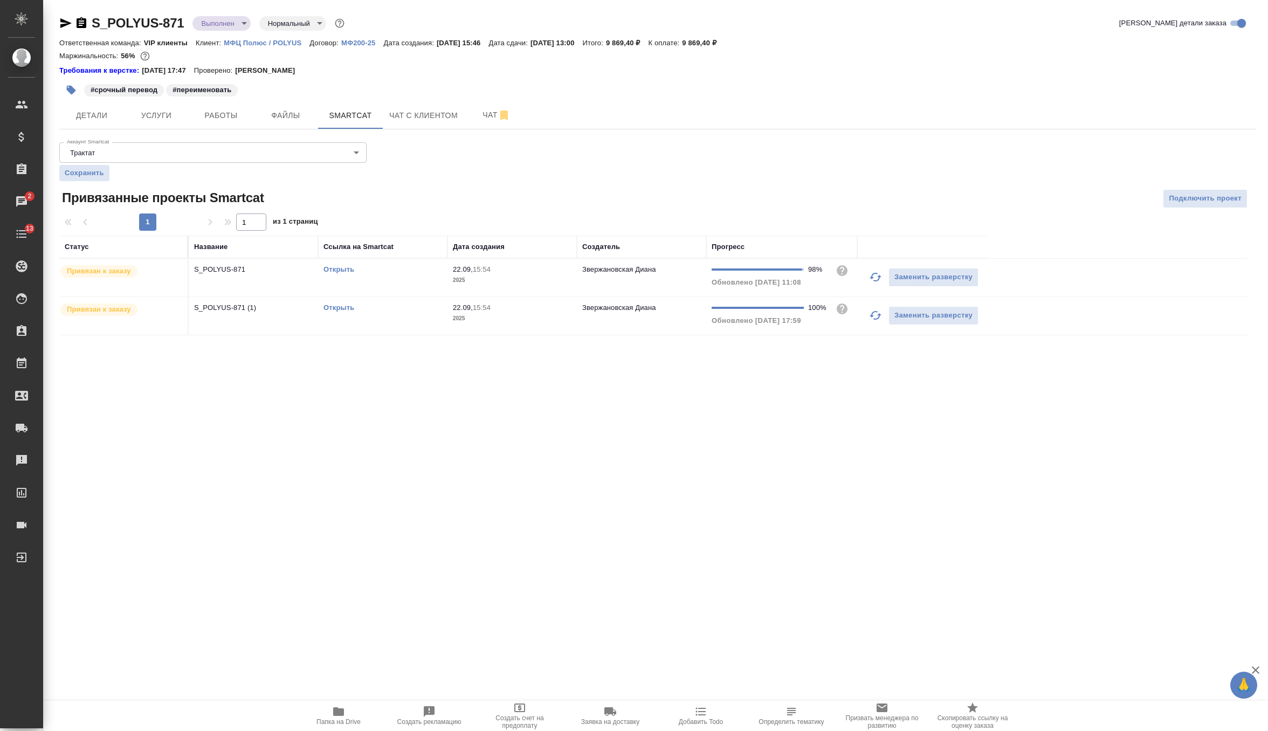
click at [335, 273] on div "Открыть" at bounding box center [382, 269] width 119 height 11
click at [346, 268] on link "Открыть" at bounding box center [338, 269] width 31 height 8
click at [333, 310] on div "Открыть" at bounding box center [382, 307] width 119 height 11
click at [336, 305] on link "Открыть" at bounding box center [338, 307] width 31 height 8
click at [167, 114] on span "Услуги" at bounding box center [156, 115] width 52 height 13
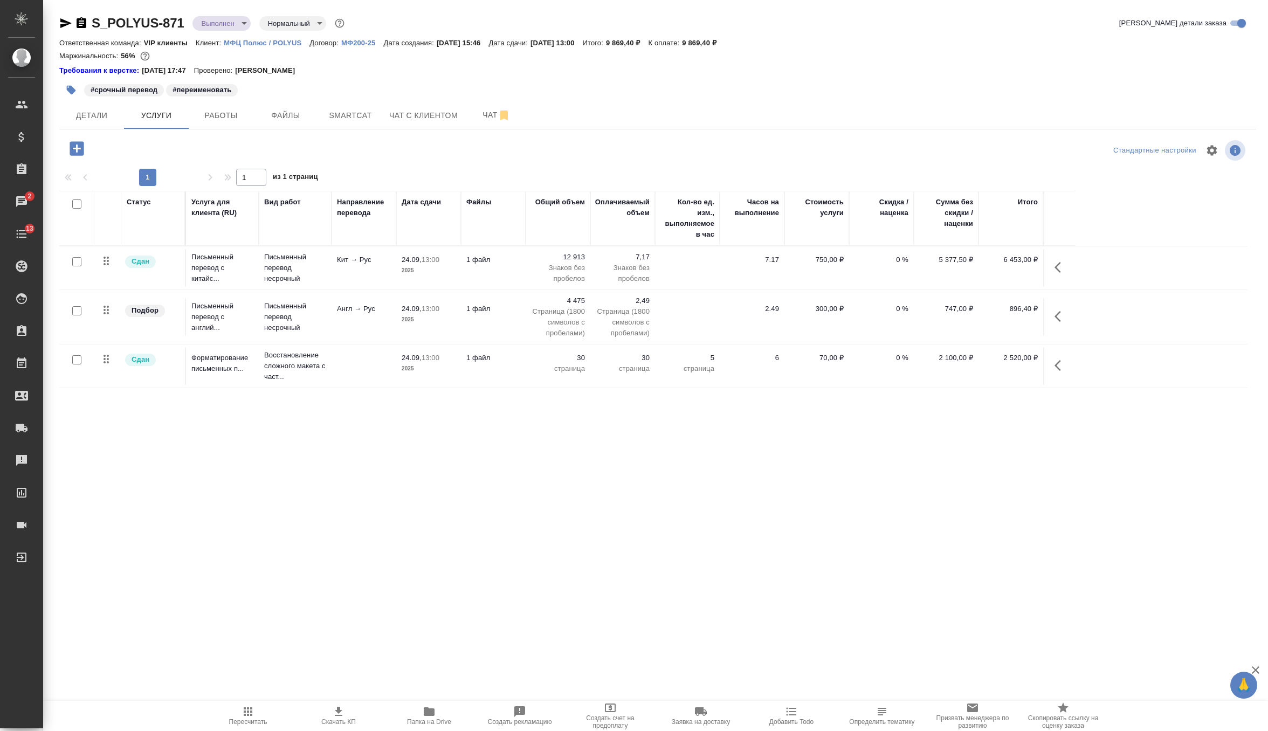
click at [457, 319] on td "24.09, 13:00 2025" at bounding box center [428, 317] width 65 height 38
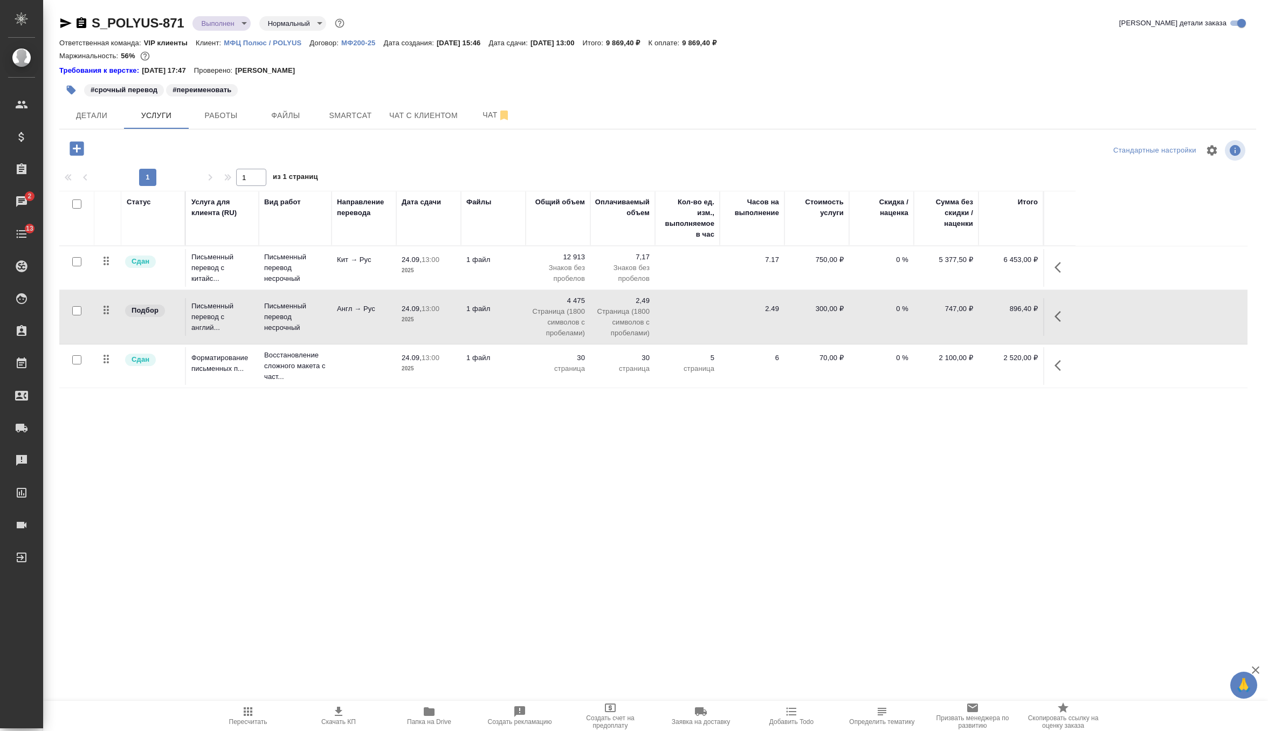
click at [457, 319] on td "24.09, 13:00 2025" at bounding box center [428, 317] width 65 height 38
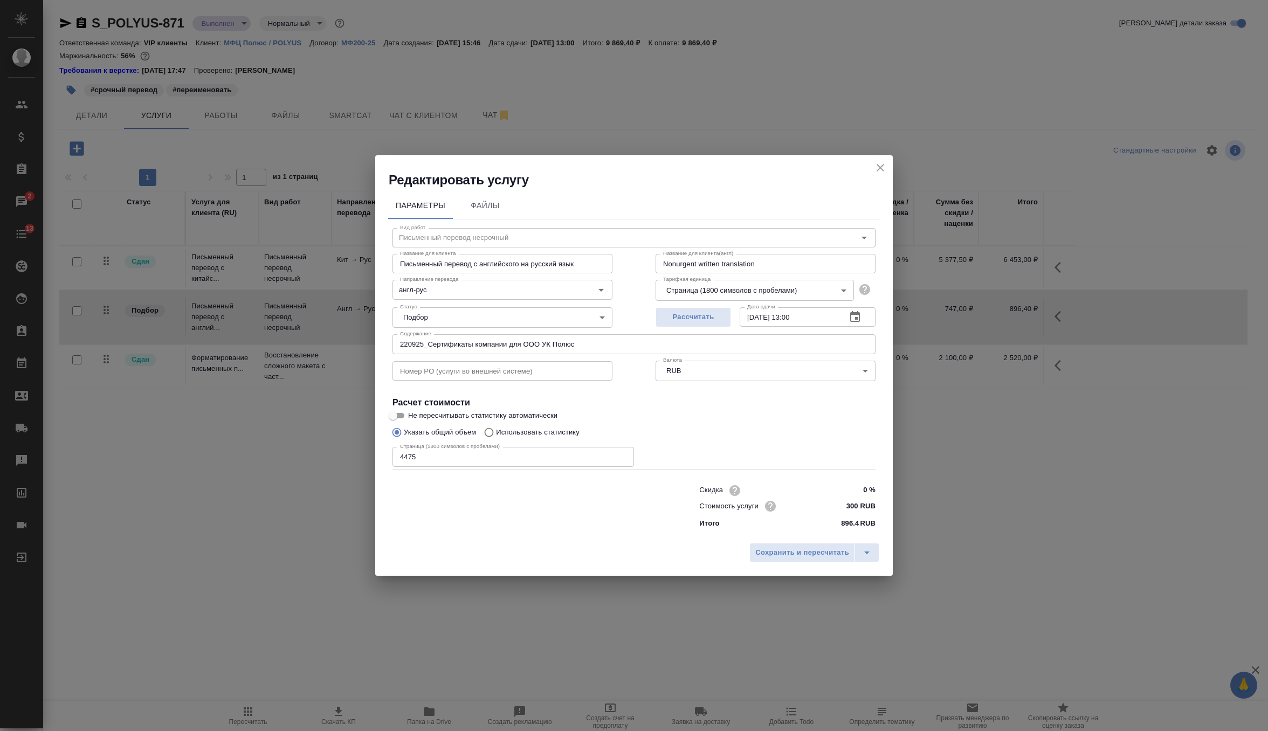
click at [879, 160] on button "close" at bounding box center [880, 168] width 16 height 16
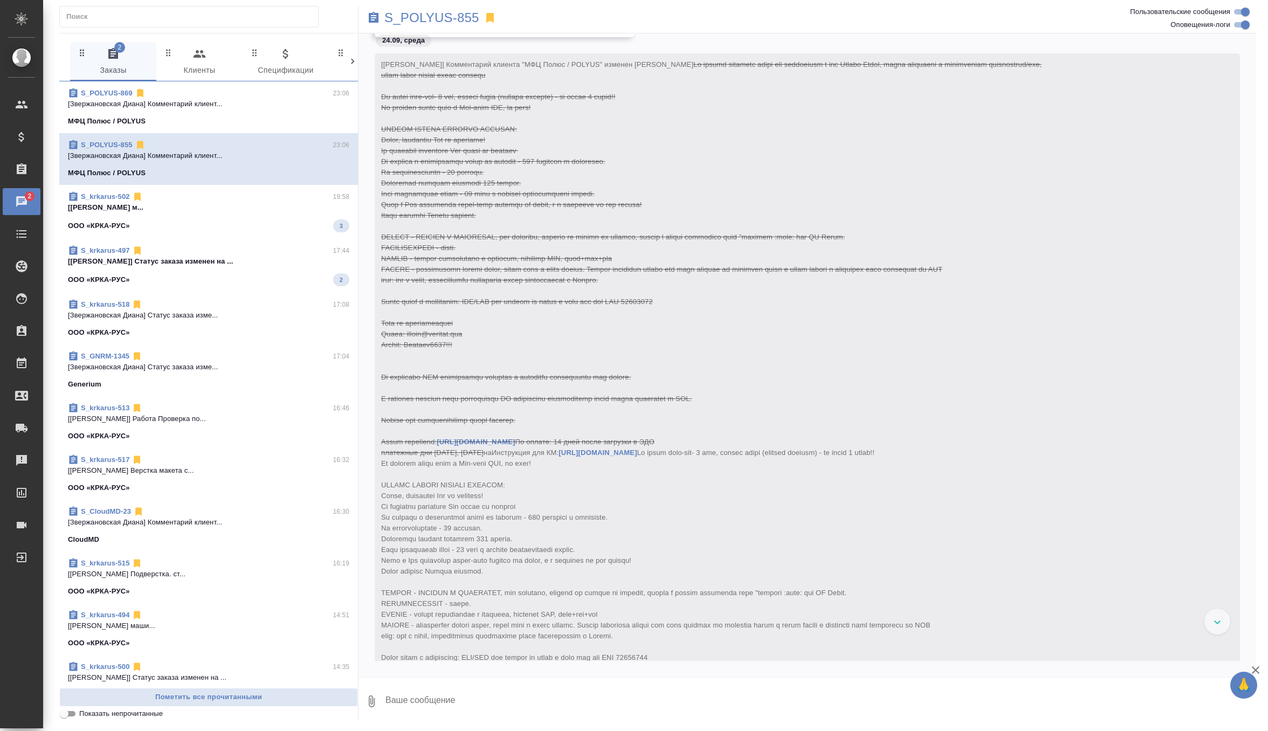
scroll to position [59679, 0]
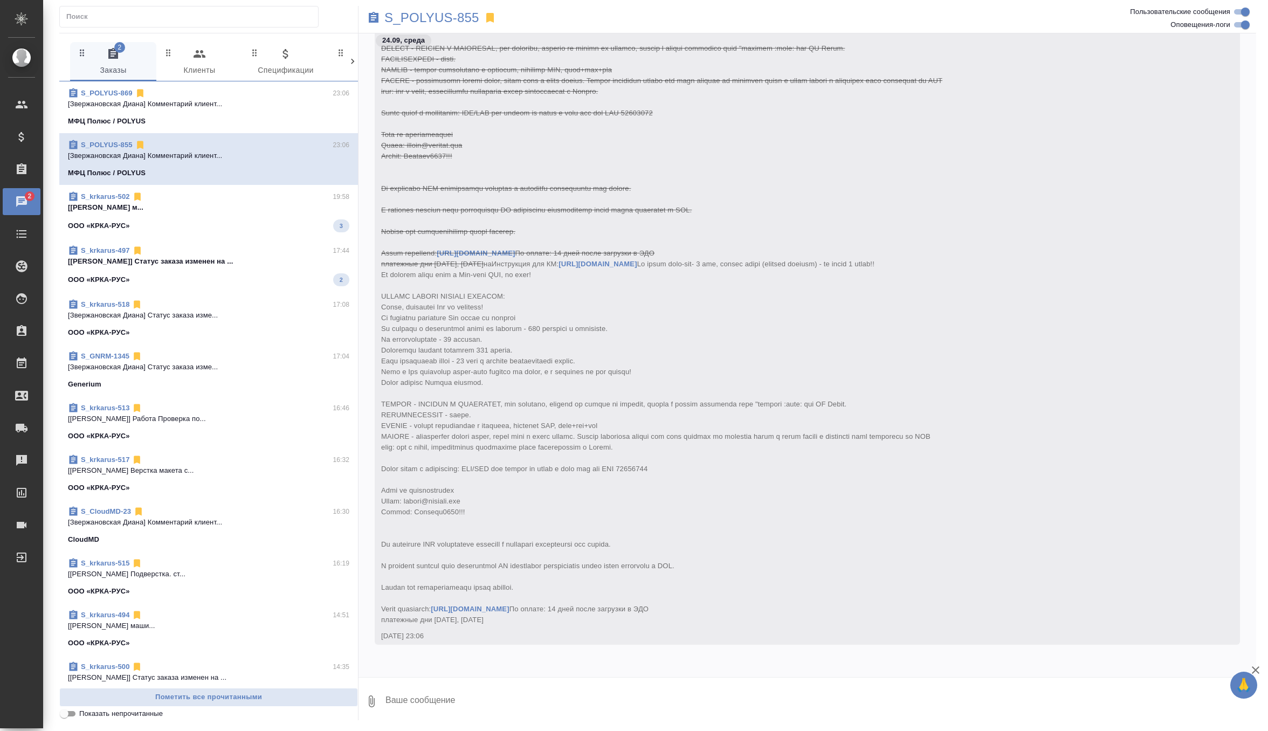
click at [249, 196] on div "S_krkarus-502 19:58" at bounding box center [208, 196] width 281 height 11
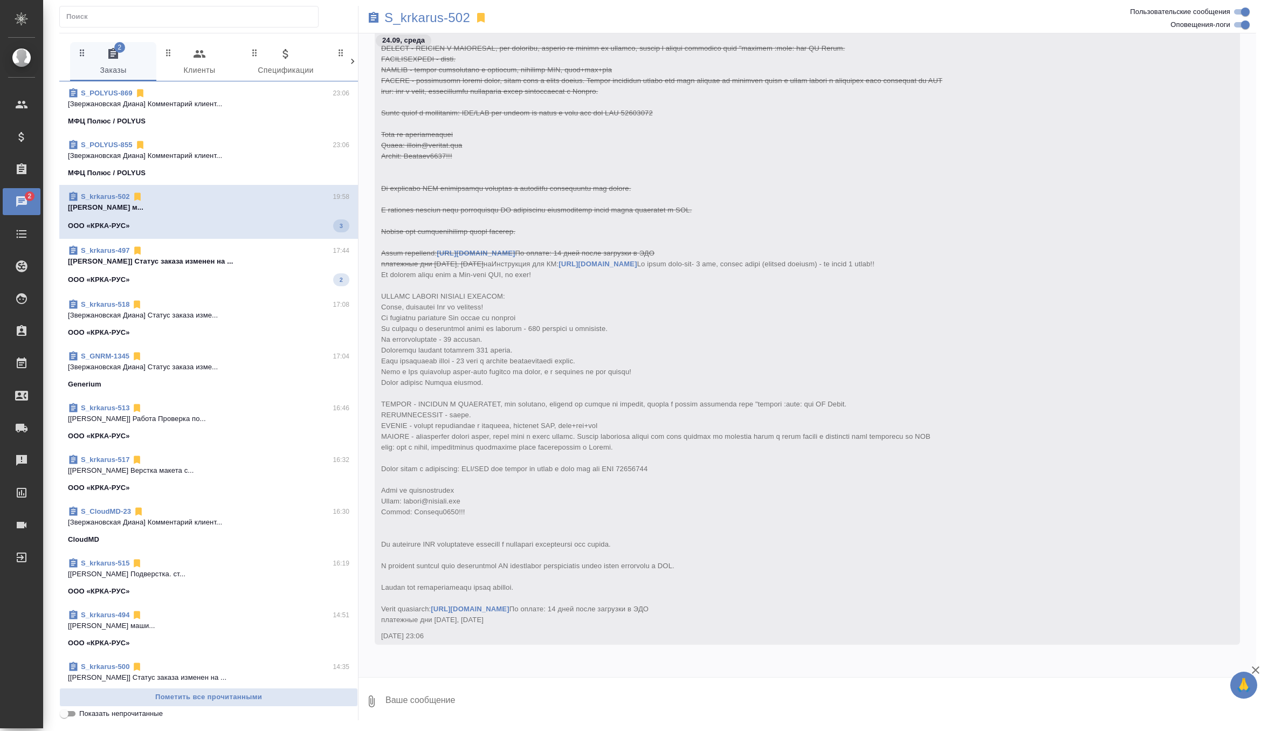
scroll to position [36180, 0]
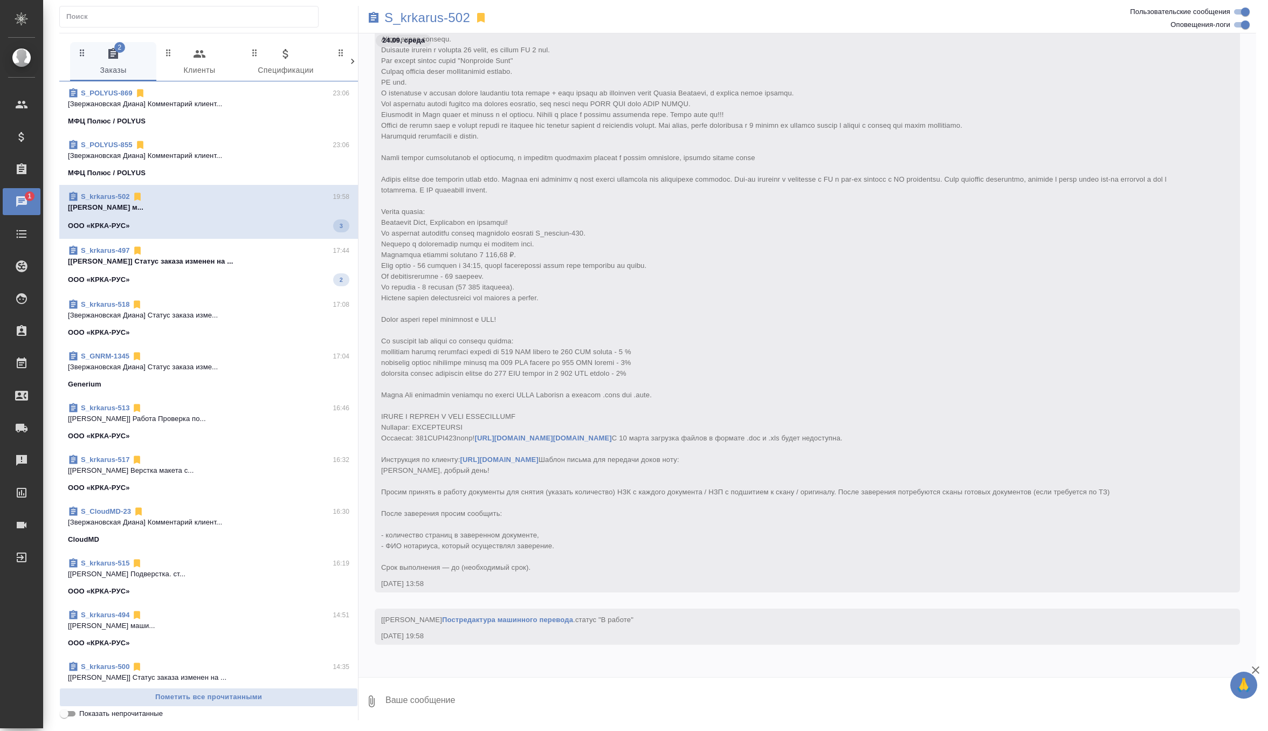
click at [266, 245] on div "S_krkarus-497 17:44" at bounding box center [208, 250] width 281 height 11
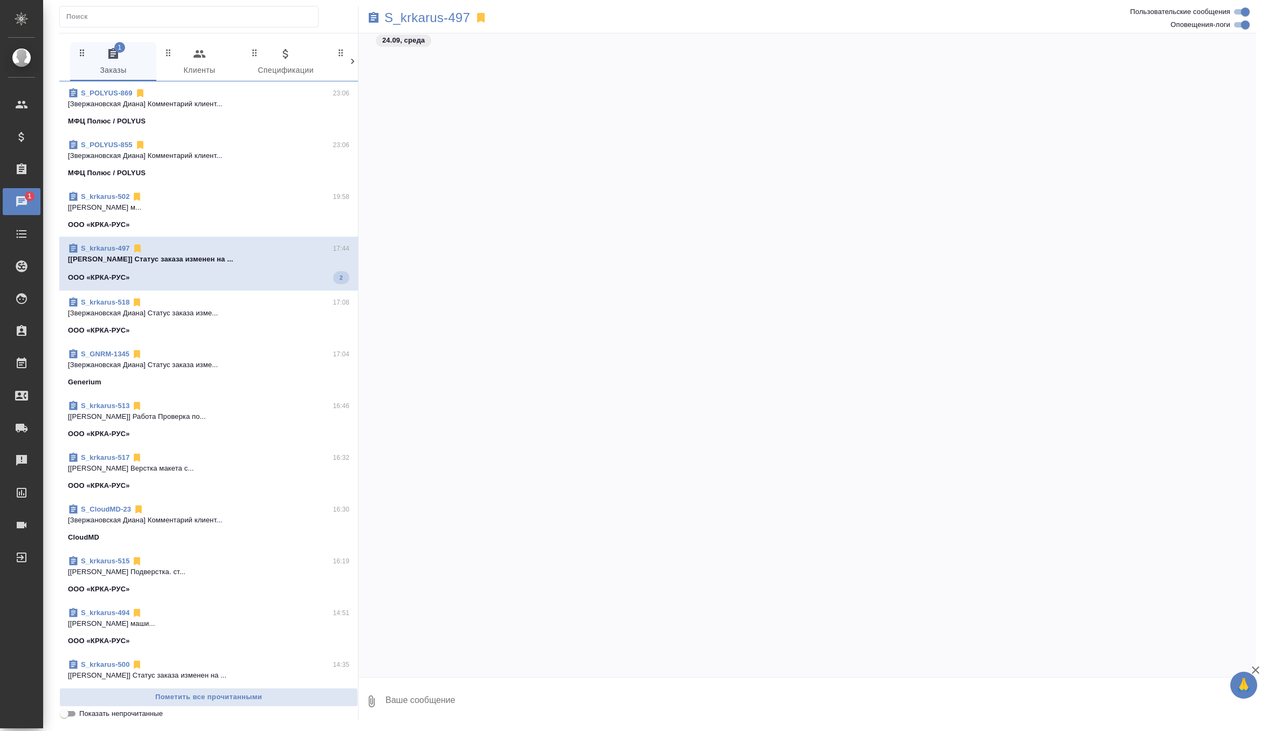
scroll to position [64531, 0]
